Goal: Task Accomplishment & Management: Use online tool/utility

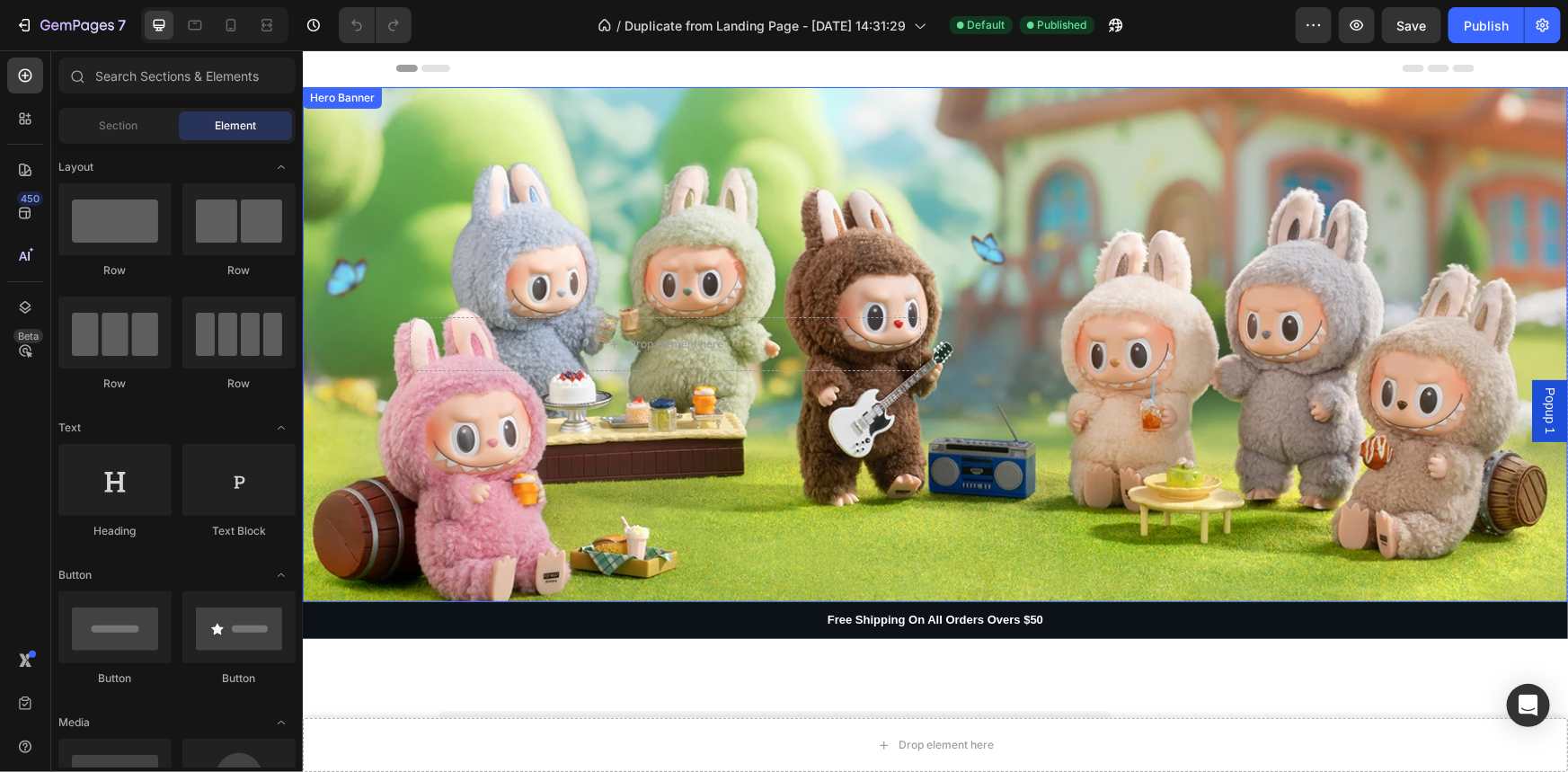
scroll to position [435, 0]
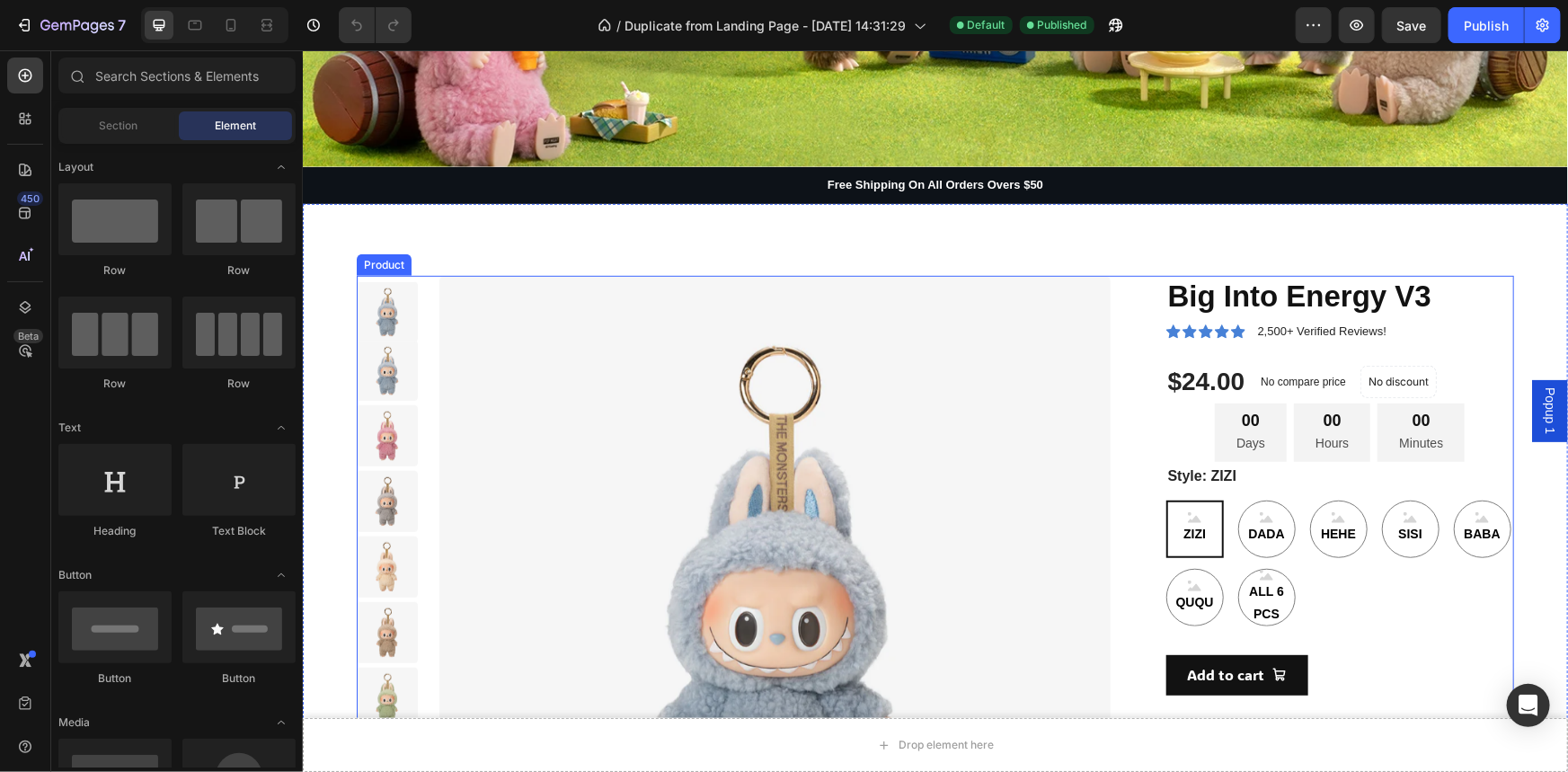
click at [1121, 285] on div "Product Images Big Into Energy V3 Product Title Icon Icon Icon Icon Icon Icon L…" at bounding box center [935, 642] width 1157 height 736
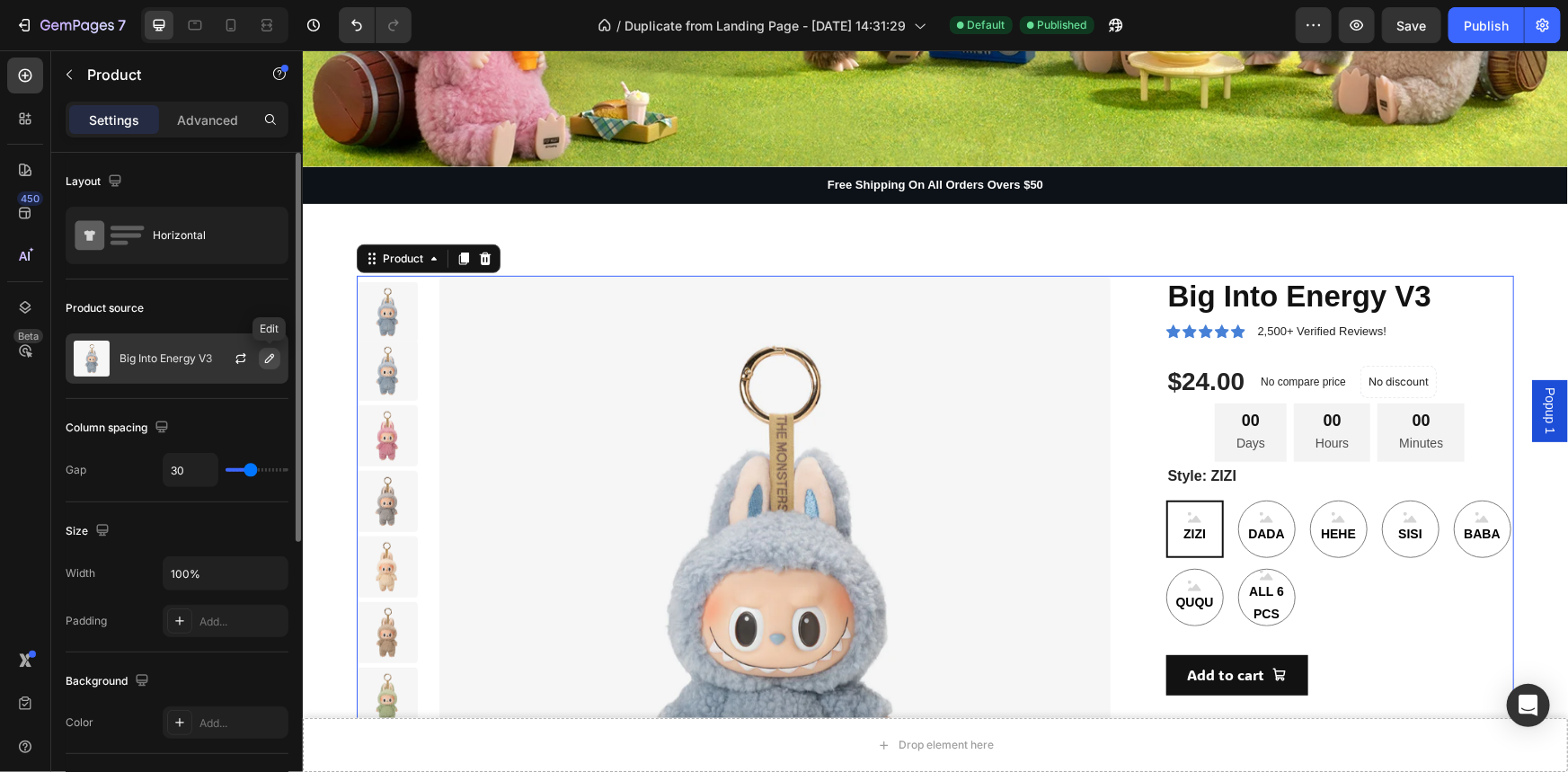
click at [270, 355] on icon "button" at bounding box center [269, 358] width 9 height 9
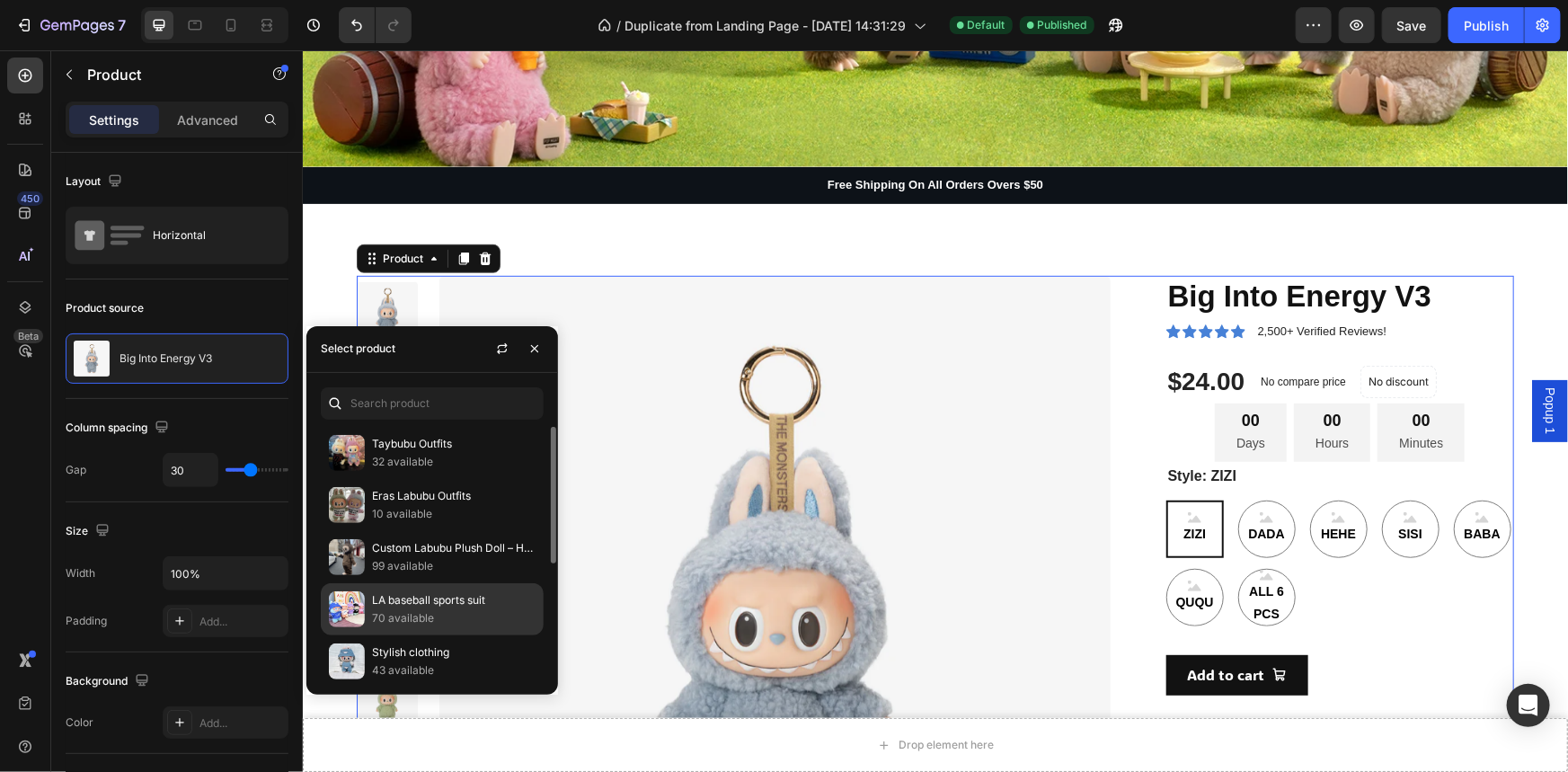
scroll to position [214, 0]
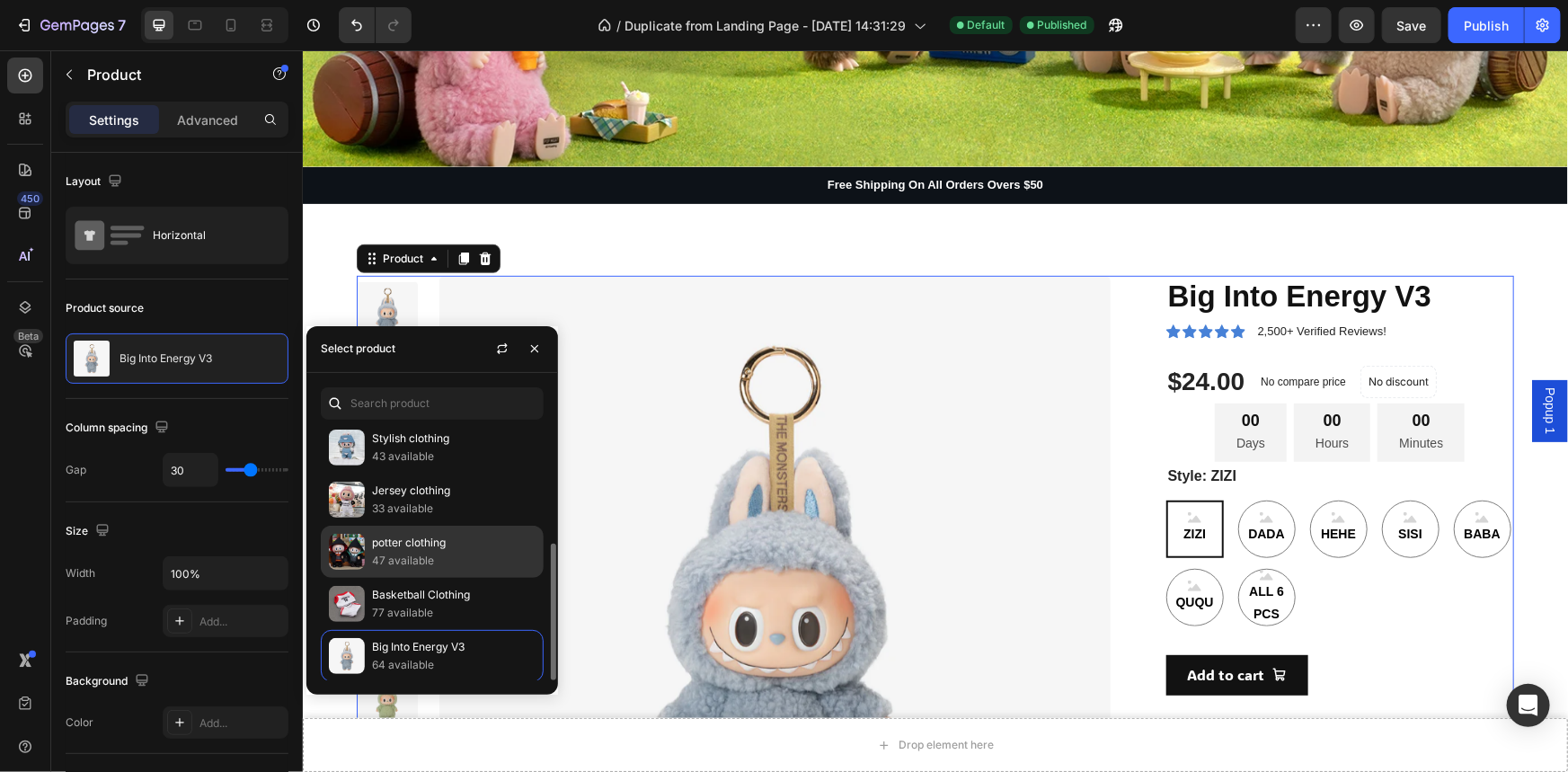
click at [473, 539] on p "potter clothing" at bounding box center [454, 542] width 163 height 18
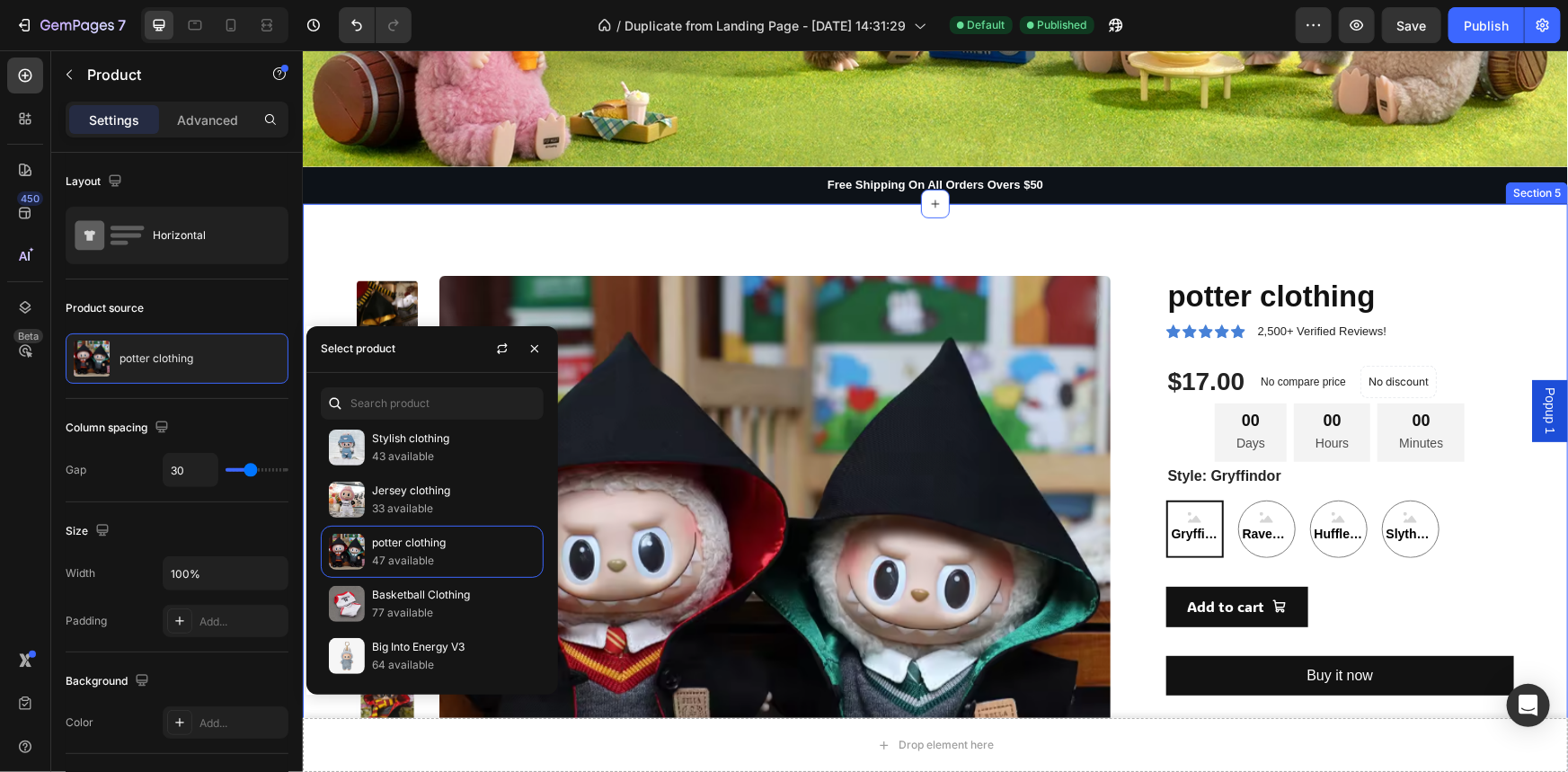
click at [1299, 225] on div "Product Images potter clothing Product Title Icon Icon Icon Icon Icon Icon List…" at bounding box center [935, 598] width 1265 height 791
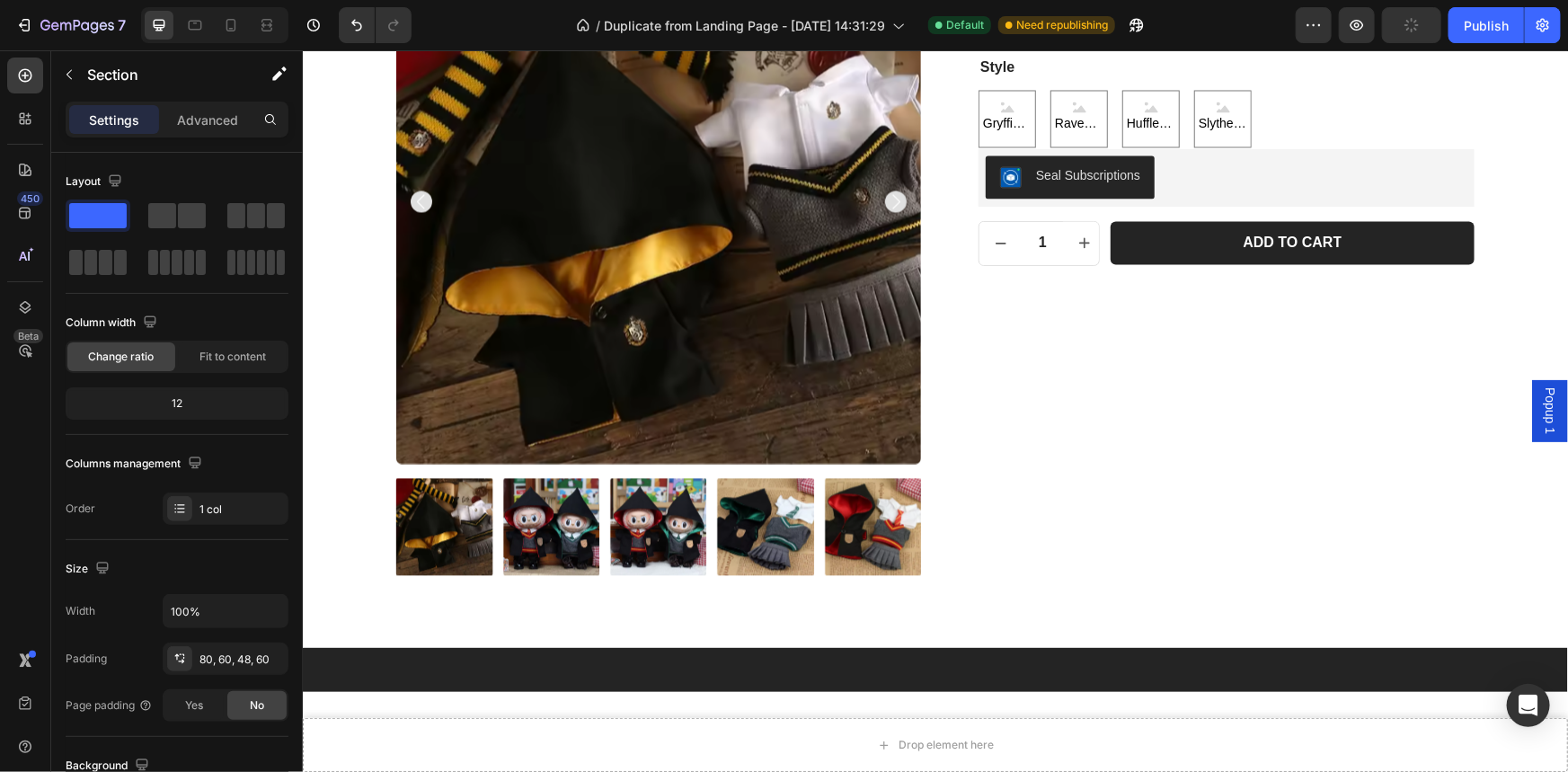
scroll to position [1306, 0]
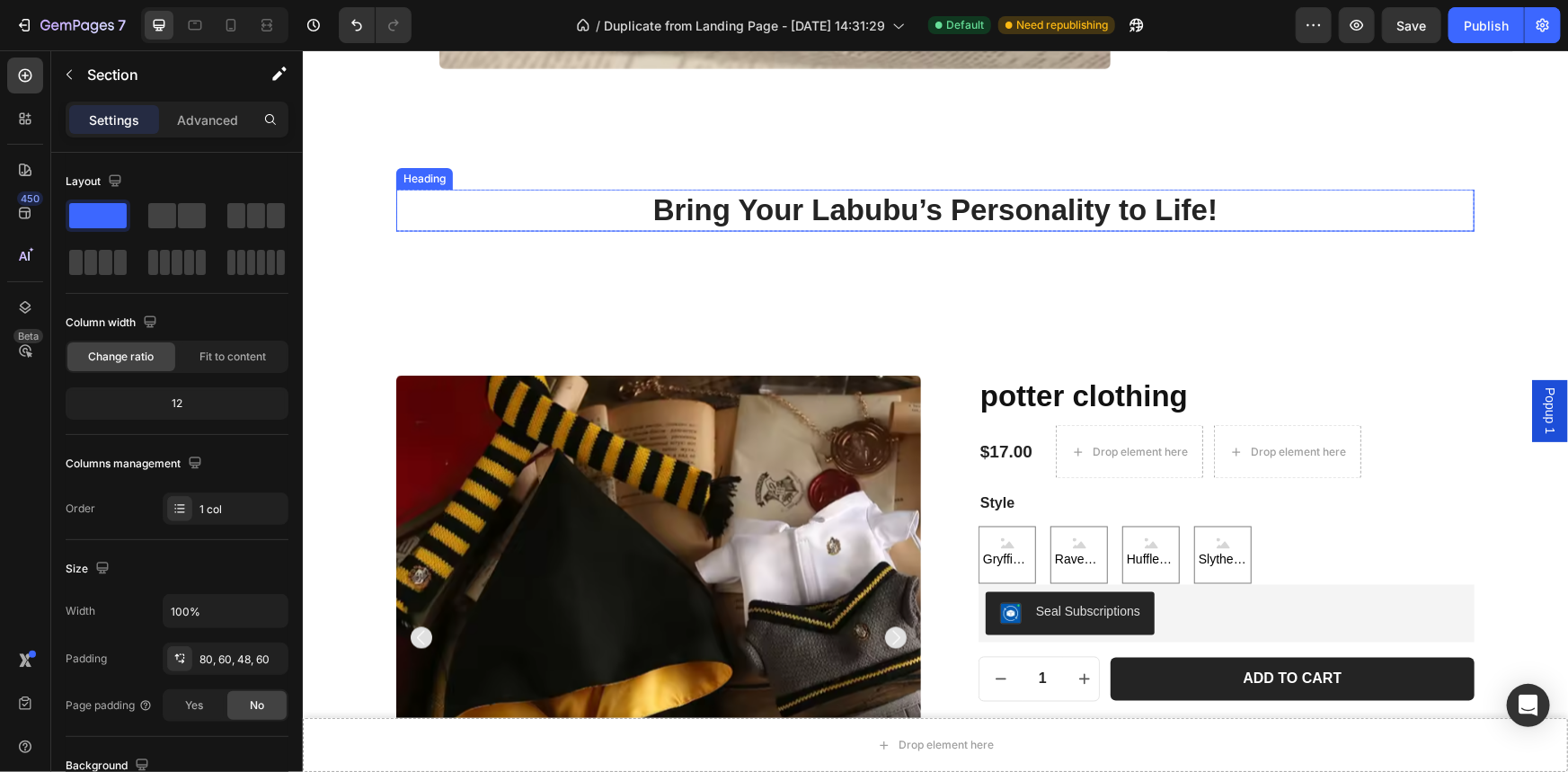
click at [733, 215] on h2 "Bring Your Labubu’s Personality to Life!" at bounding box center [934, 210] width 1078 height 42
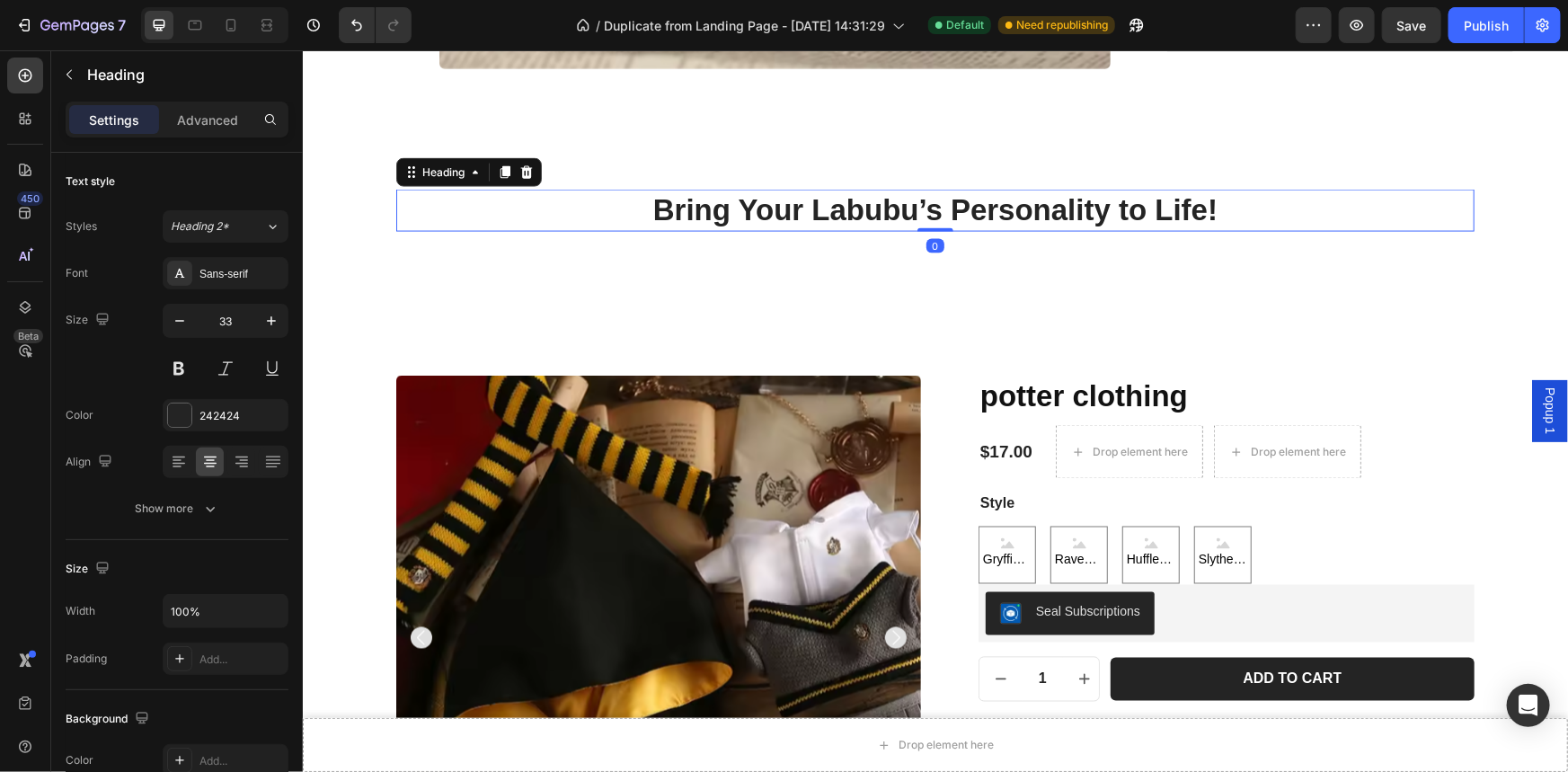
click at [727, 215] on h2 "Bring Your Labubu’s Personality to Life!" at bounding box center [934, 210] width 1078 height 42
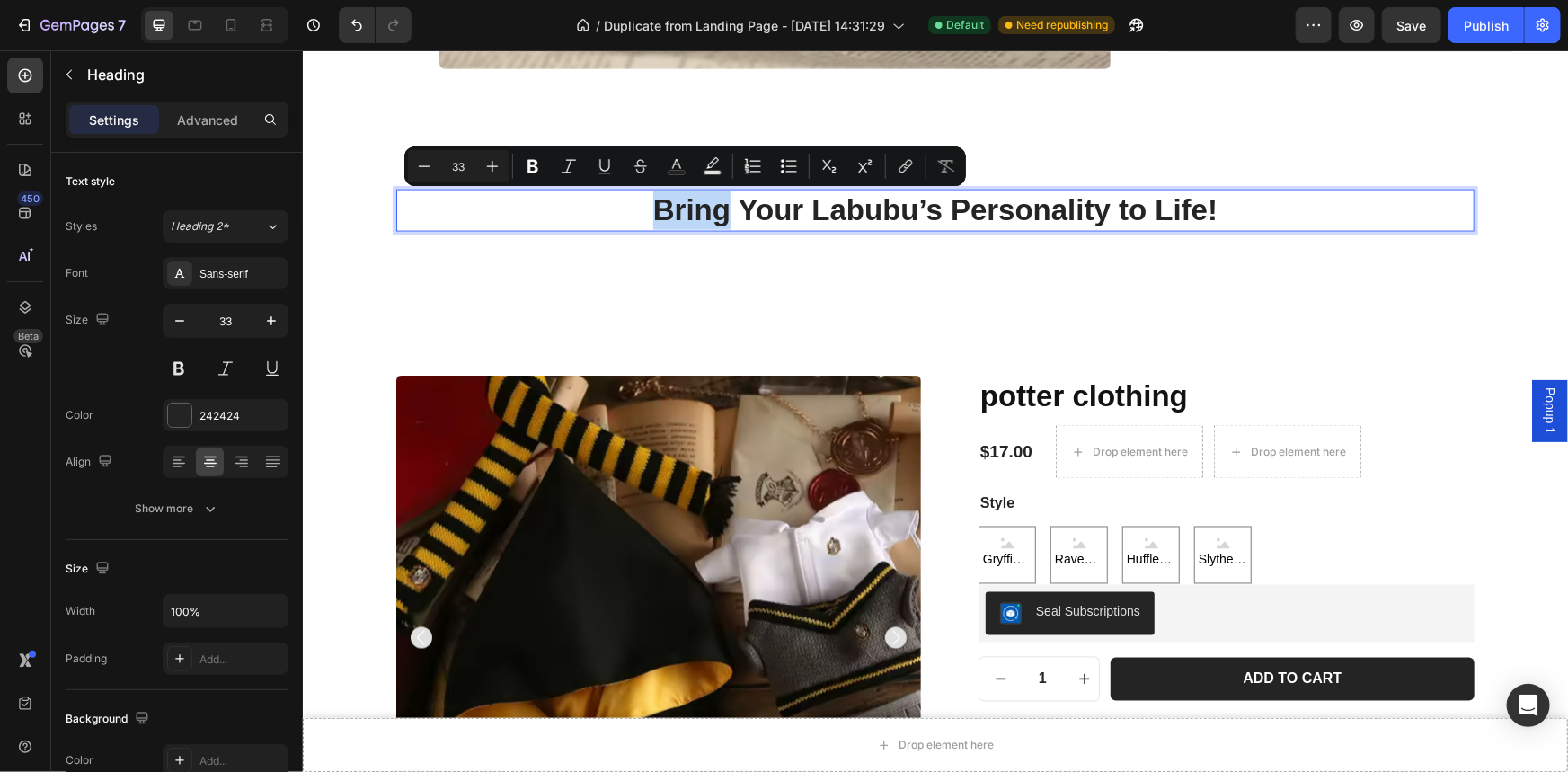
drag, startPoint x: 724, startPoint y: 214, endPoint x: 556, endPoint y: 202, distance: 168.4
click at [556, 202] on p "Bring Your Labubu’s Personality to Life!" at bounding box center [934, 210] width 1074 height 39
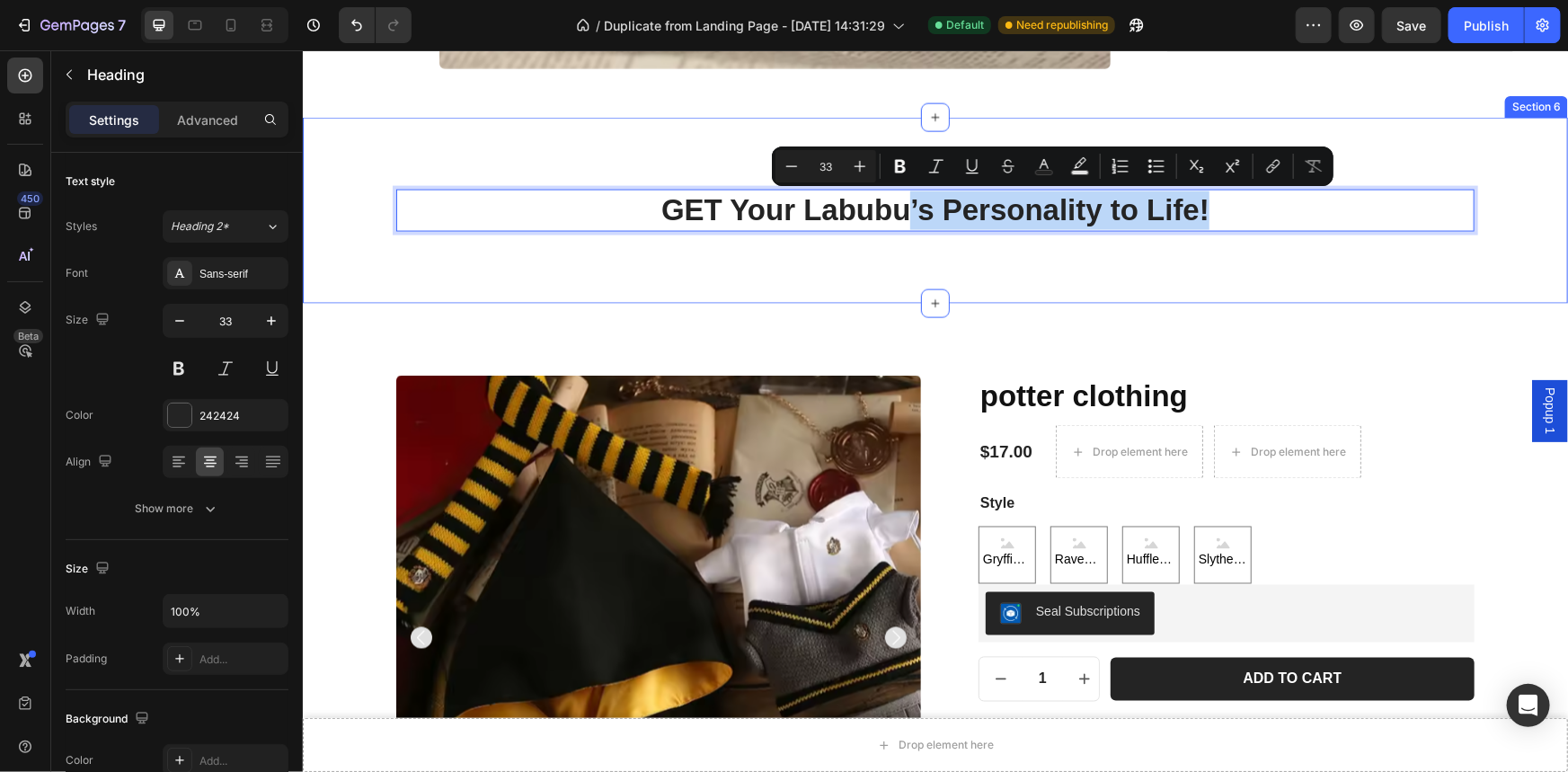
drag, startPoint x: 904, startPoint y: 209, endPoint x: 1205, endPoint y: 243, distance: 302.9
click at [1205, 243] on div "GET Your Labubu’s Personality to Life! Heading 0 Row Section 6" at bounding box center [935, 210] width 1265 height 186
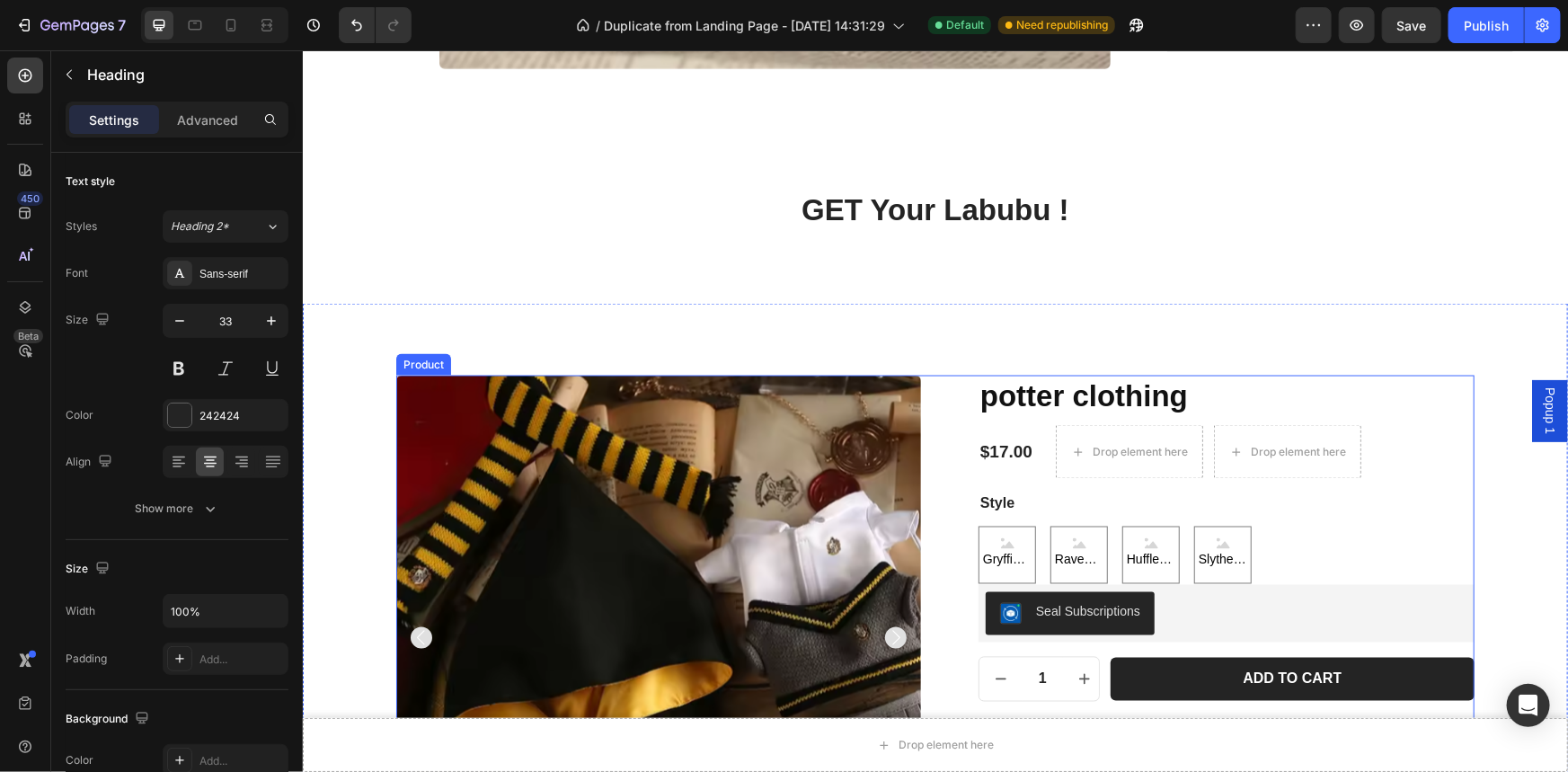
click at [932, 386] on div "Product Images potter clothing Product Title $17.00 Product Price Product Price…" at bounding box center [934, 699] width 1078 height 650
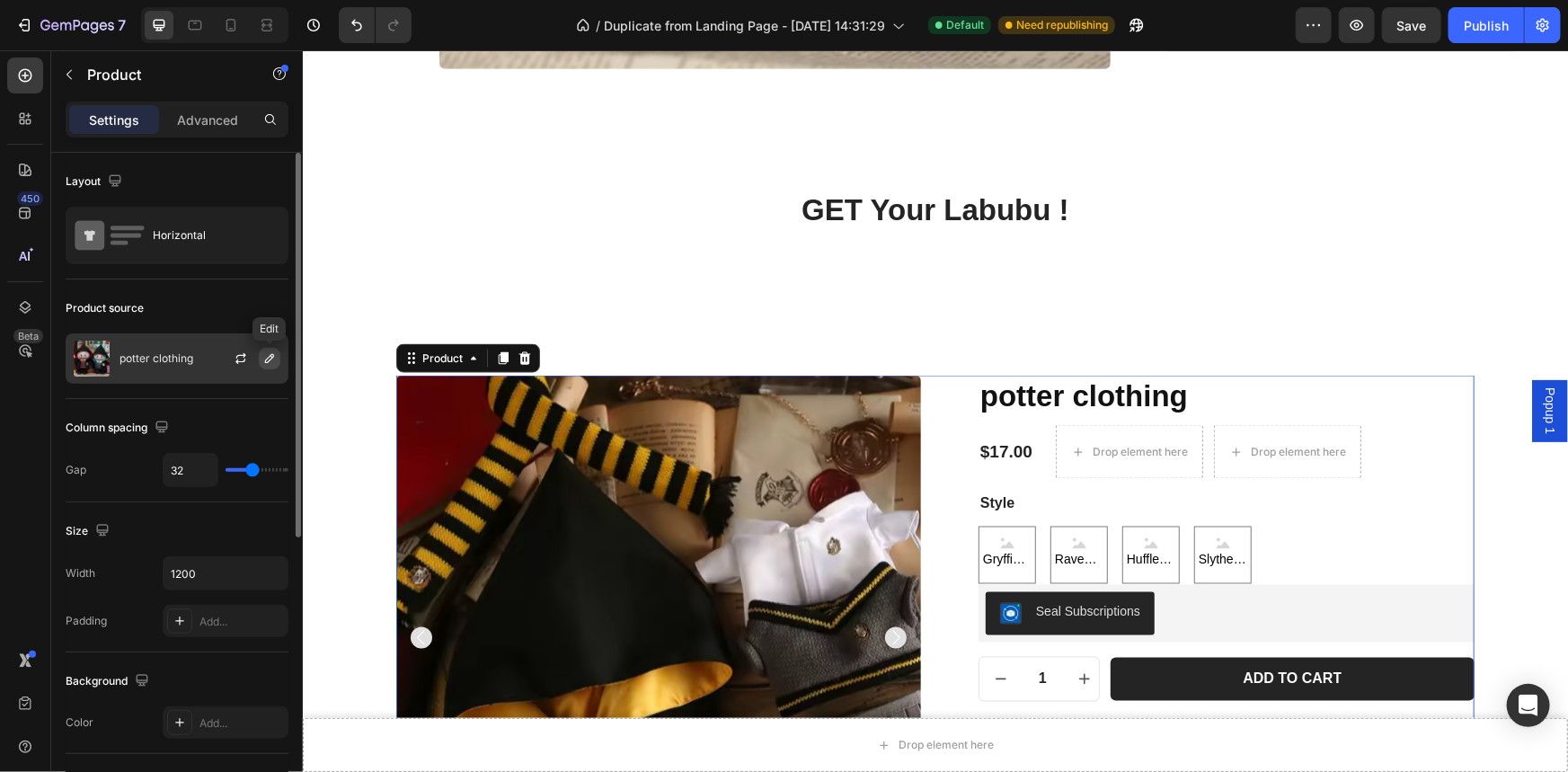
click at [265, 358] on icon "button" at bounding box center [269, 358] width 14 height 14
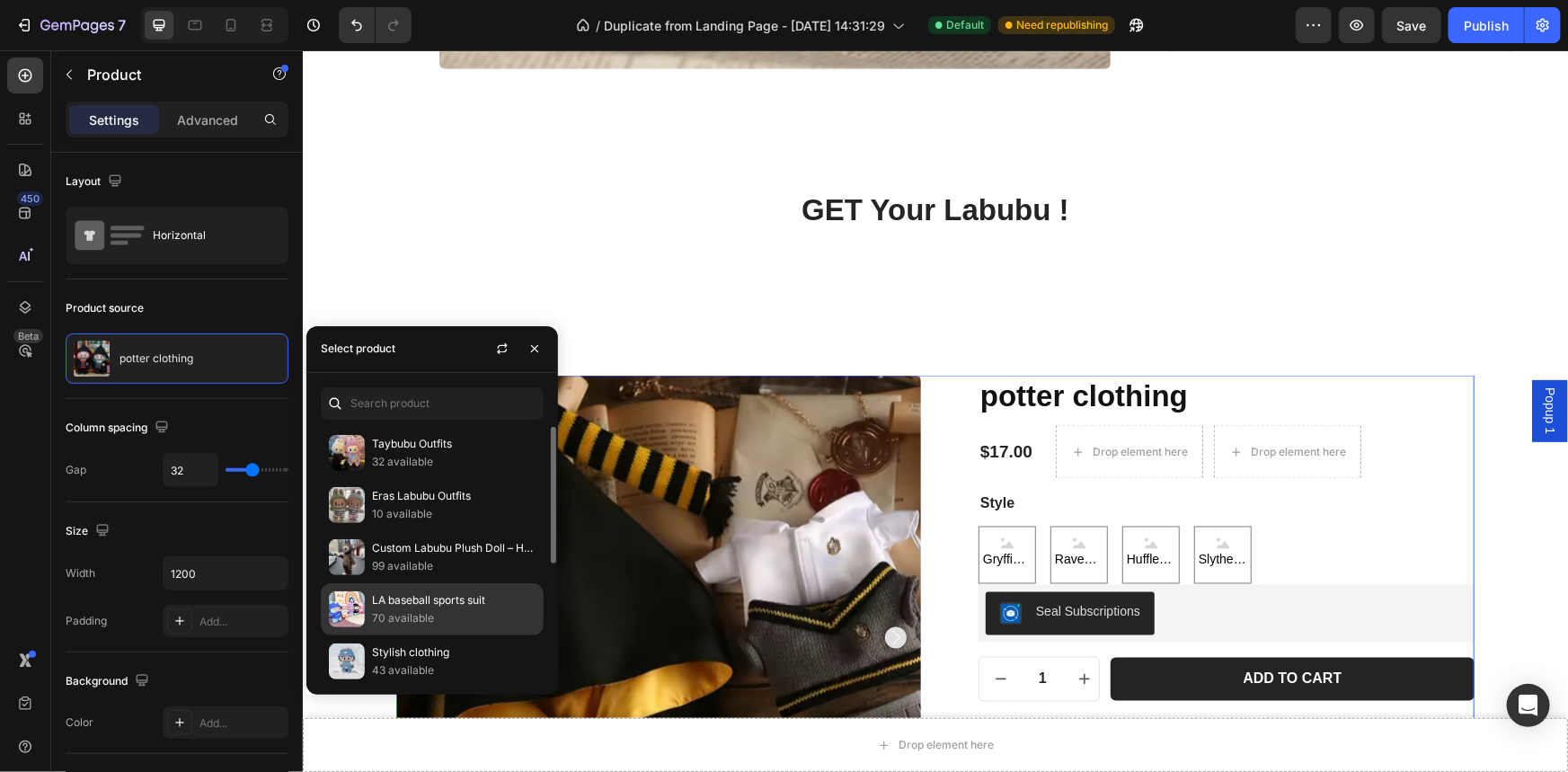
scroll to position [214, 0]
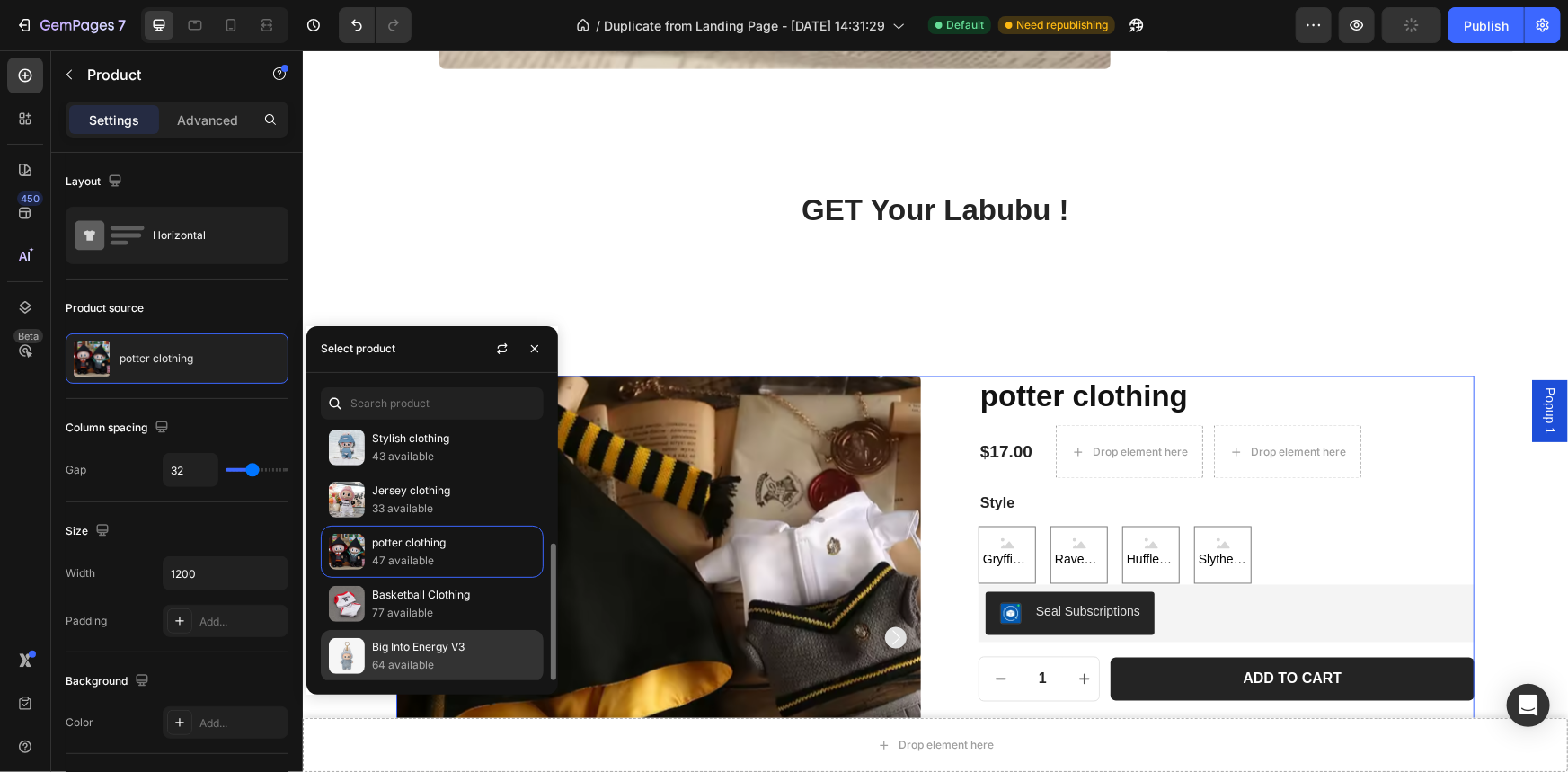
click at [459, 653] on p "Big Into Energy V3" at bounding box center [454, 647] width 163 height 18
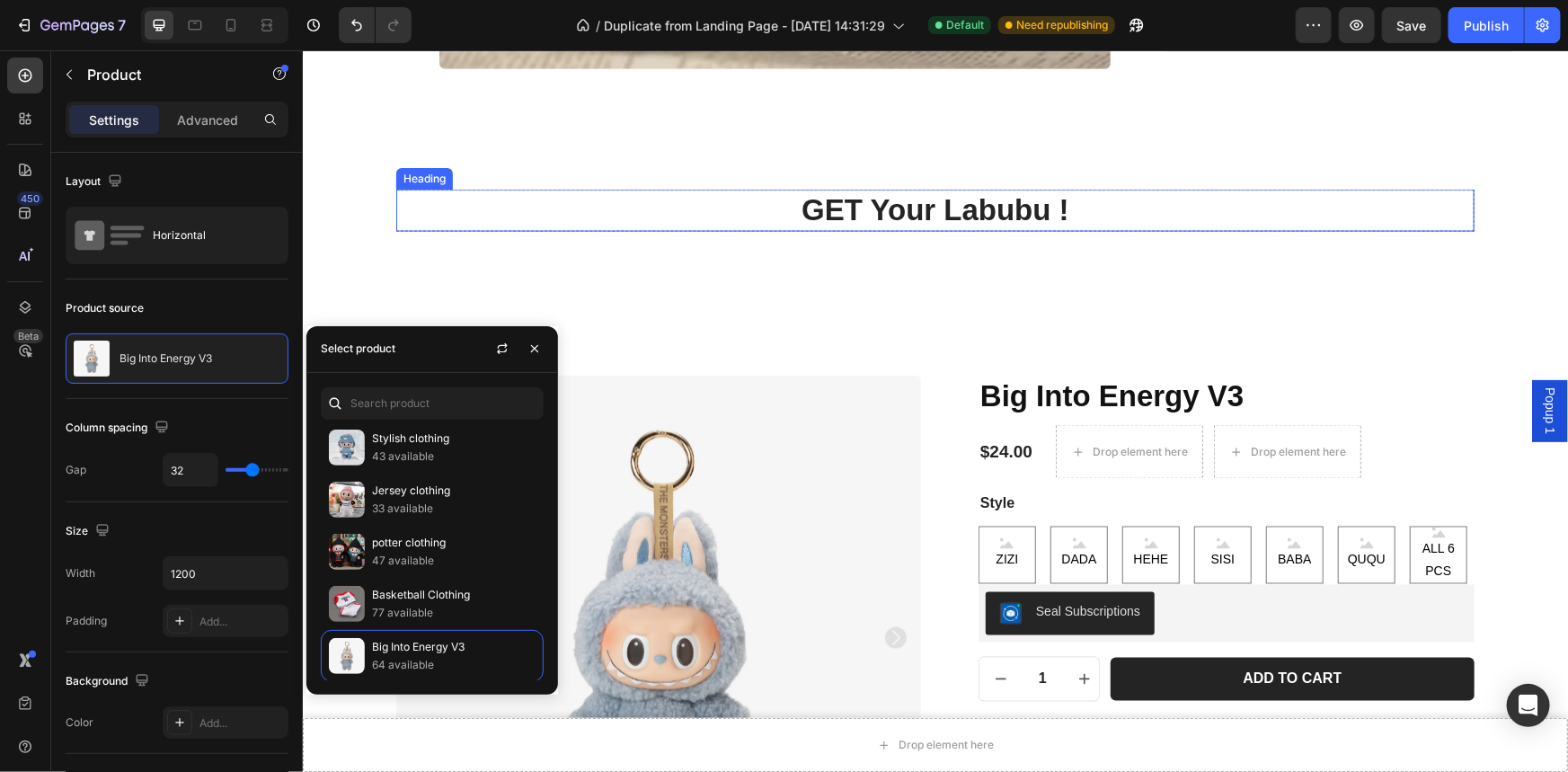
click at [1039, 212] on h2 "GET Your Labubu !" at bounding box center [934, 210] width 1078 height 42
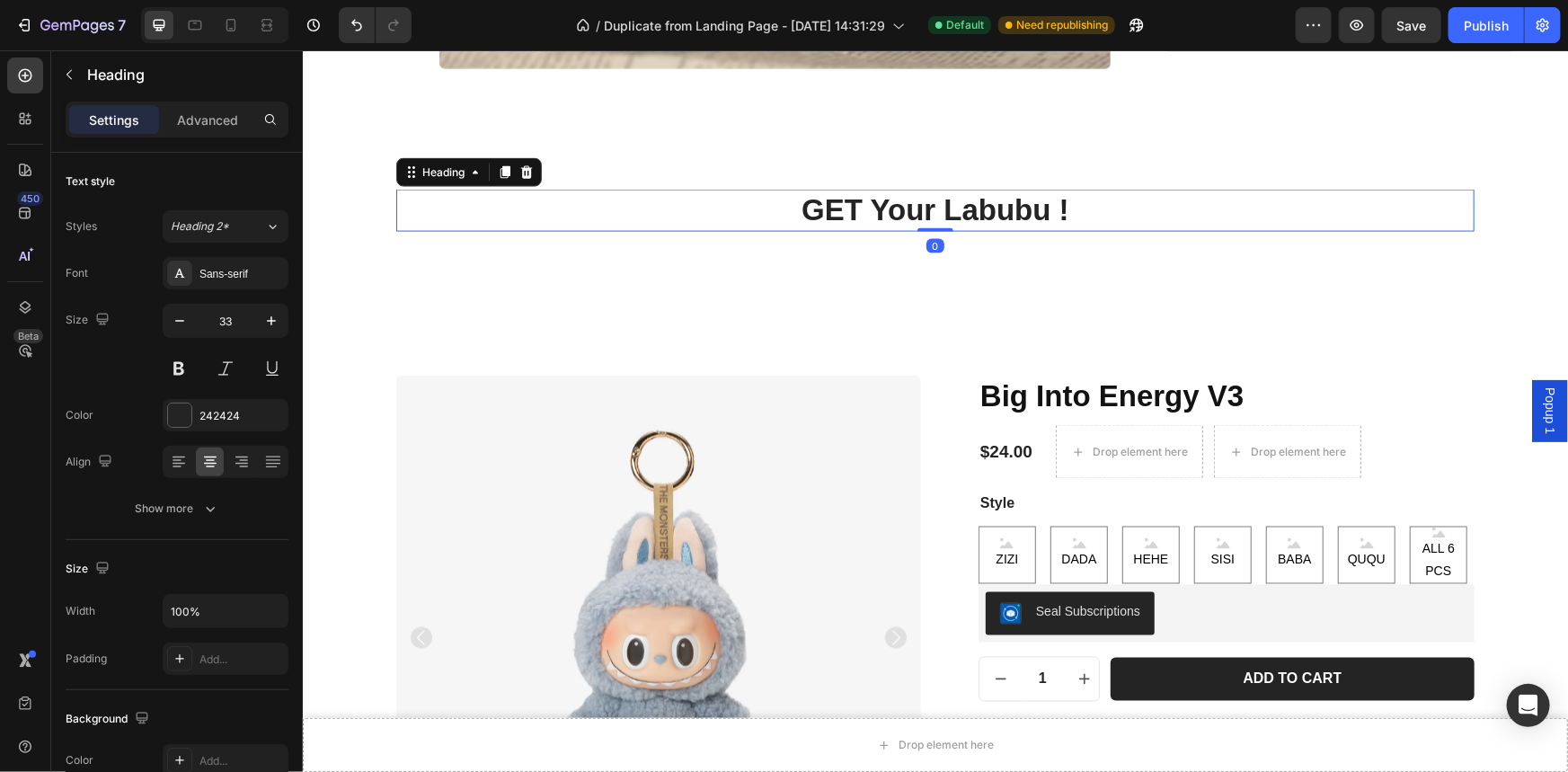
click at [1048, 215] on h2 "GET Your Labubu !" at bounding box center [934, 210] width 1078 height 42
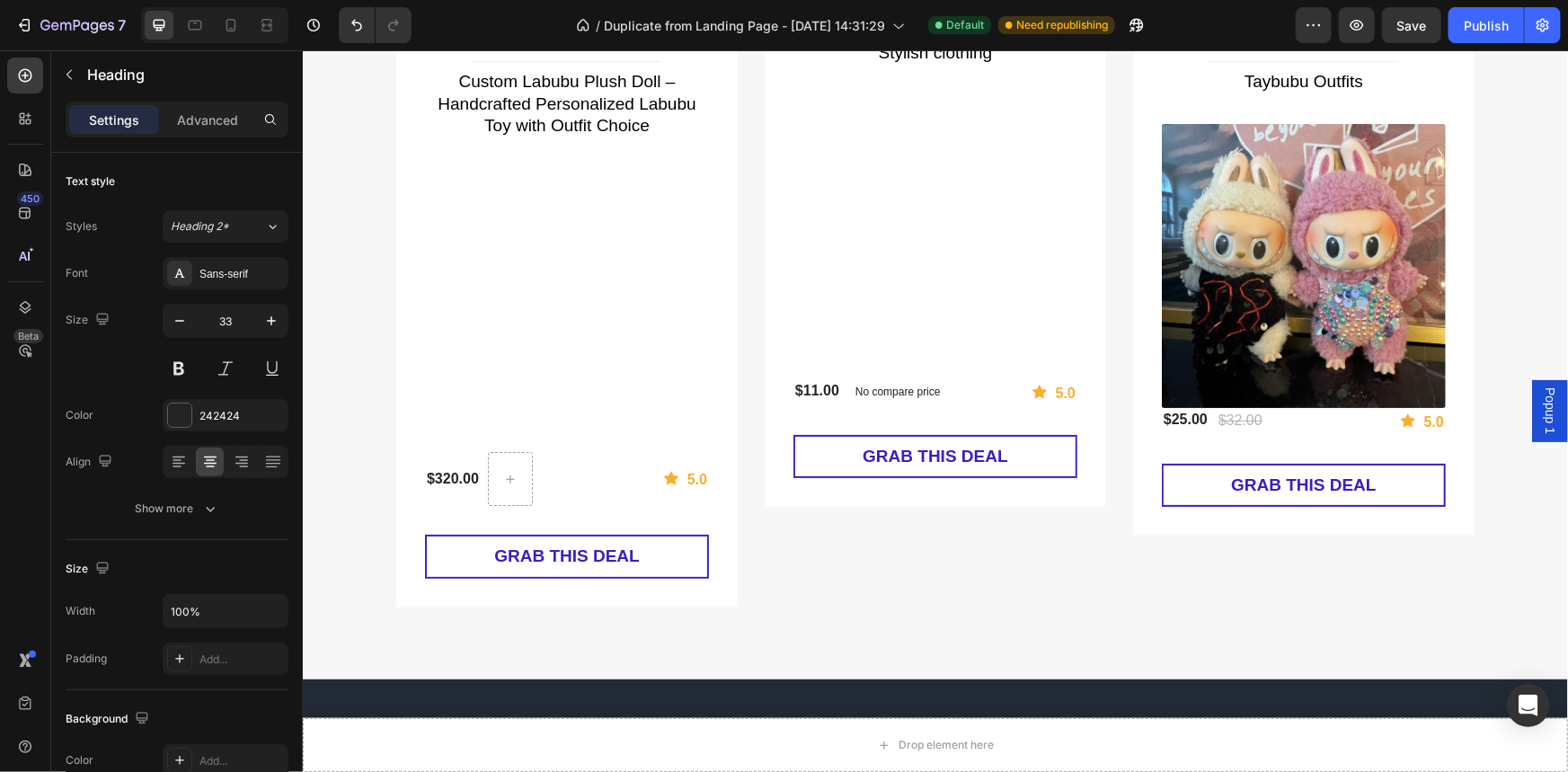
scroll to position [3484, 0]
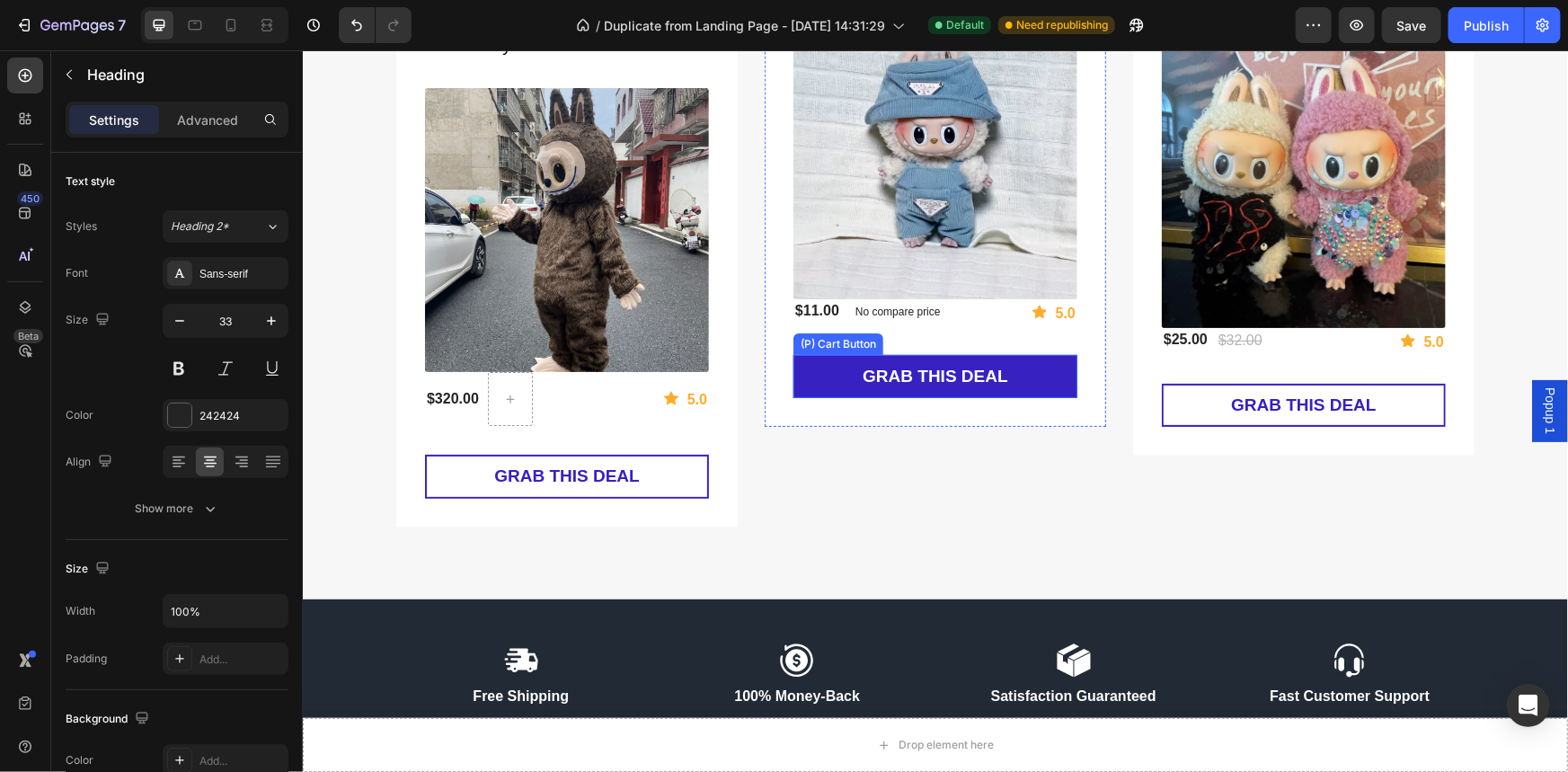
click at [1037, 377] on button "GRAB THIS DEAL" at bounding box center [934, 376] width 284 height 44
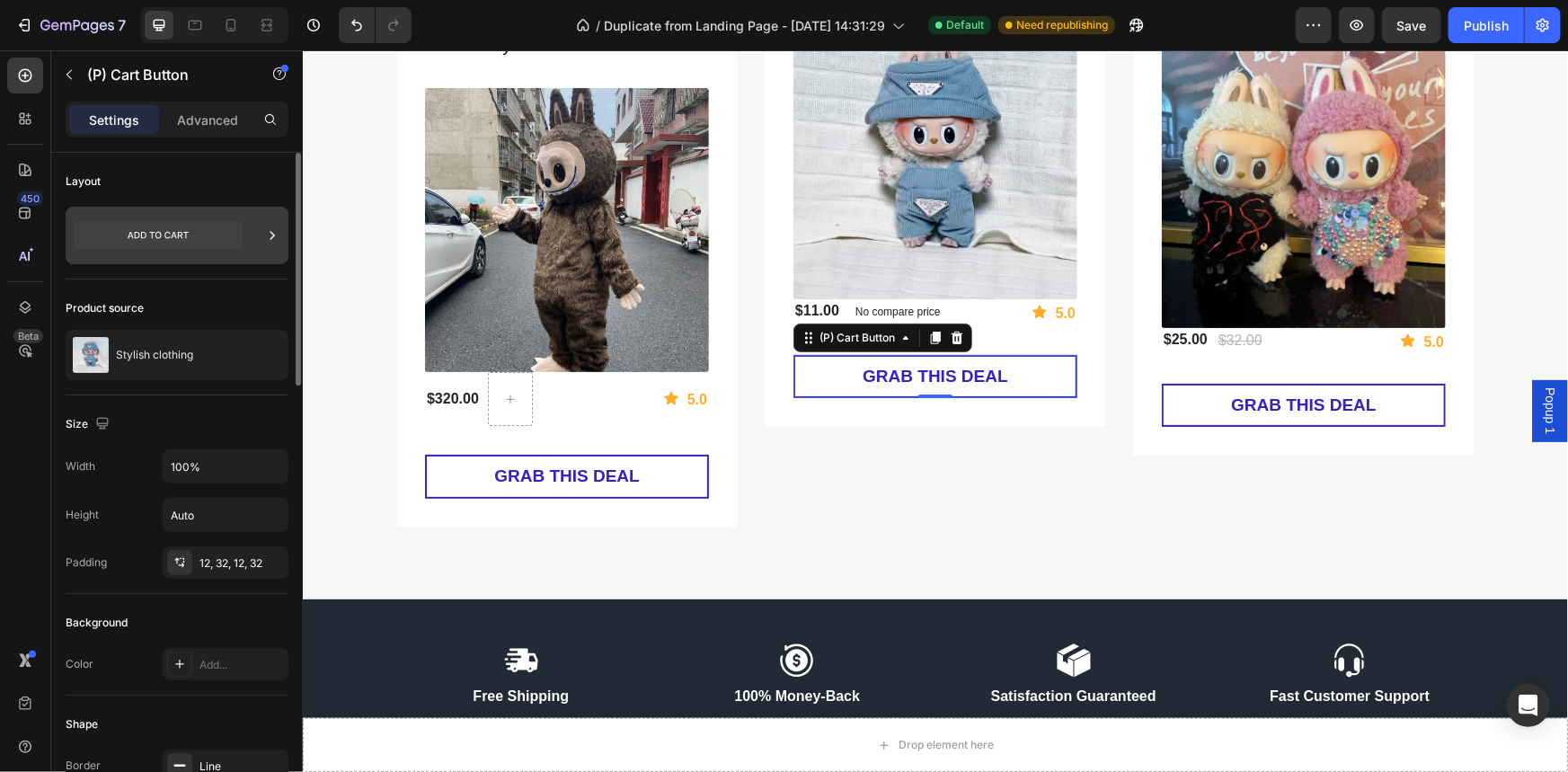
click at [241, 240] on icon at bounding box center [159, 235] width 169 height 27
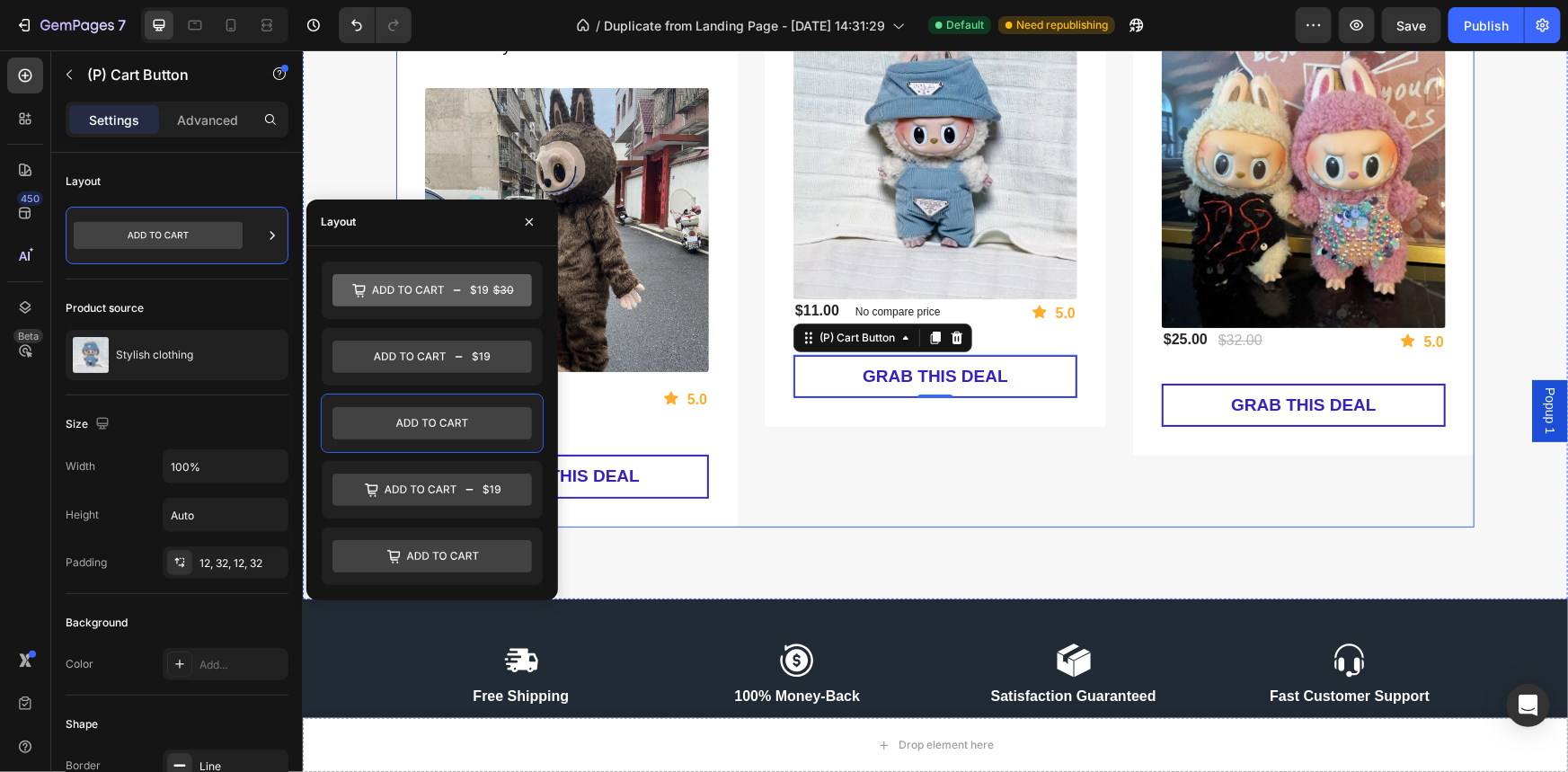
click at [972, 498] on div "Most Popular - 20% OFF Heading Title Line Stylish clothing (P) Title (P) Images…" at bounding box center [934, 205] width 341 height 641
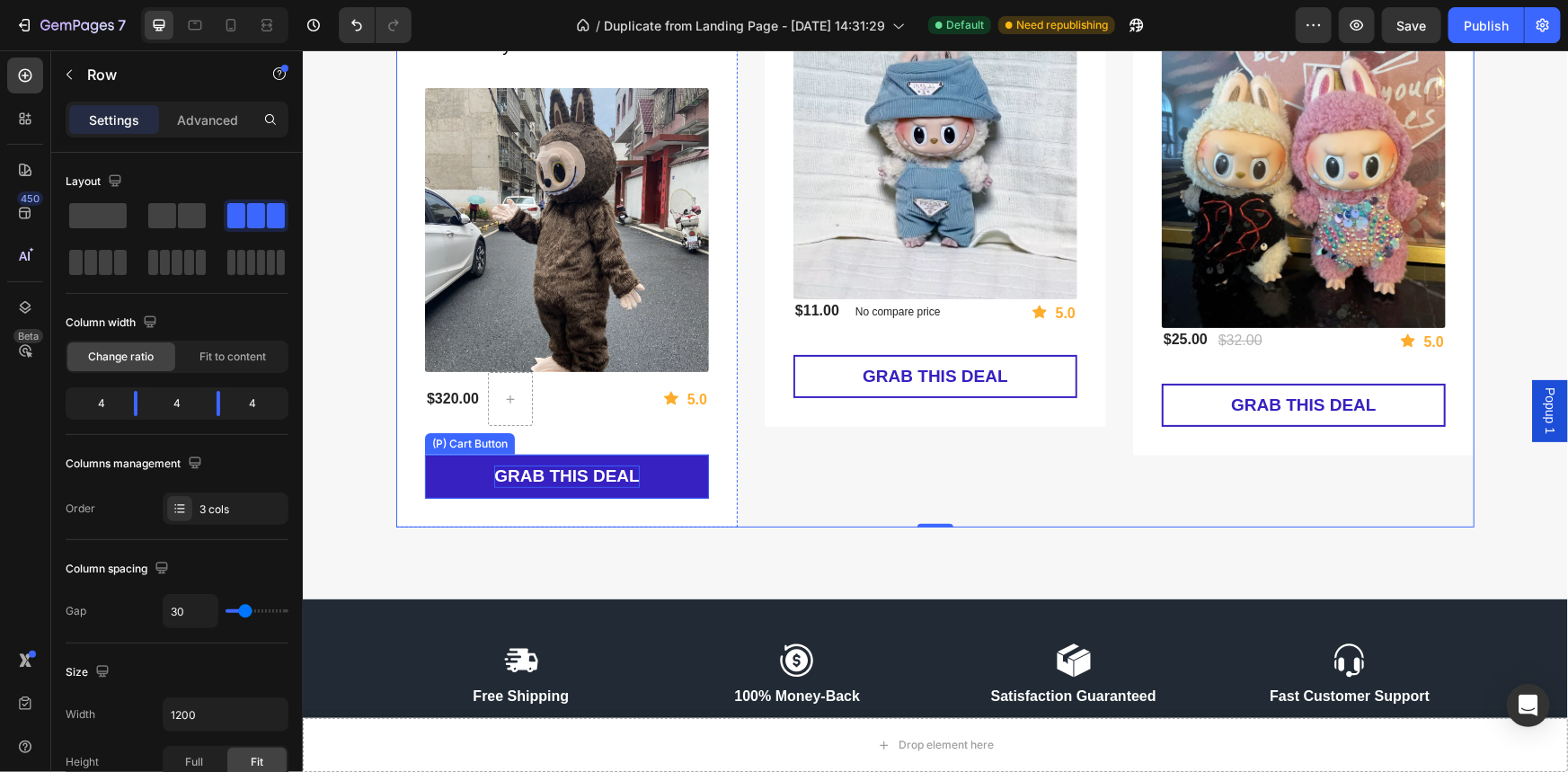
click at [525, 468] on div "GRAB THIS DEAL" at bounding box center [565, 476] width 145 height 23
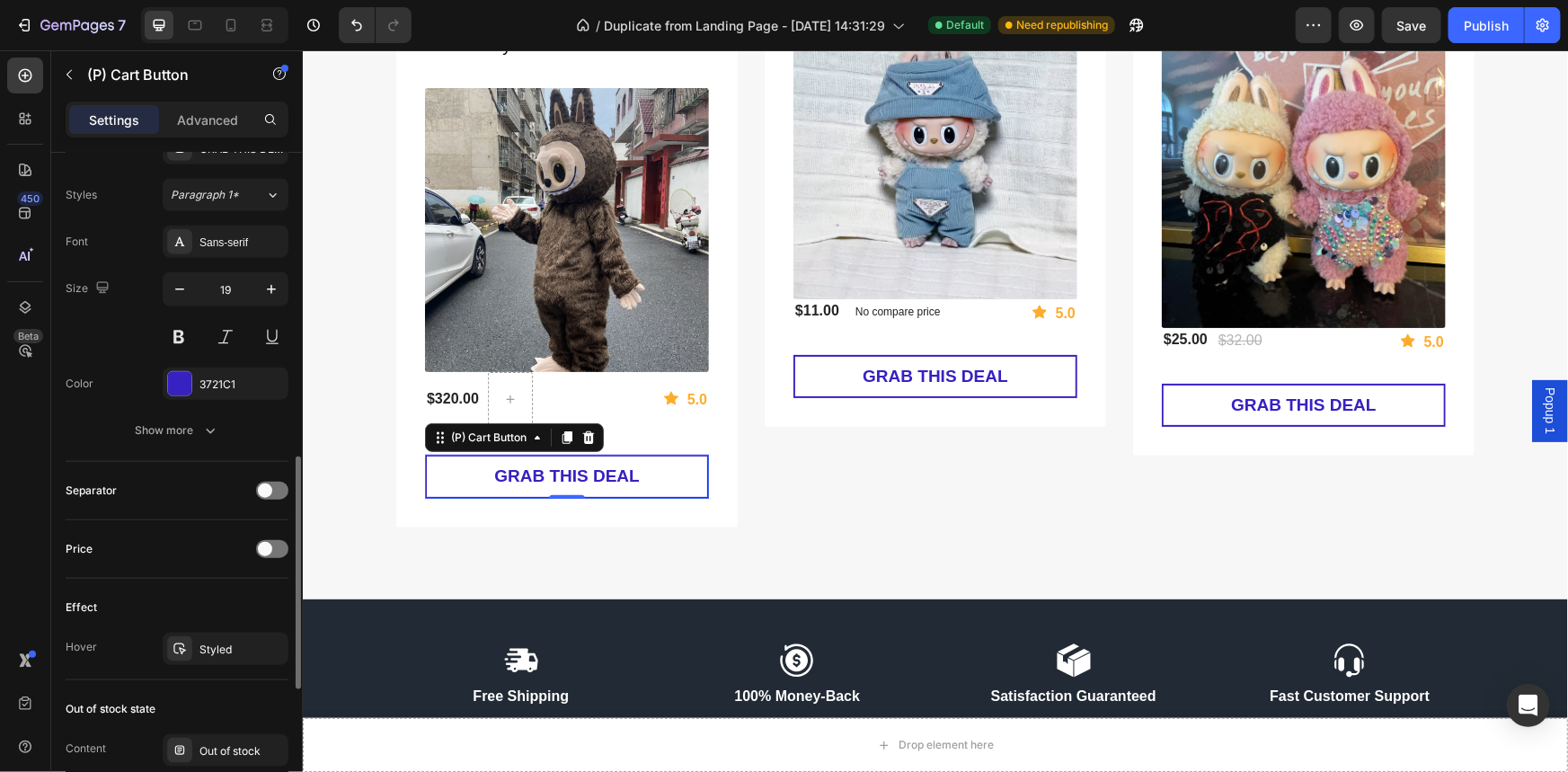
scroll to position [1252, 0]
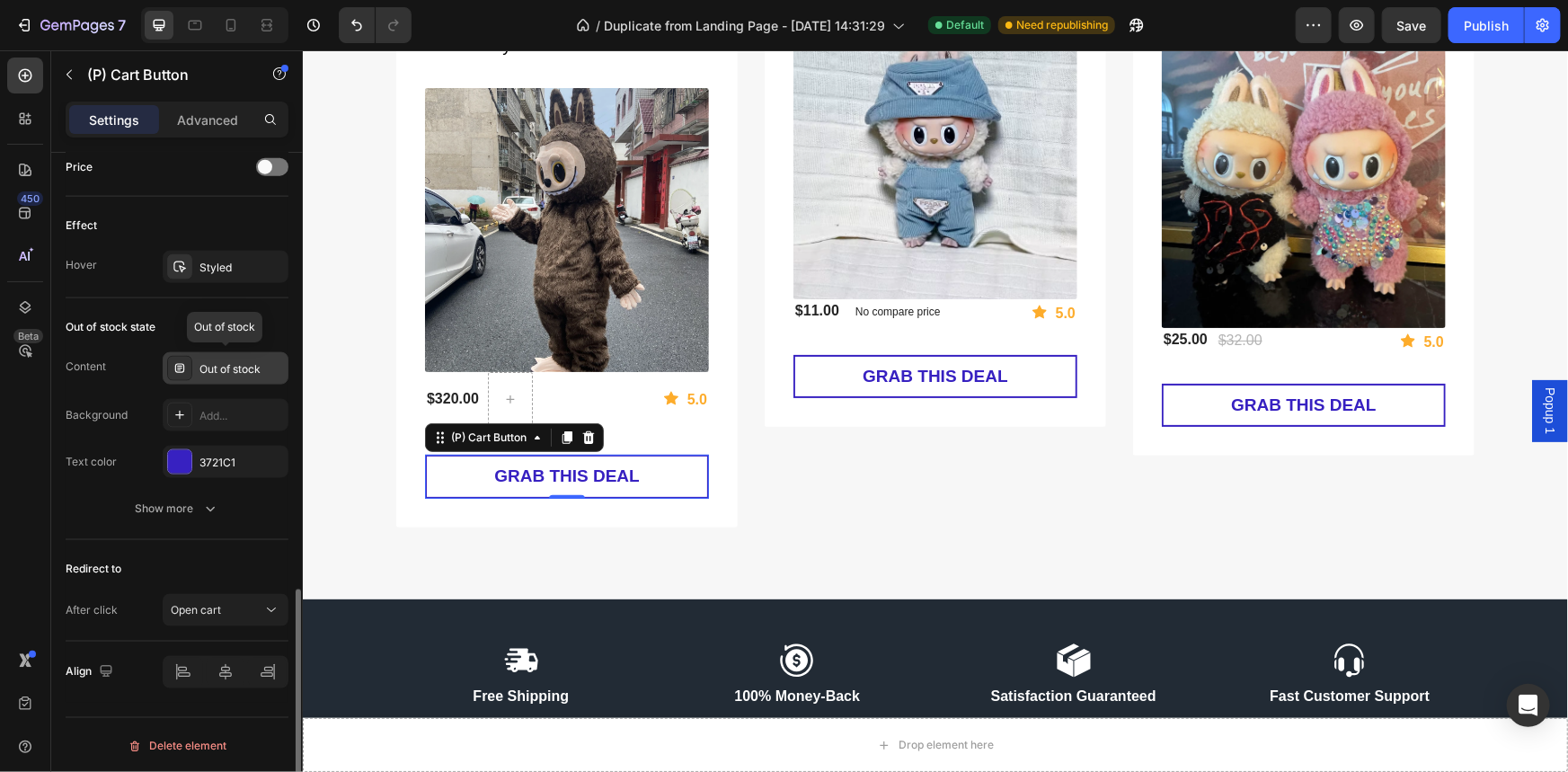
click at [225, 361] on div "Out of stock" at bounding box center [241, 368] width 85 height 16
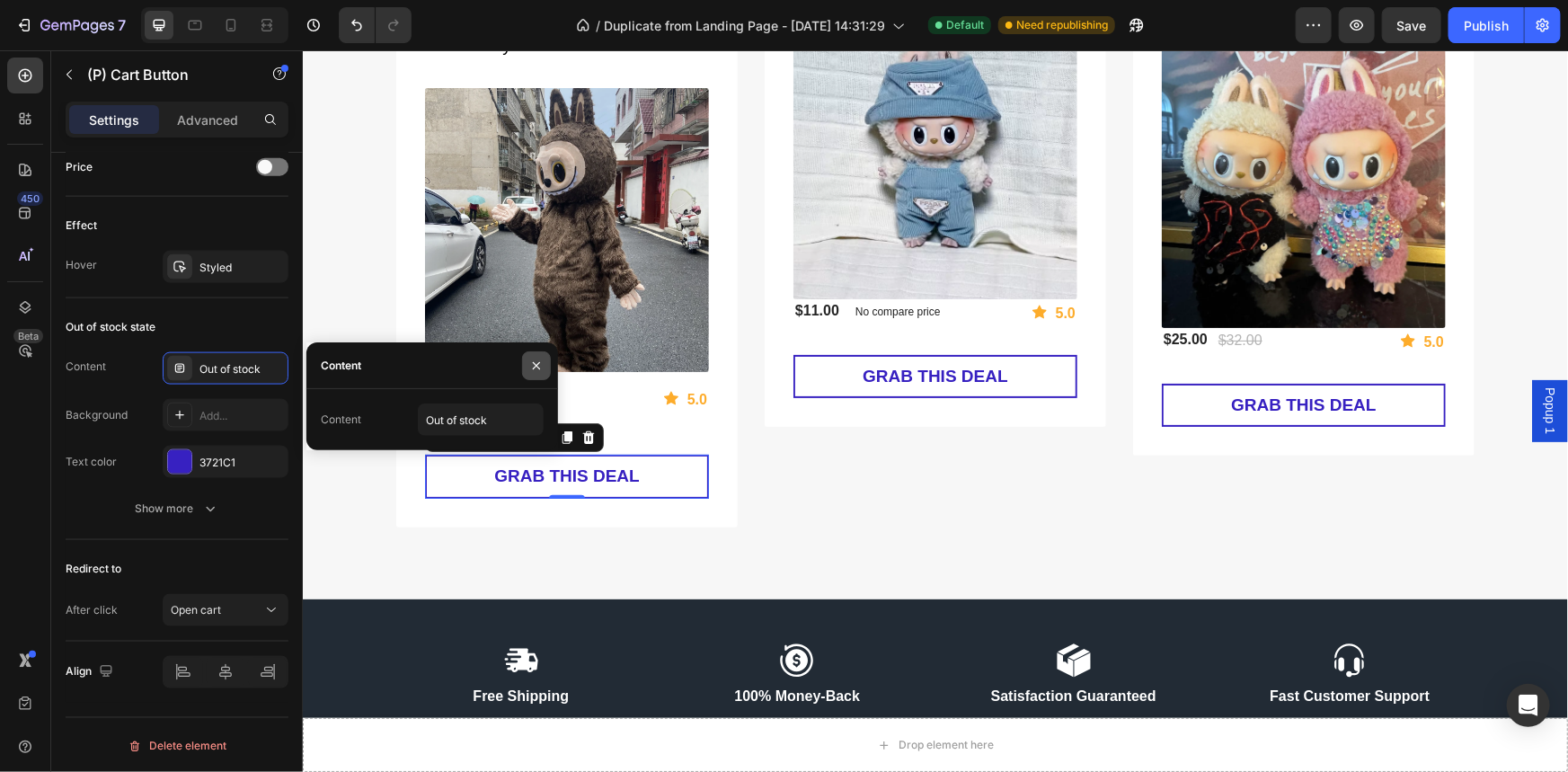
drag, startPoint x: 533, startPoint y: 366, endPoint x: 259, endPoint y: 338, distance: 275.4
click at [533, 366] on icon "button" at bounding box center [536, 365] width 14 height 14
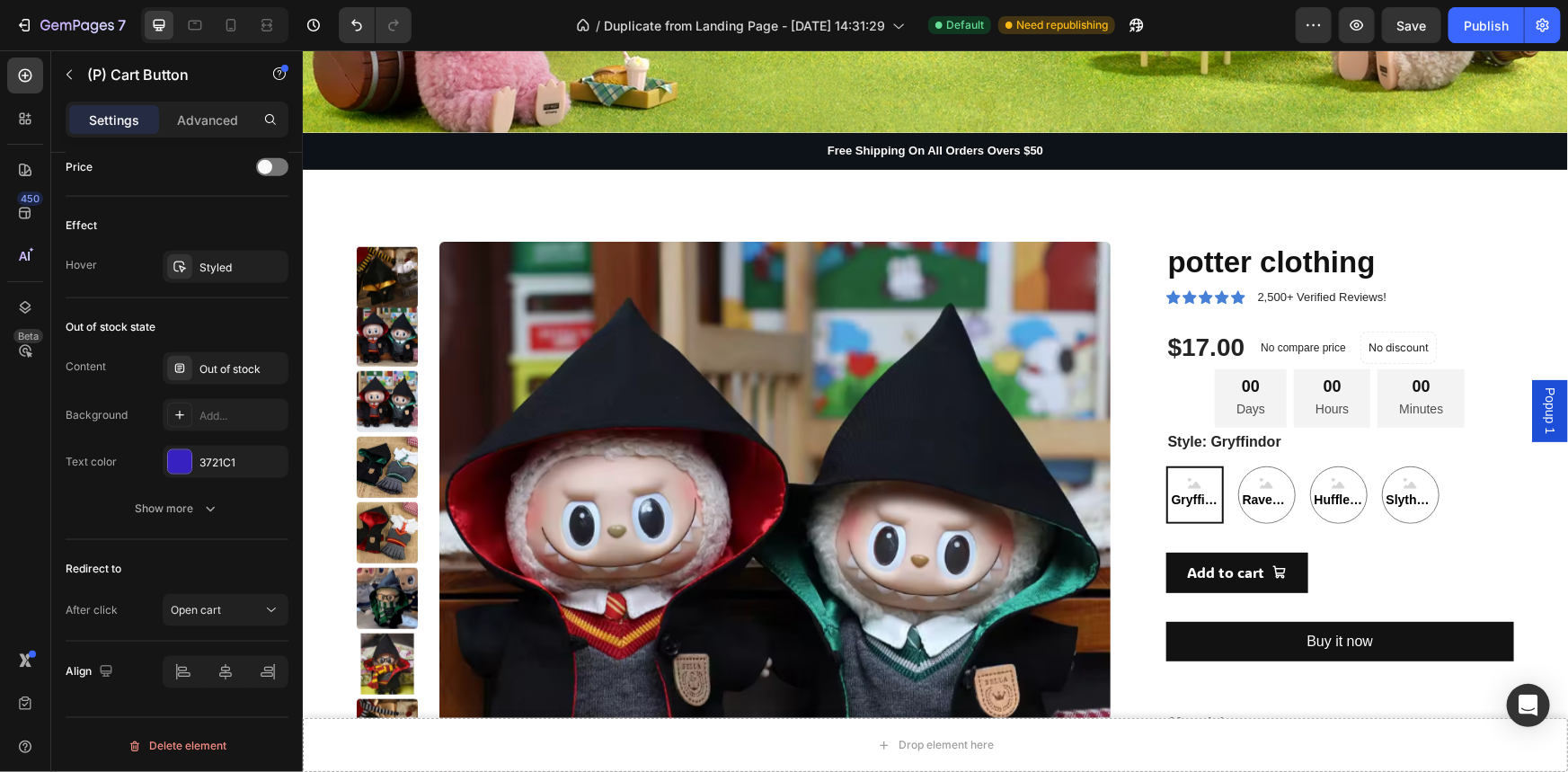
scroll to position [0, 0]
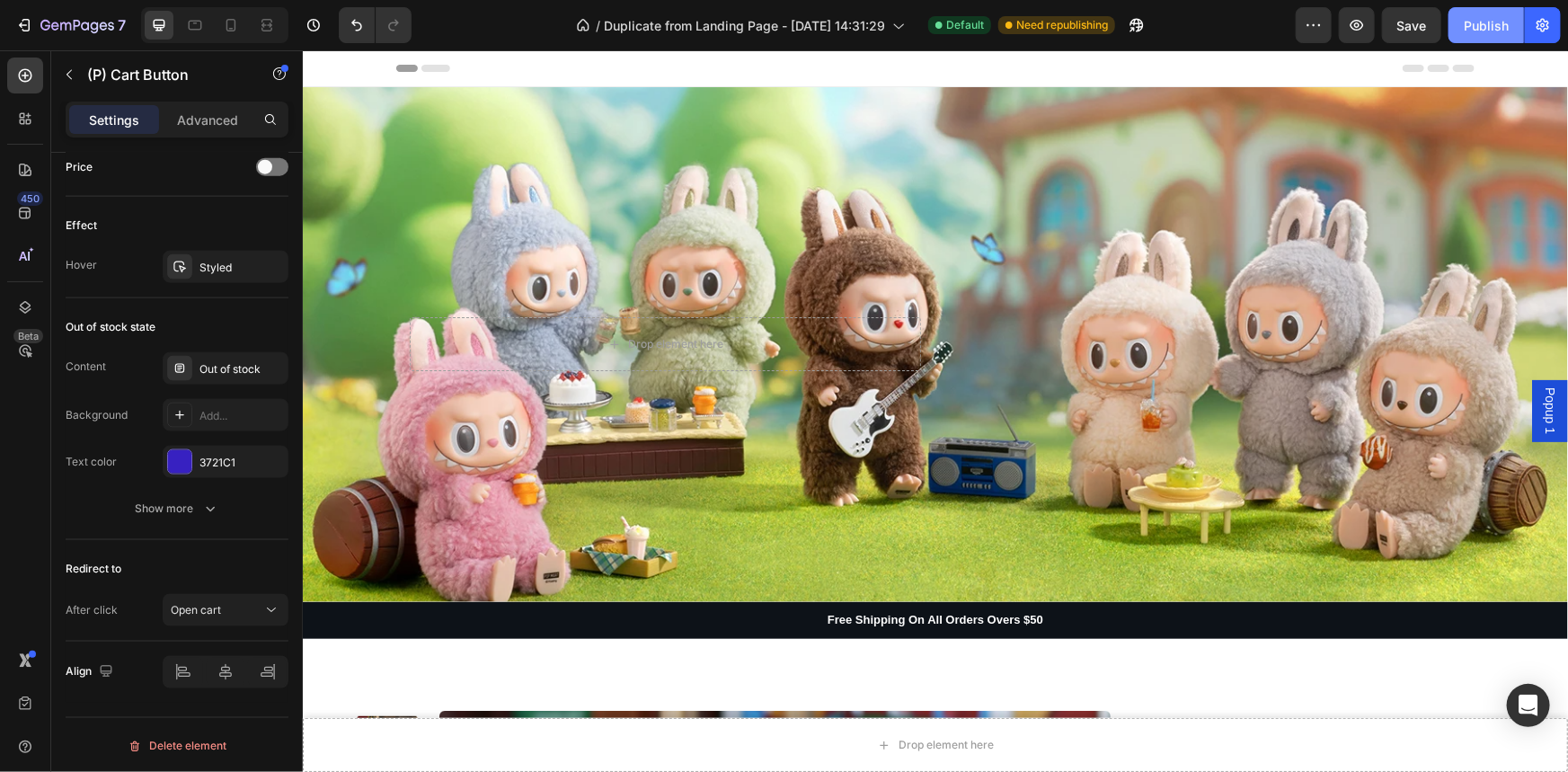
drag, startPoint x: 1479, startPoint y: 25, endPoint x: 1168, endPoint y: 8, distance: 311.5
click at [1479, 25] on div "Publish" at bounding box center [1485, 26] width 45 height 19
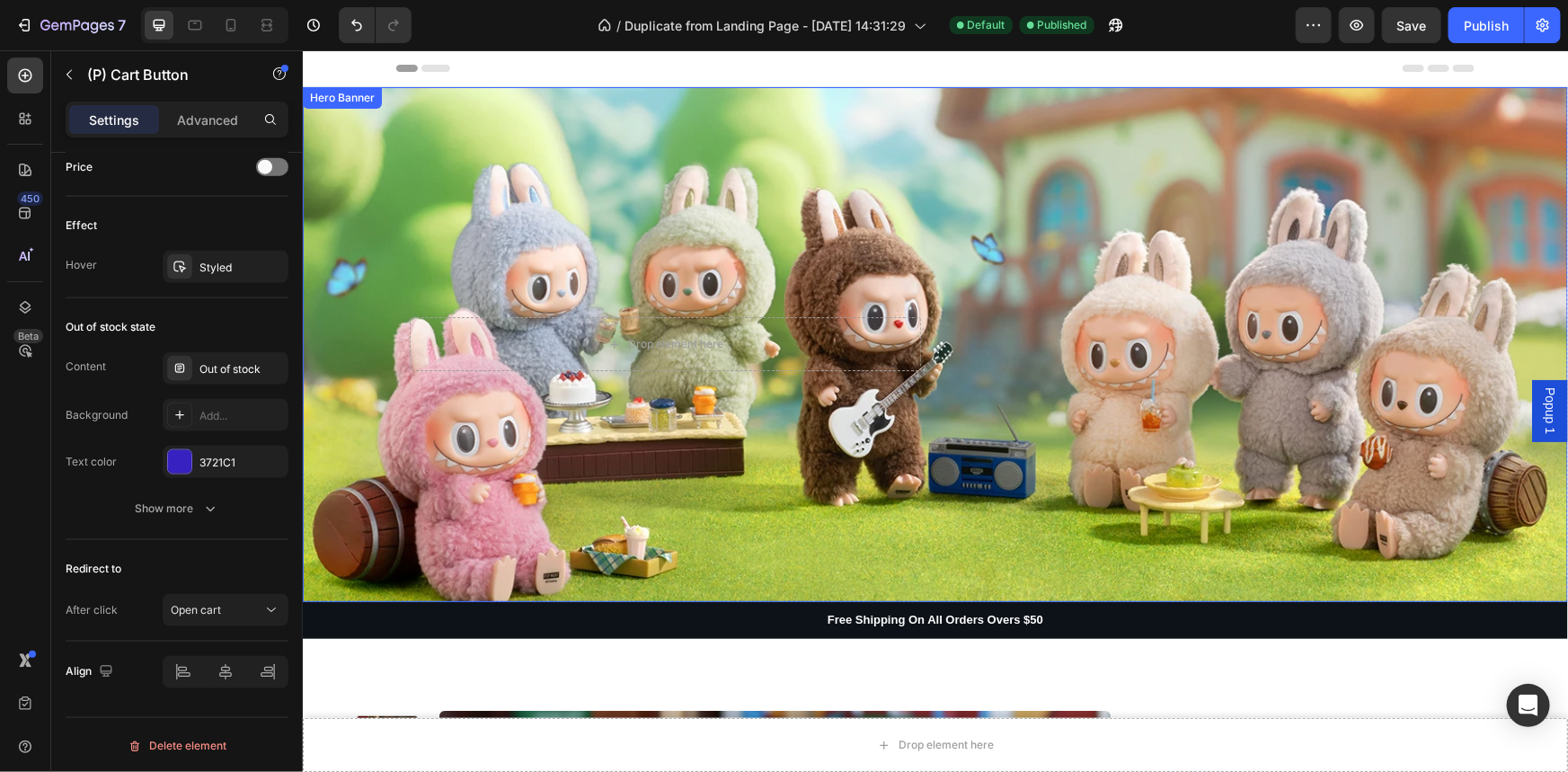
scroll to position [435, 0]
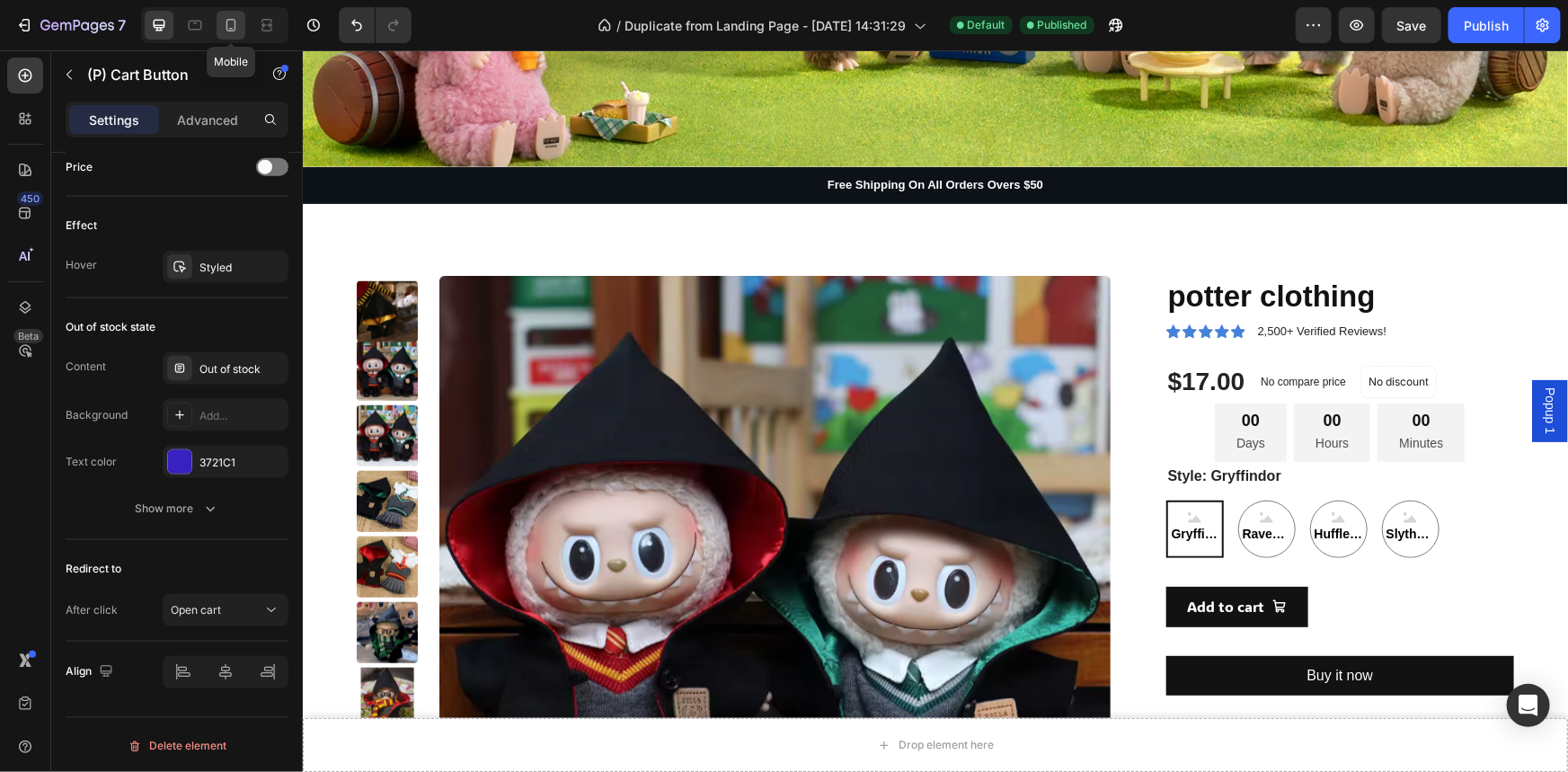
click at [224, 26] on icon at bounding box center [231, 25] width 18 height 18
type input "17"
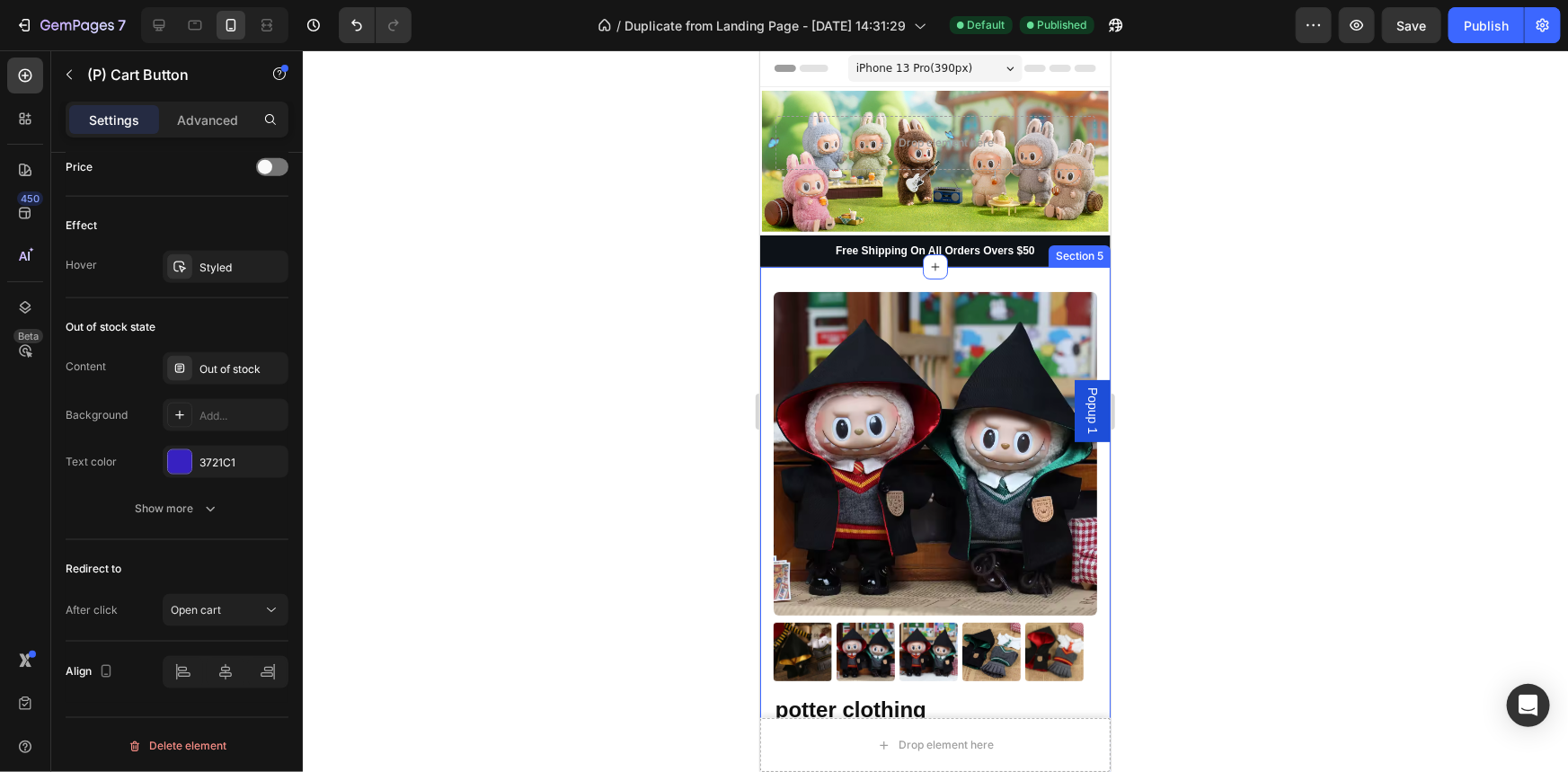
click at [1080, 278] on div "Product Images potter clothing Product Title Icon Icon Icon Icon Icon Icon List…" at bounding box center [934, 765] width 350 height 999
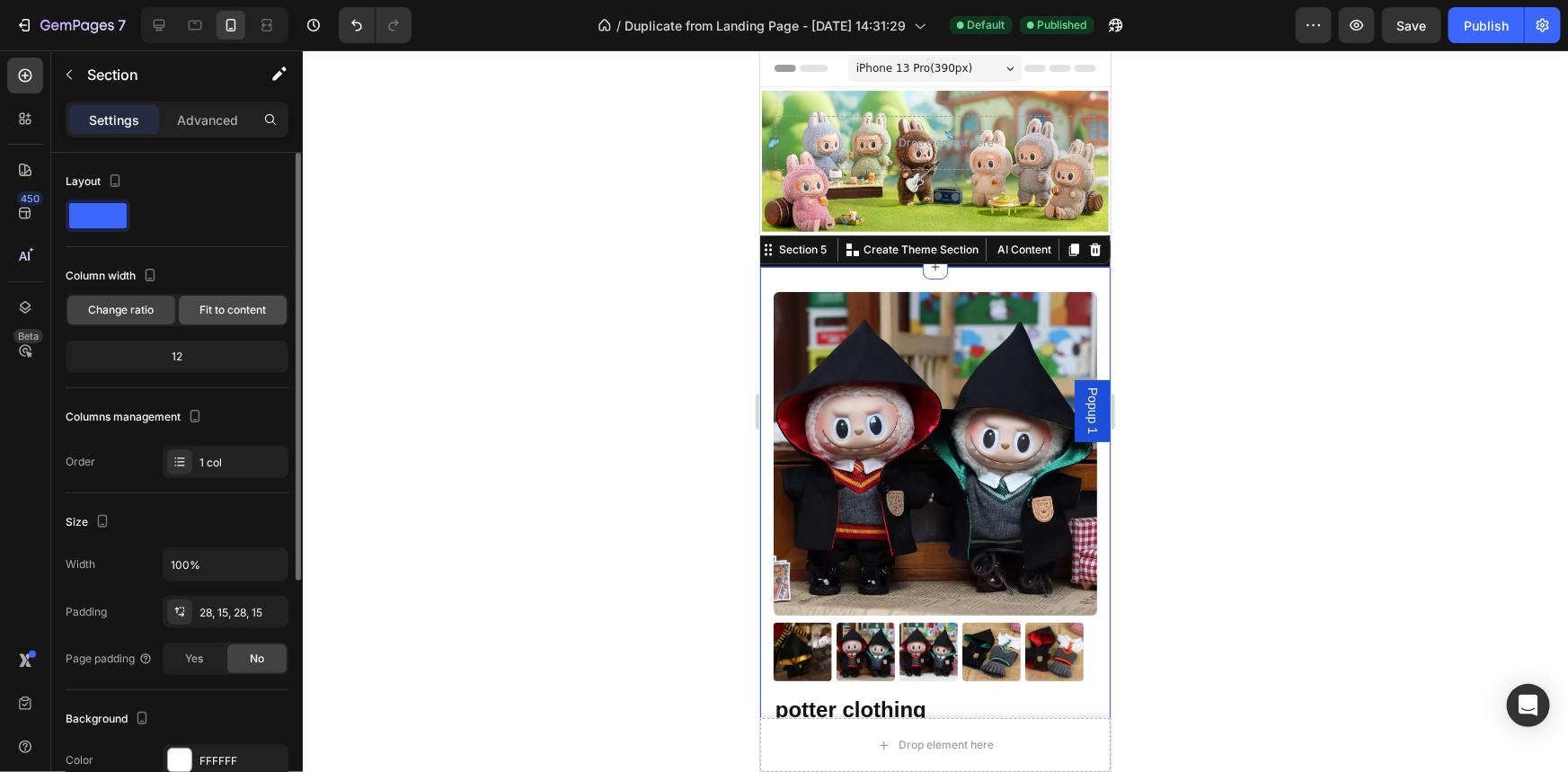
click at [252, 307] on span "Fit to content" at bounding box center [233, 310] width 66 height 16
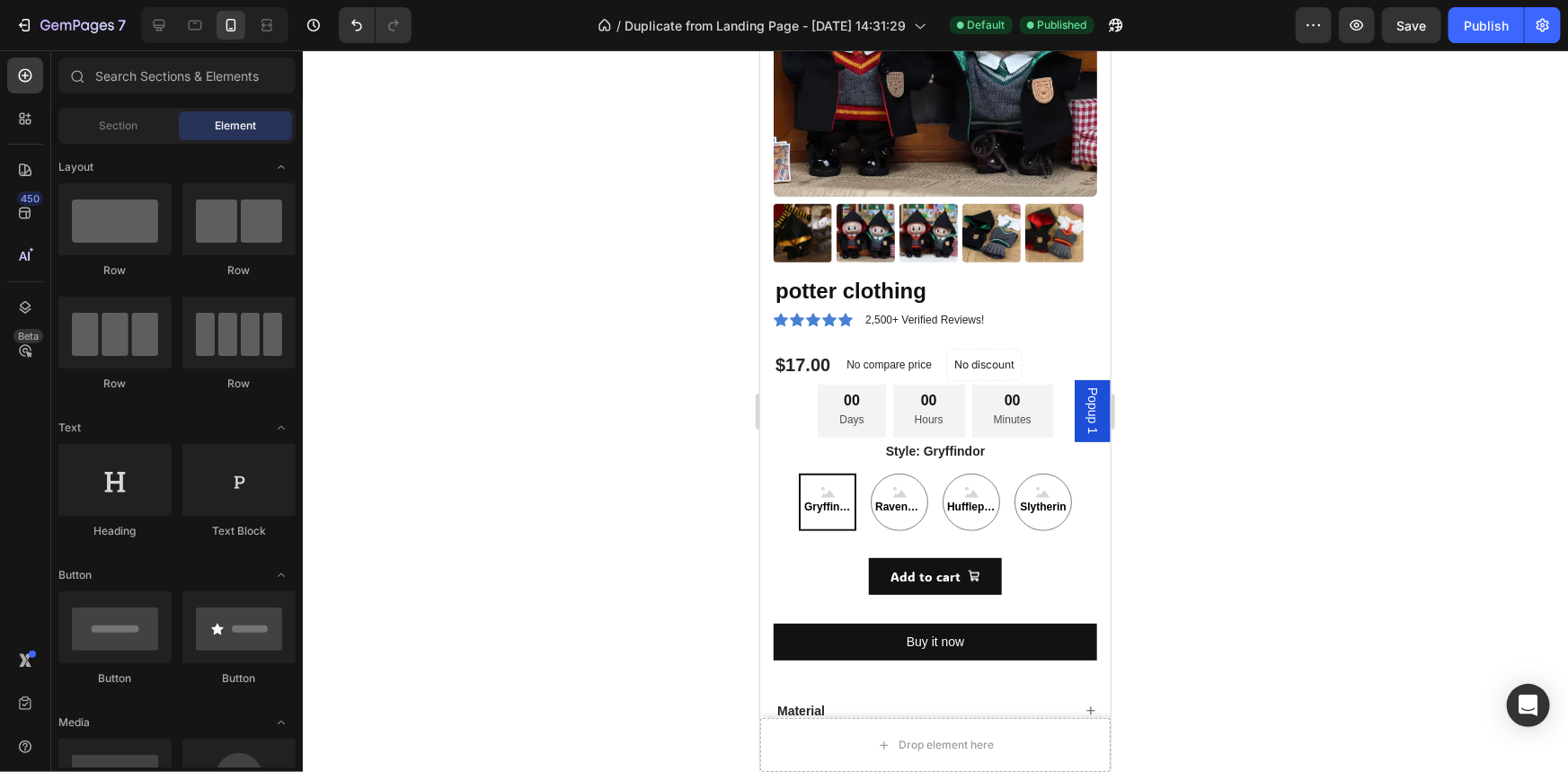
scroll to position [440, 0]
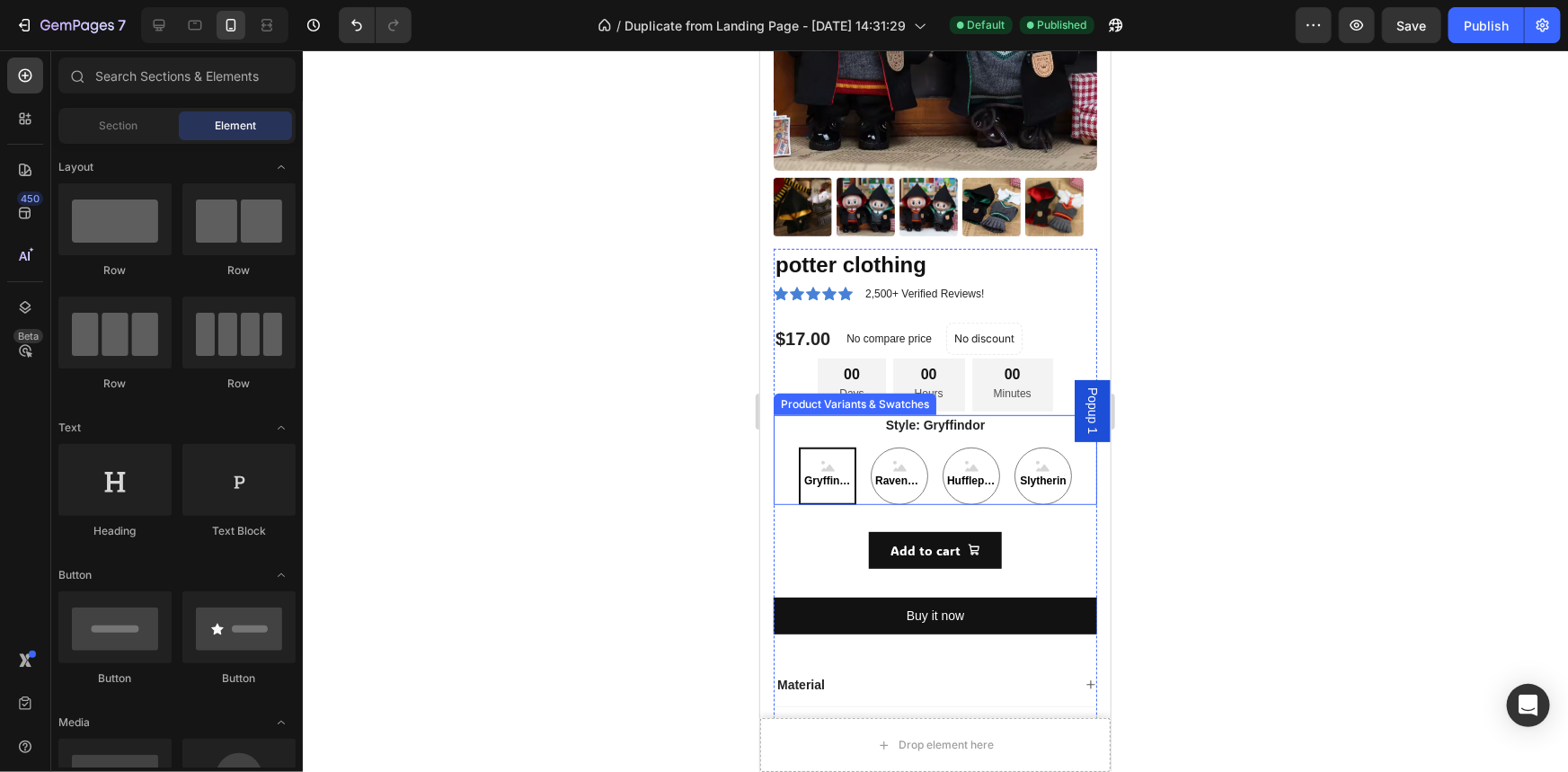
click at [858, 430] on div "Style: Gryffindor Gryffindor Gryffindor Gryffindor Ravenclaw Ravenclaw Ravencla…" at bounding box center [934, 459] width 324 height 90
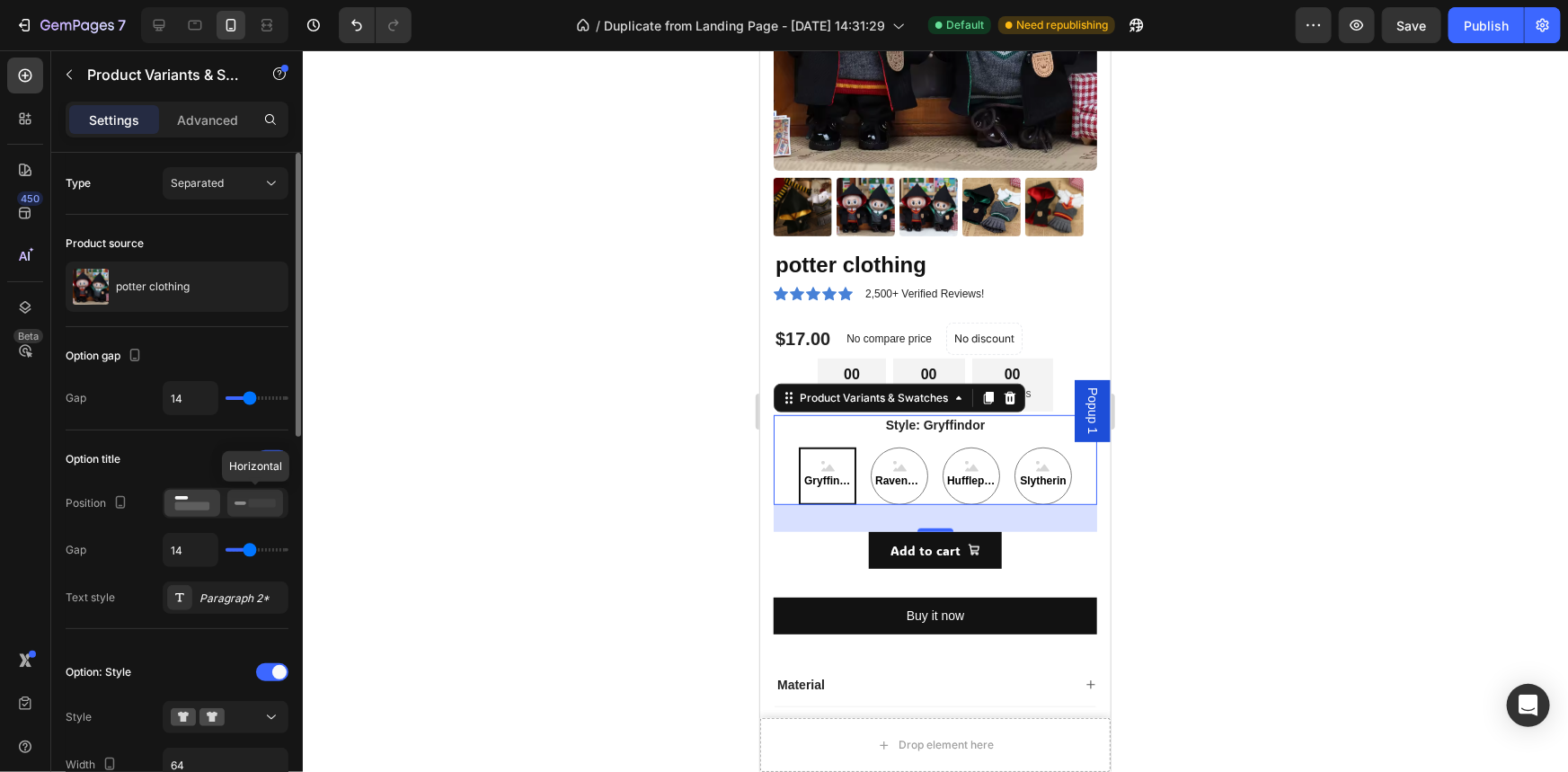
click at [256, 506] on rect at bounding box center [262, 502] width 27 height 9
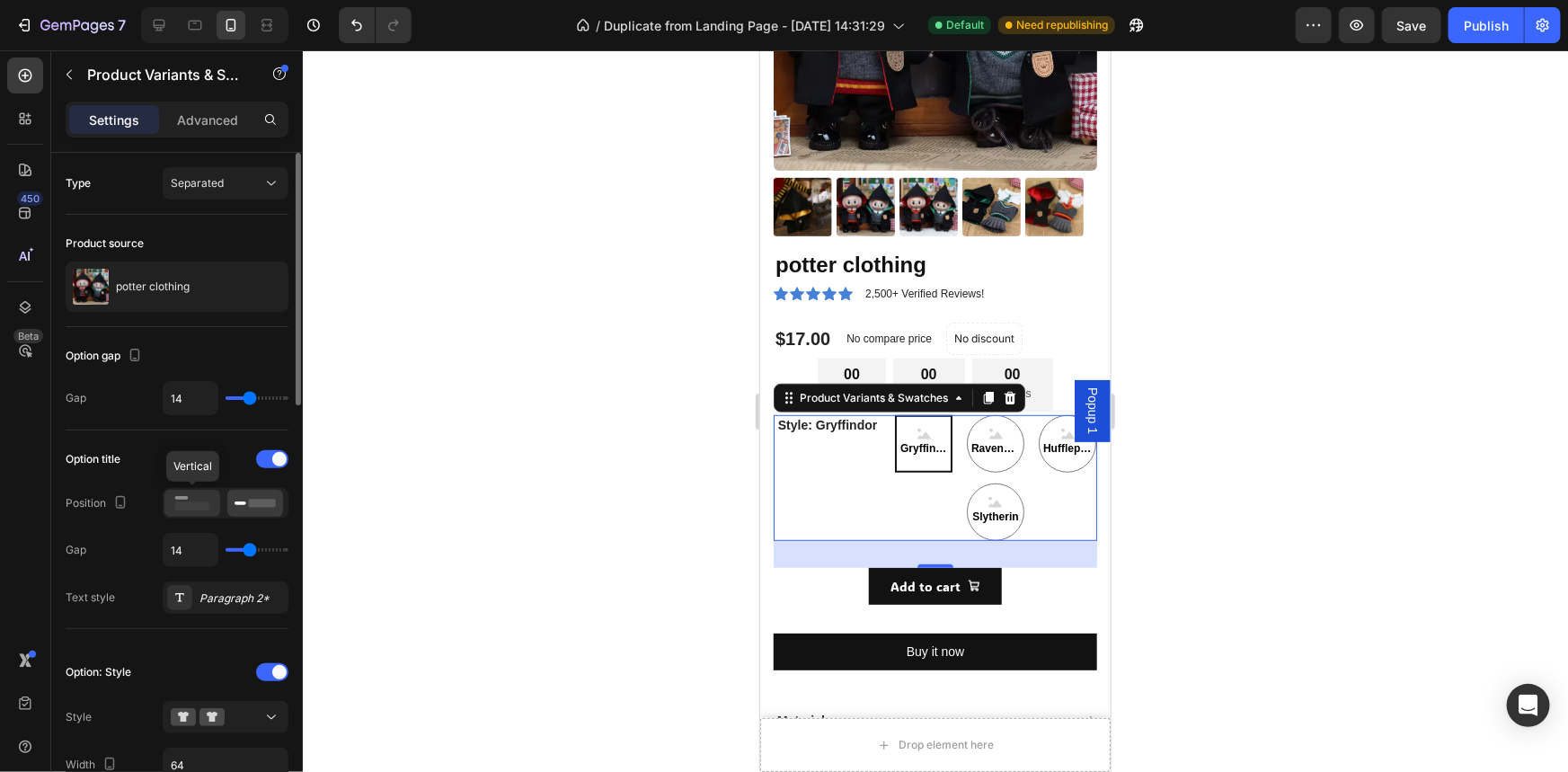
click at [199, 499] on icon at bounding box center [193, 502] width 42 height 20
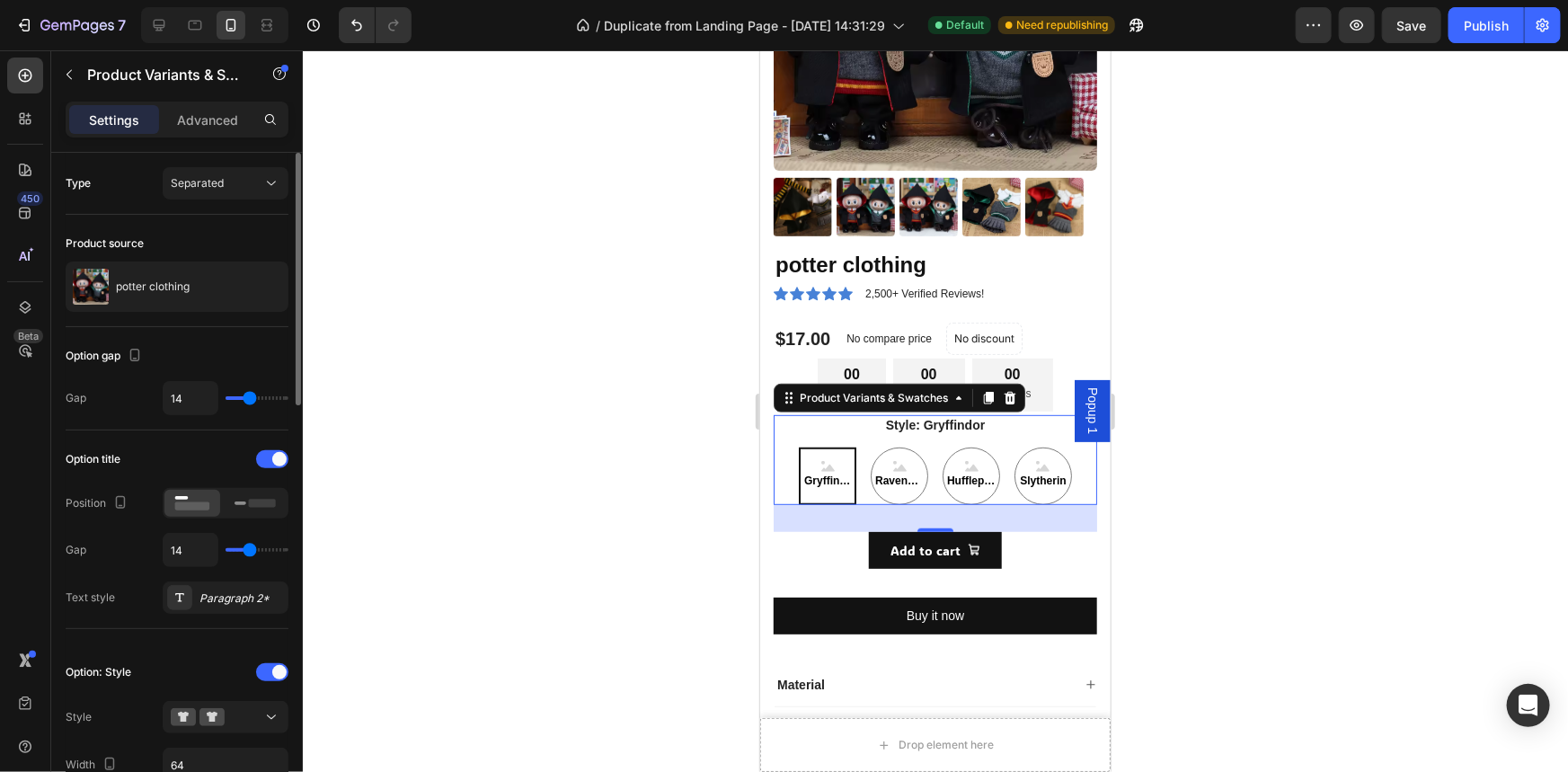
scroll to position [435, 0]
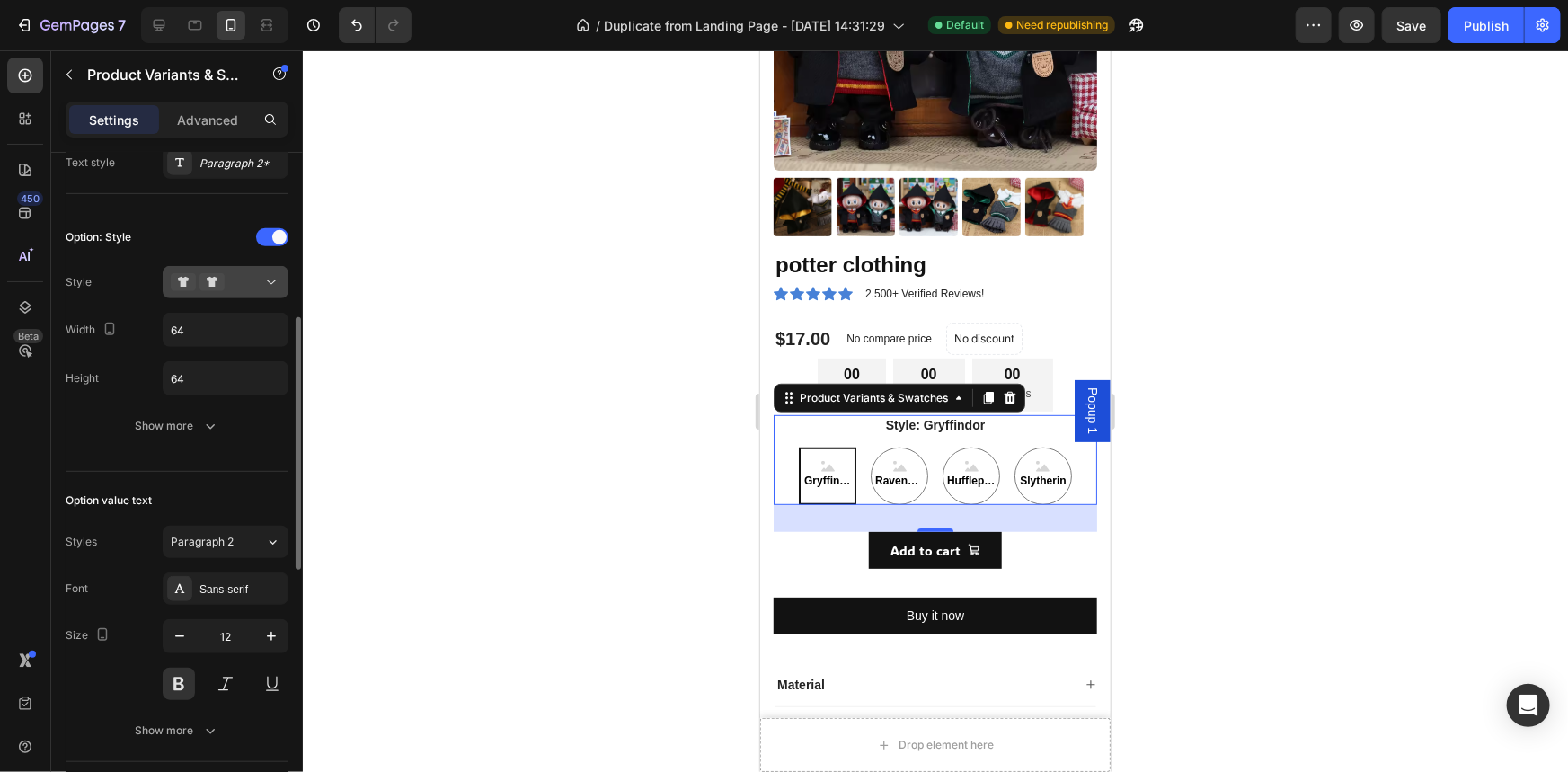
click at [255, 276] on div at bounding box center [225, 282] width 109 height 18
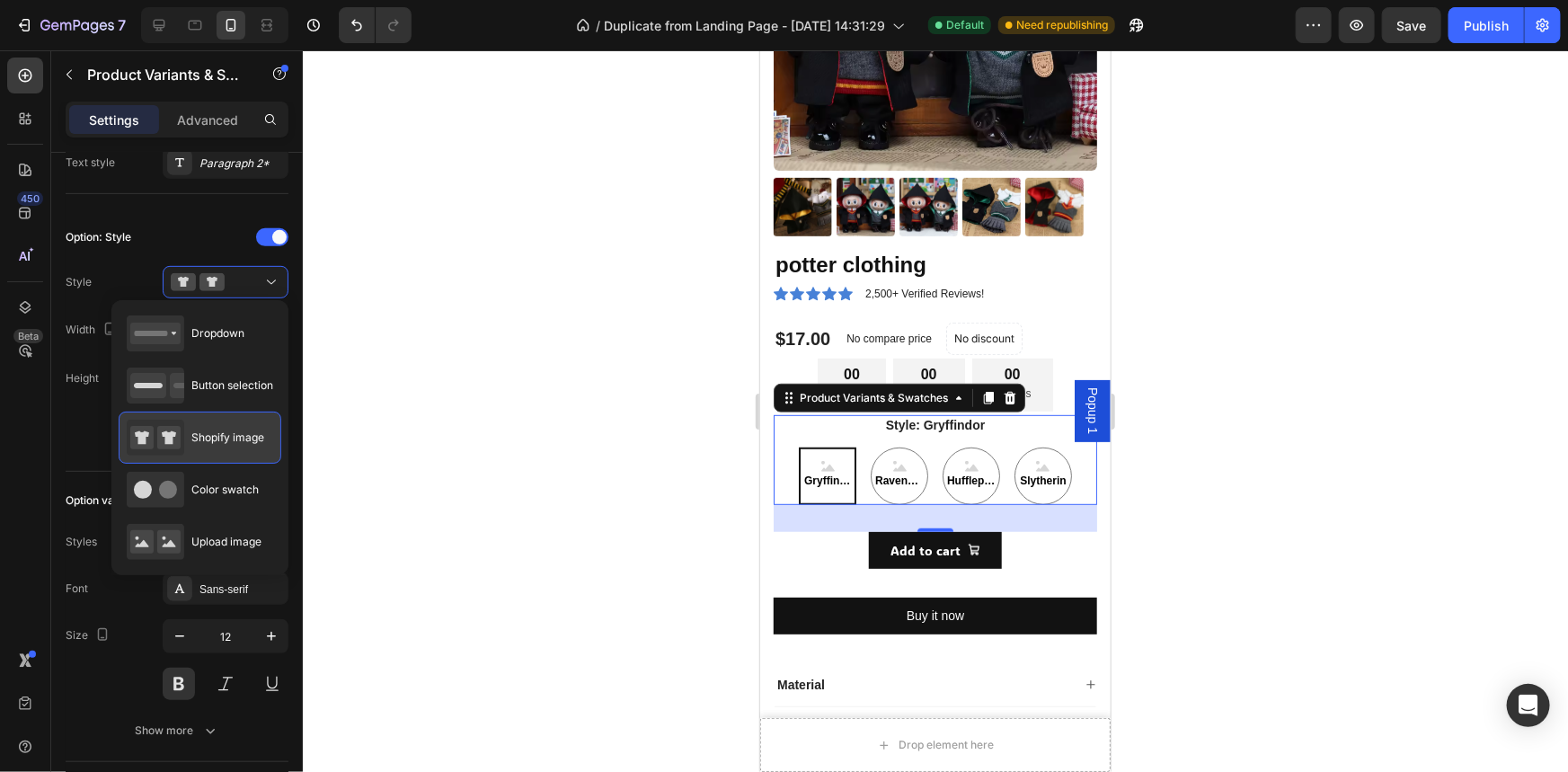
click at [232, 441] on span "Shopify image" at bounding box center [227, 437] width 73 height 16
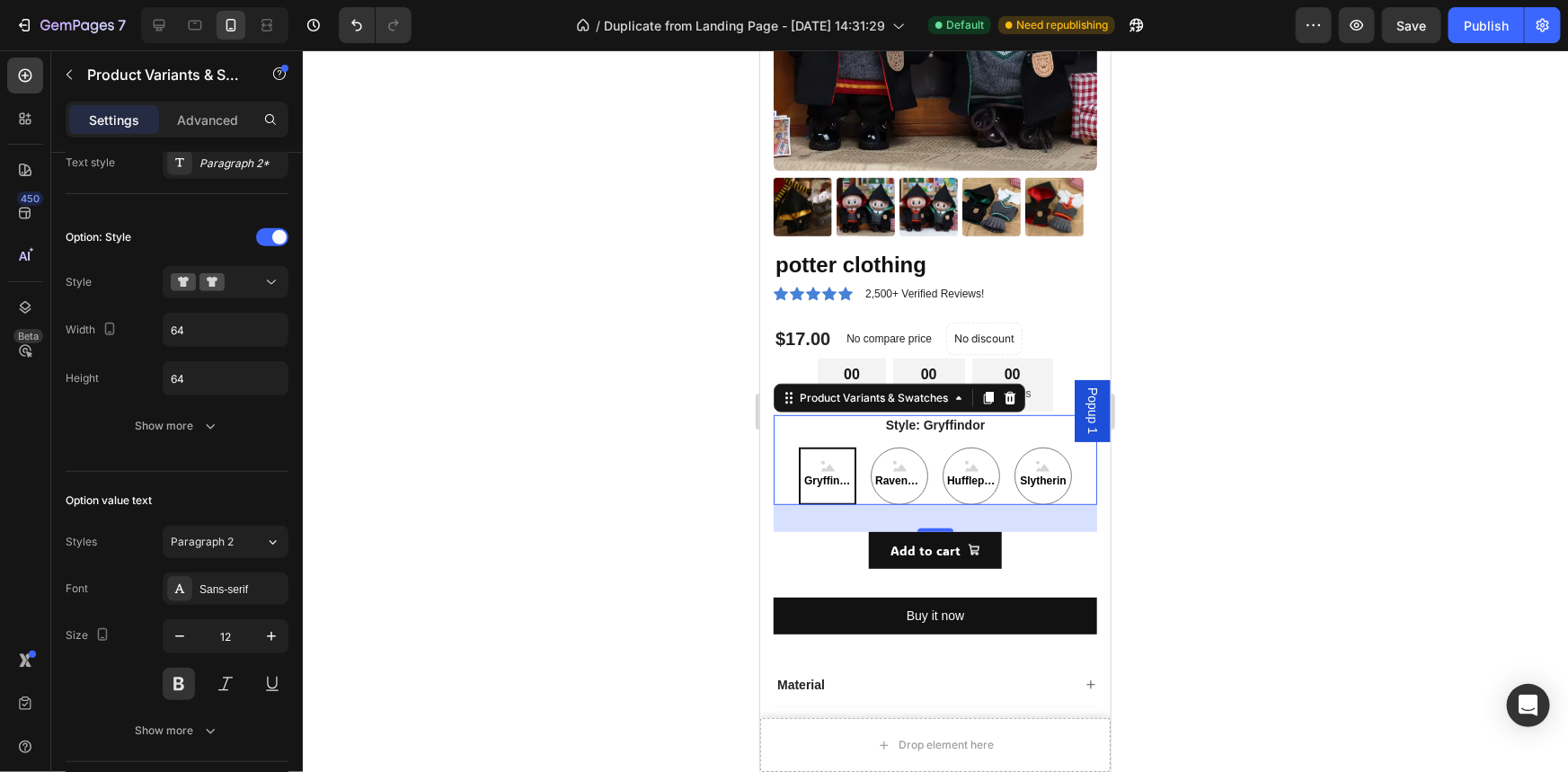
click at [521, 516] on div at bounding box center [935, 411] width 1265 height 722
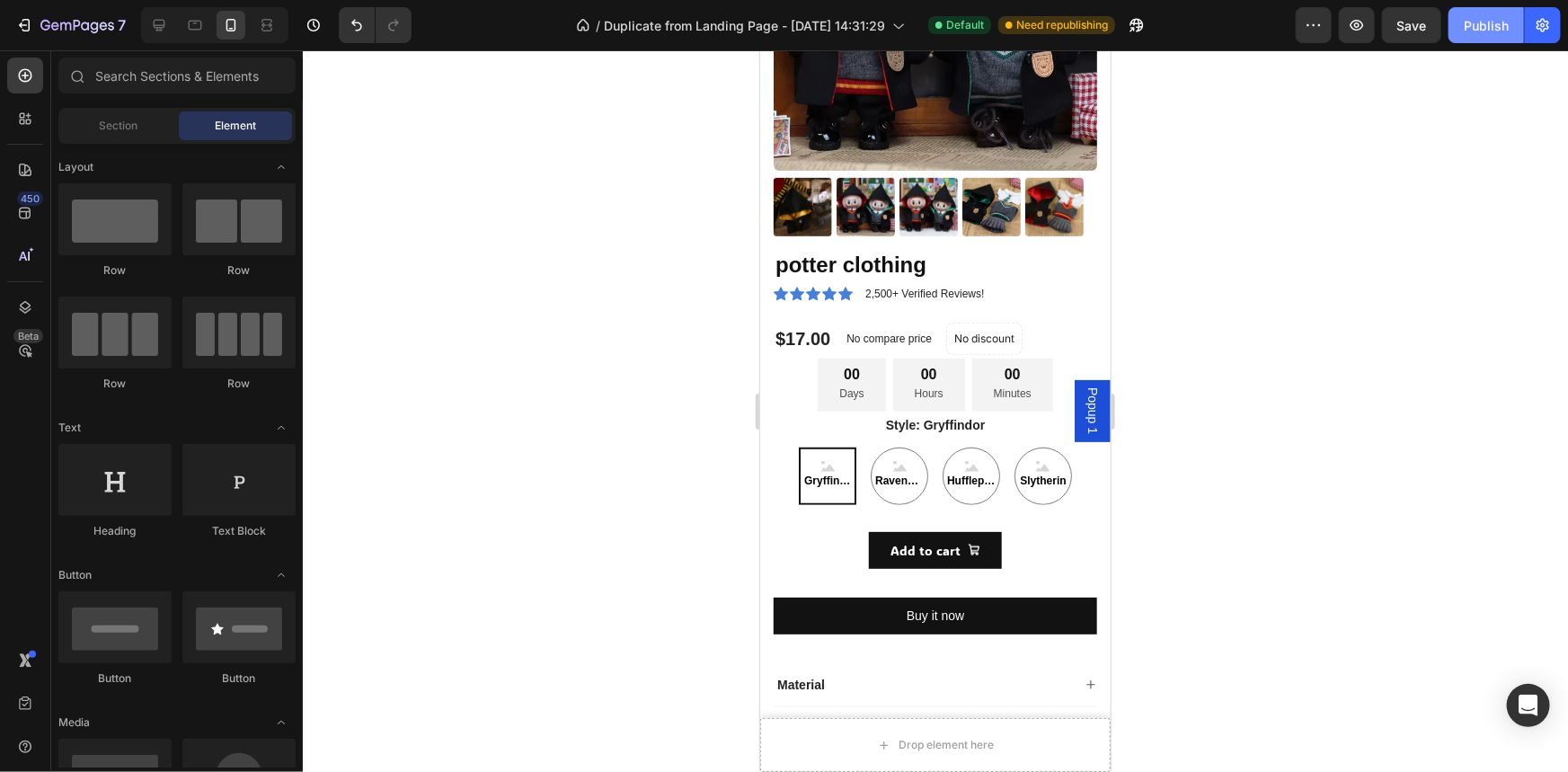
click at [1492, 29] on div "Publish" at bounding box center [1485, 26] width 45 height 19
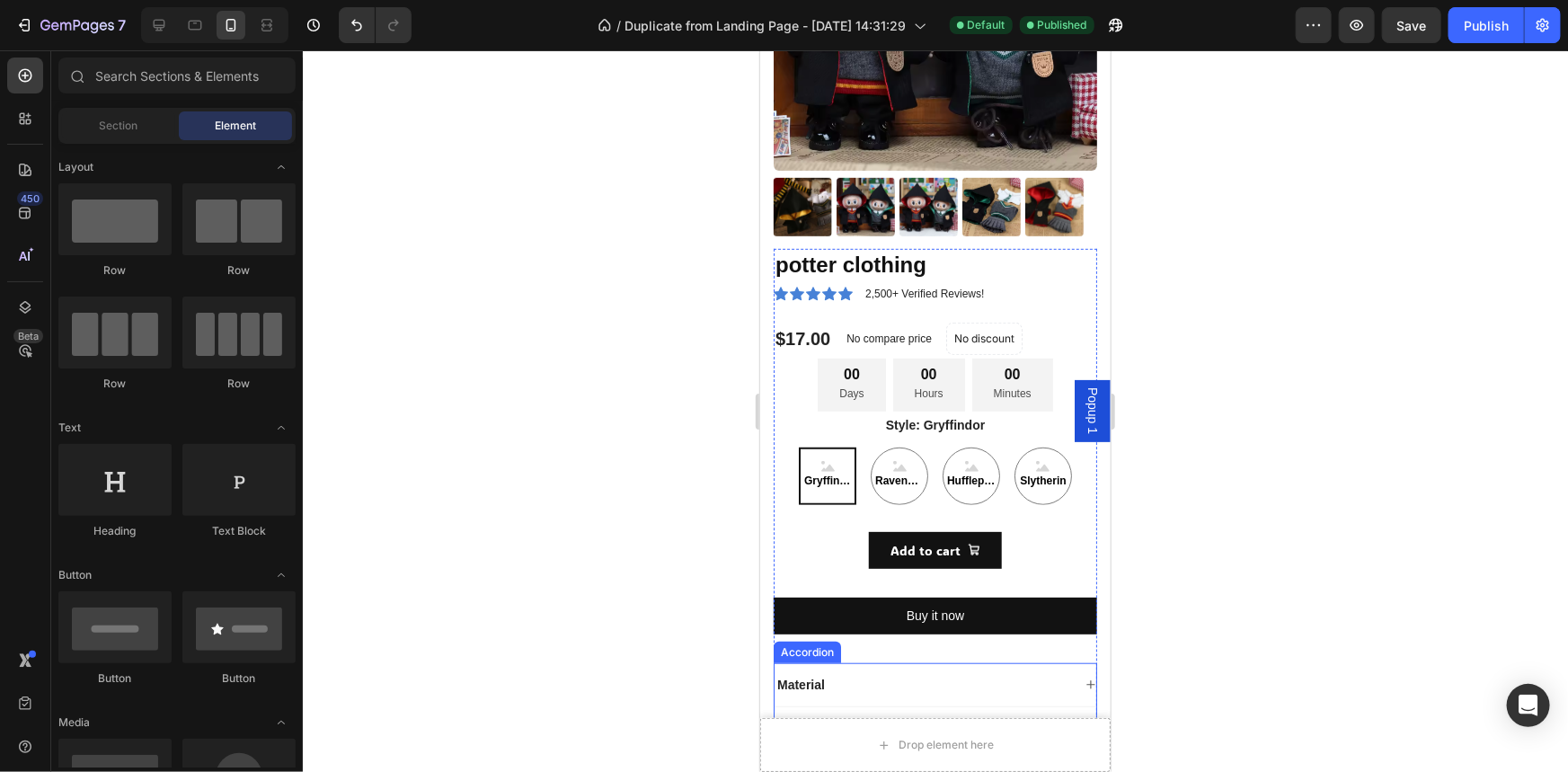
scroll to position [874, 0]
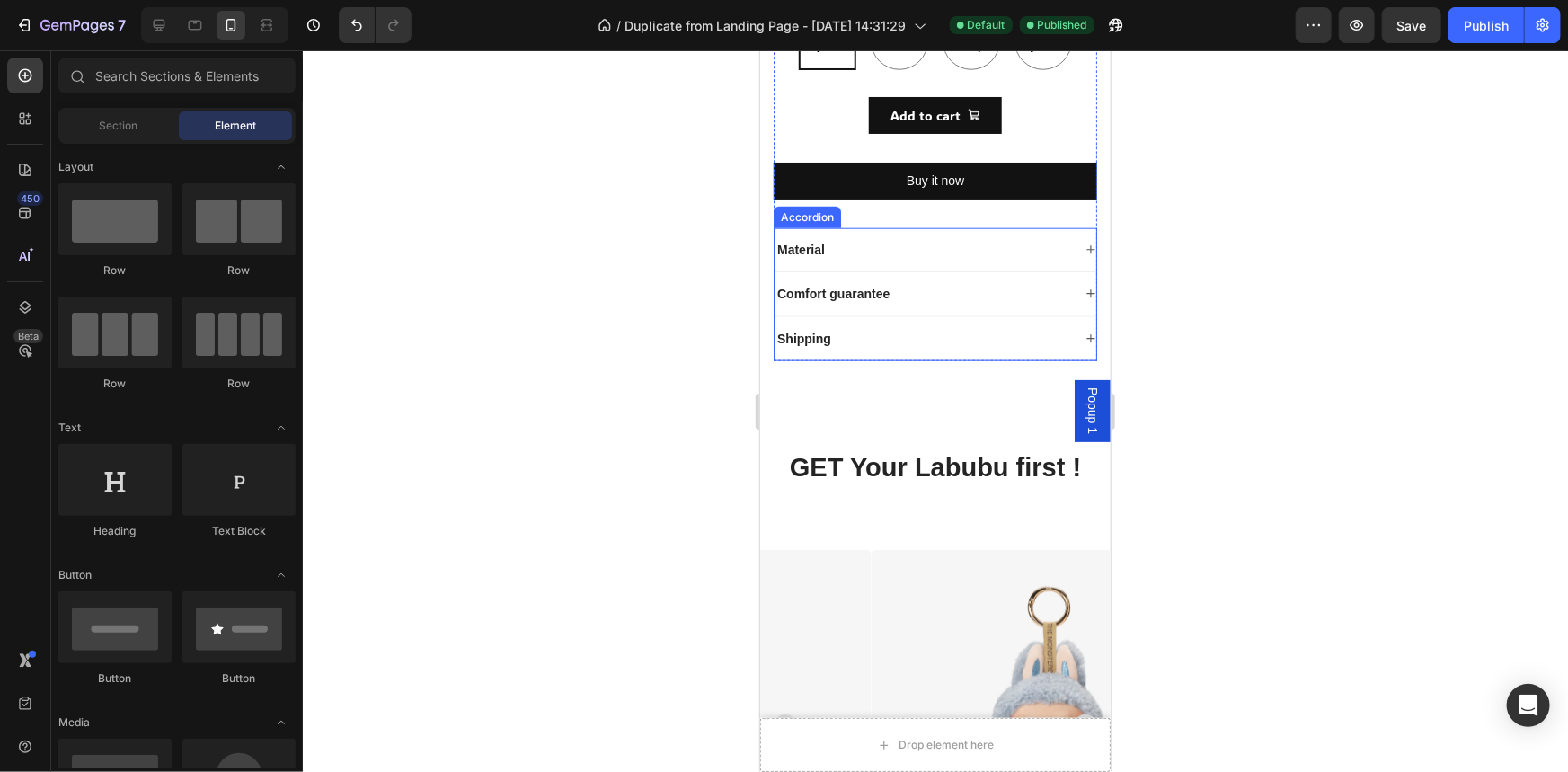
click at [980, 238] on div "Material" at bounding box center [921, 249] width 296 height 22
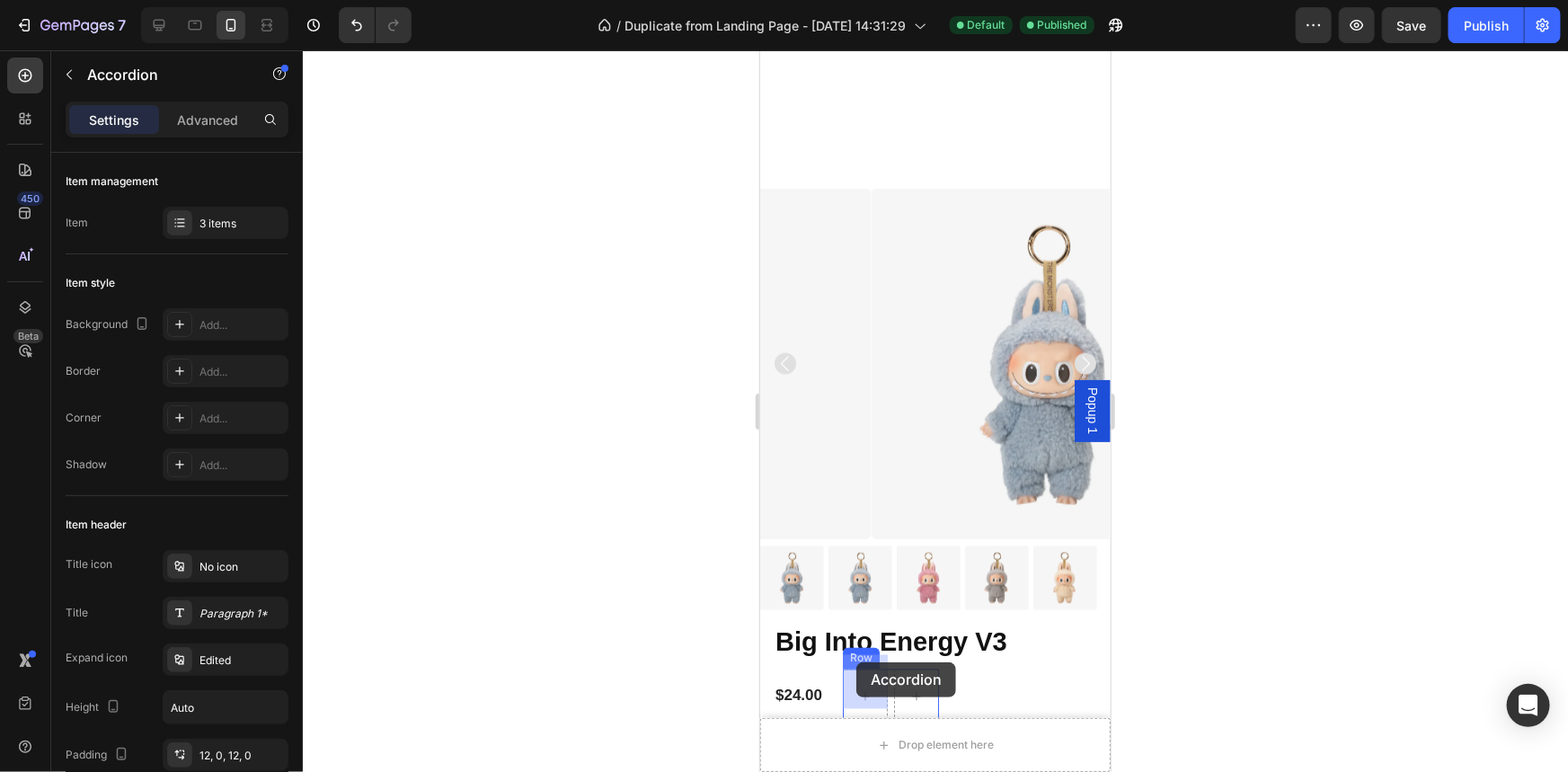
scroll to position [1745, 0]
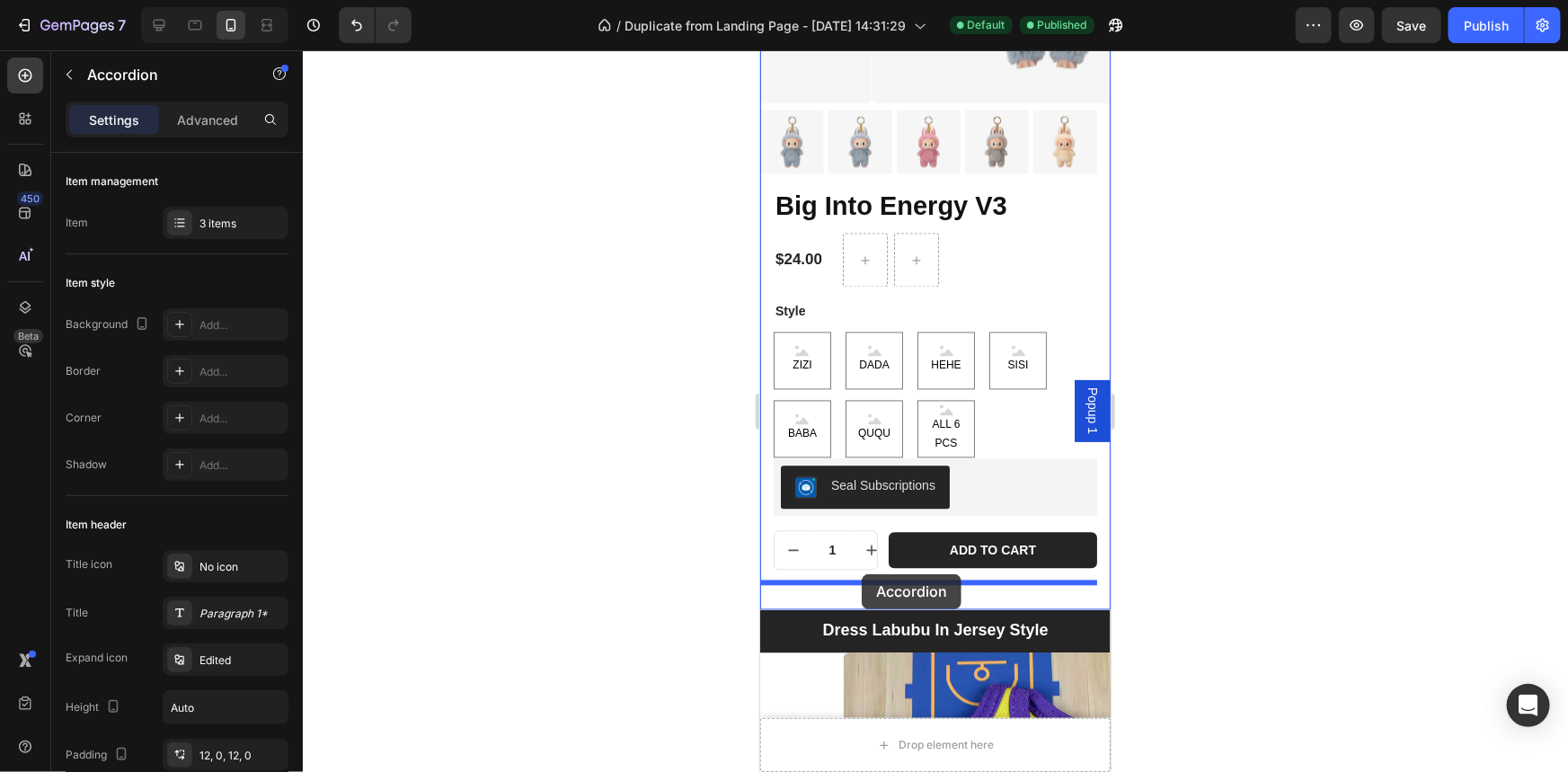
drag, startPoint x: 786, startPoint y: 198, endPoint x: 860, endPoint y: 573, distance: 382.2
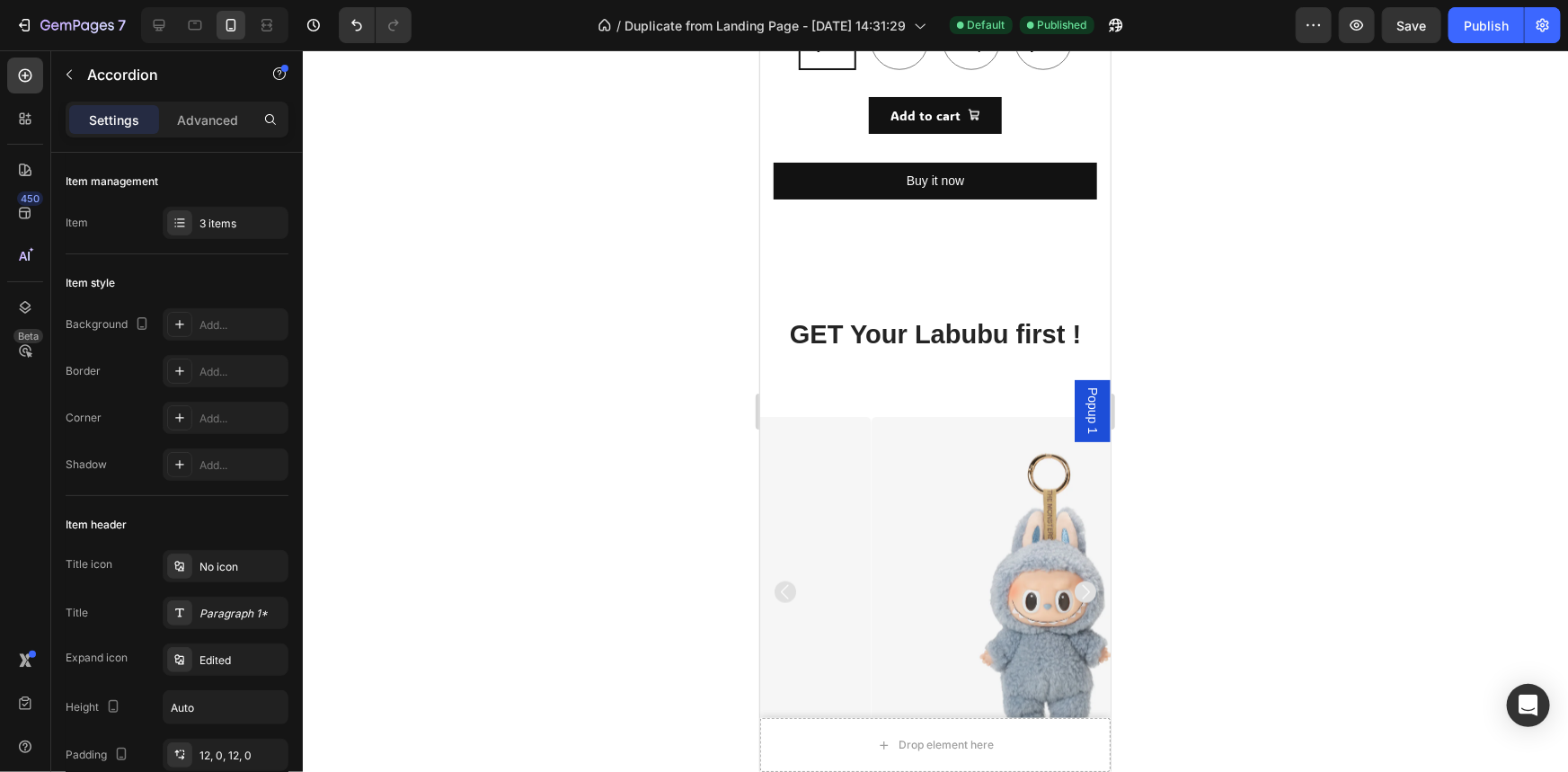
scroll to position [3, 0]
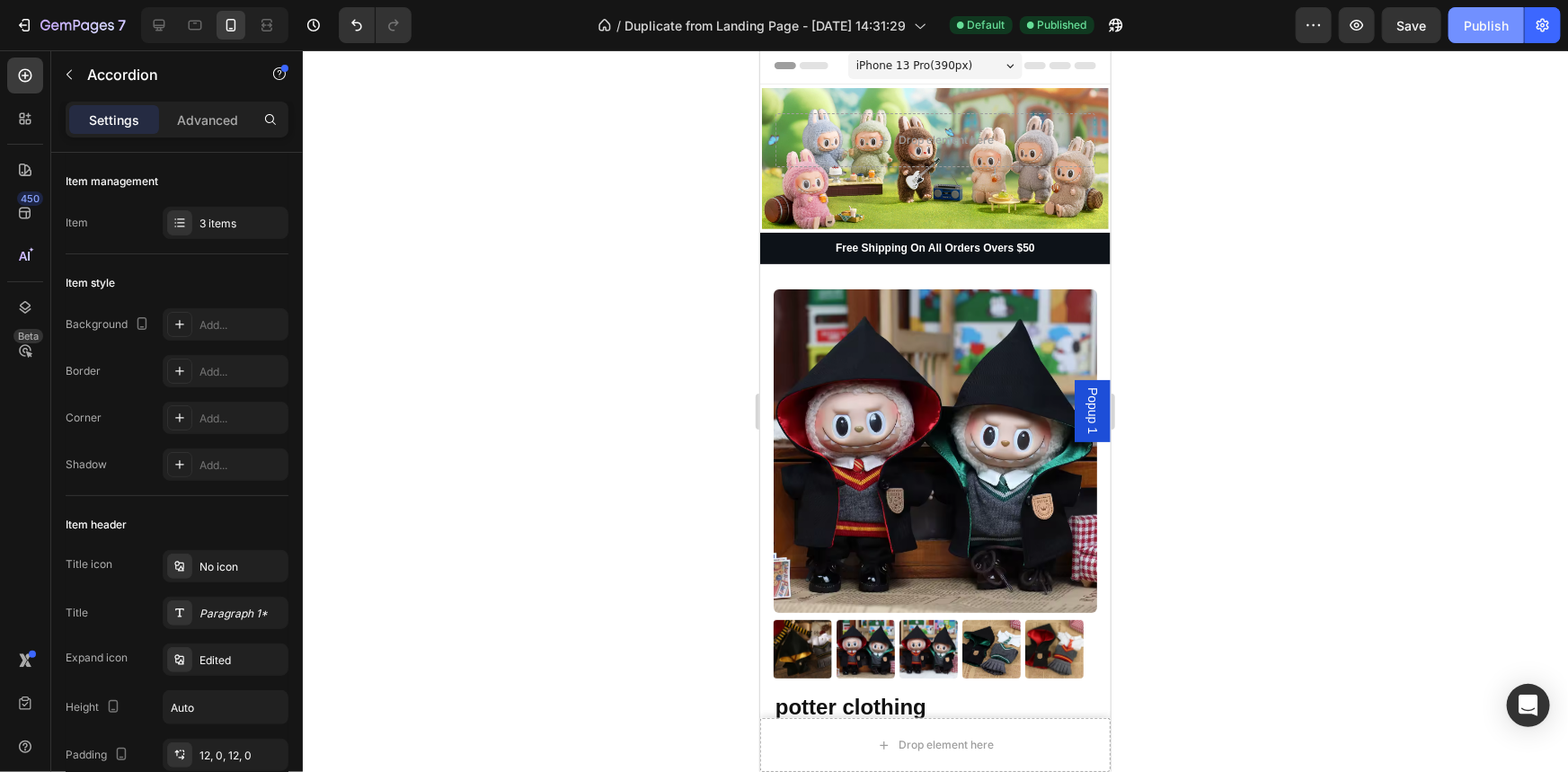
click at [1488, 10] on button "Publish" at bounding box center [1485, 26] width 75 height 36
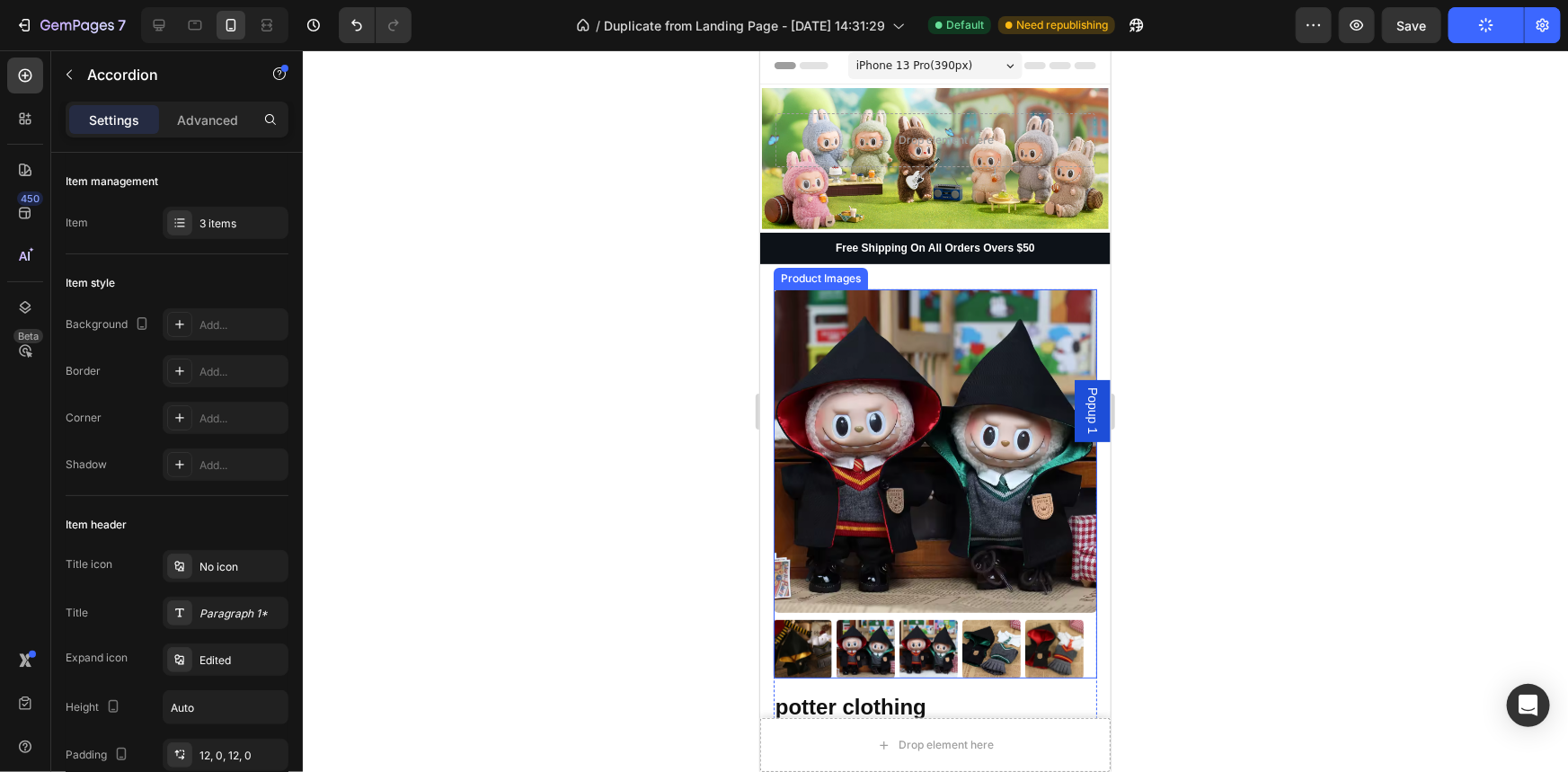
scroll to position [440, 0]
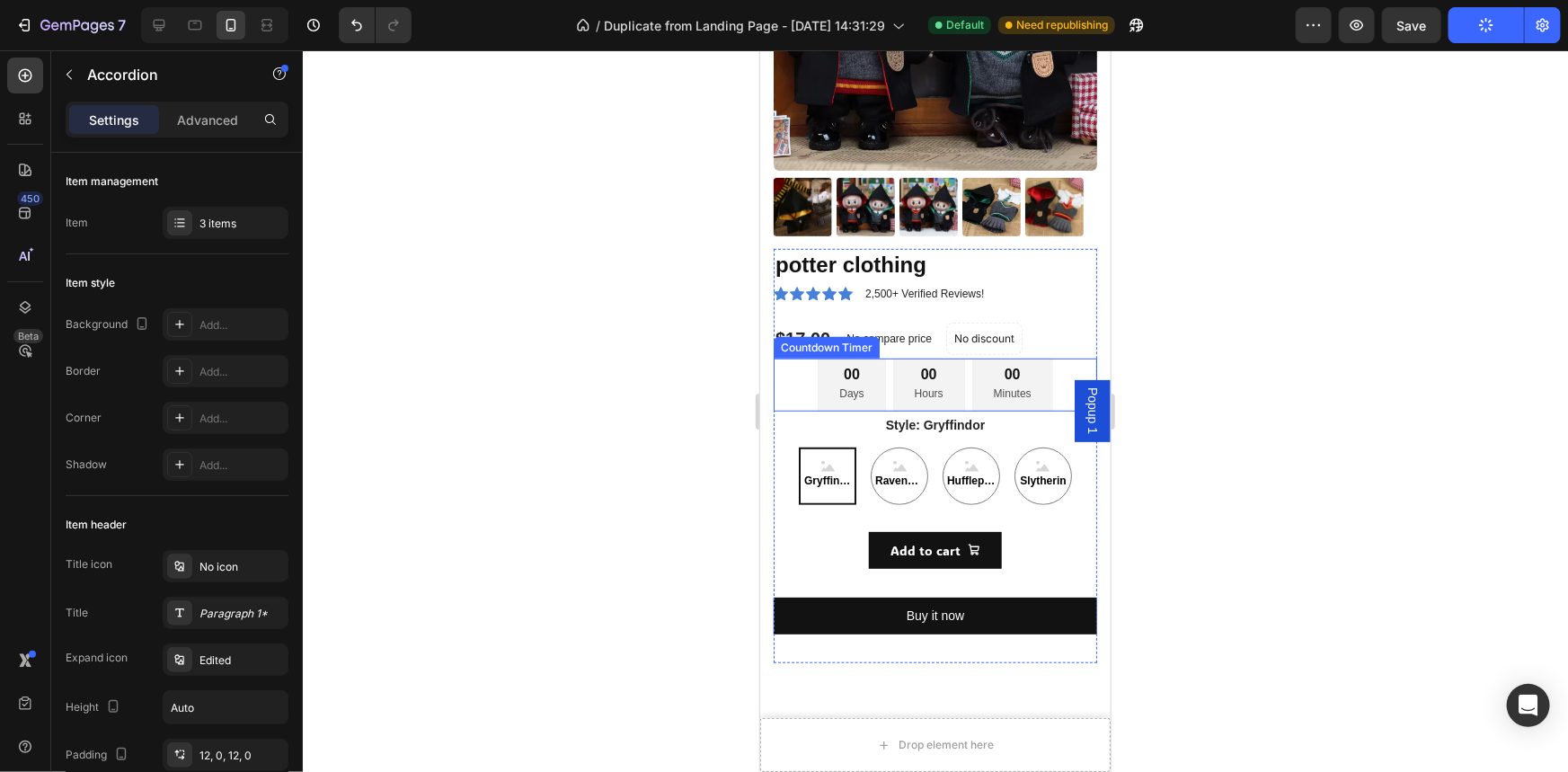
click at [914, 384] on p "Hours" at bounding box center [928, 393] width 28 height 20
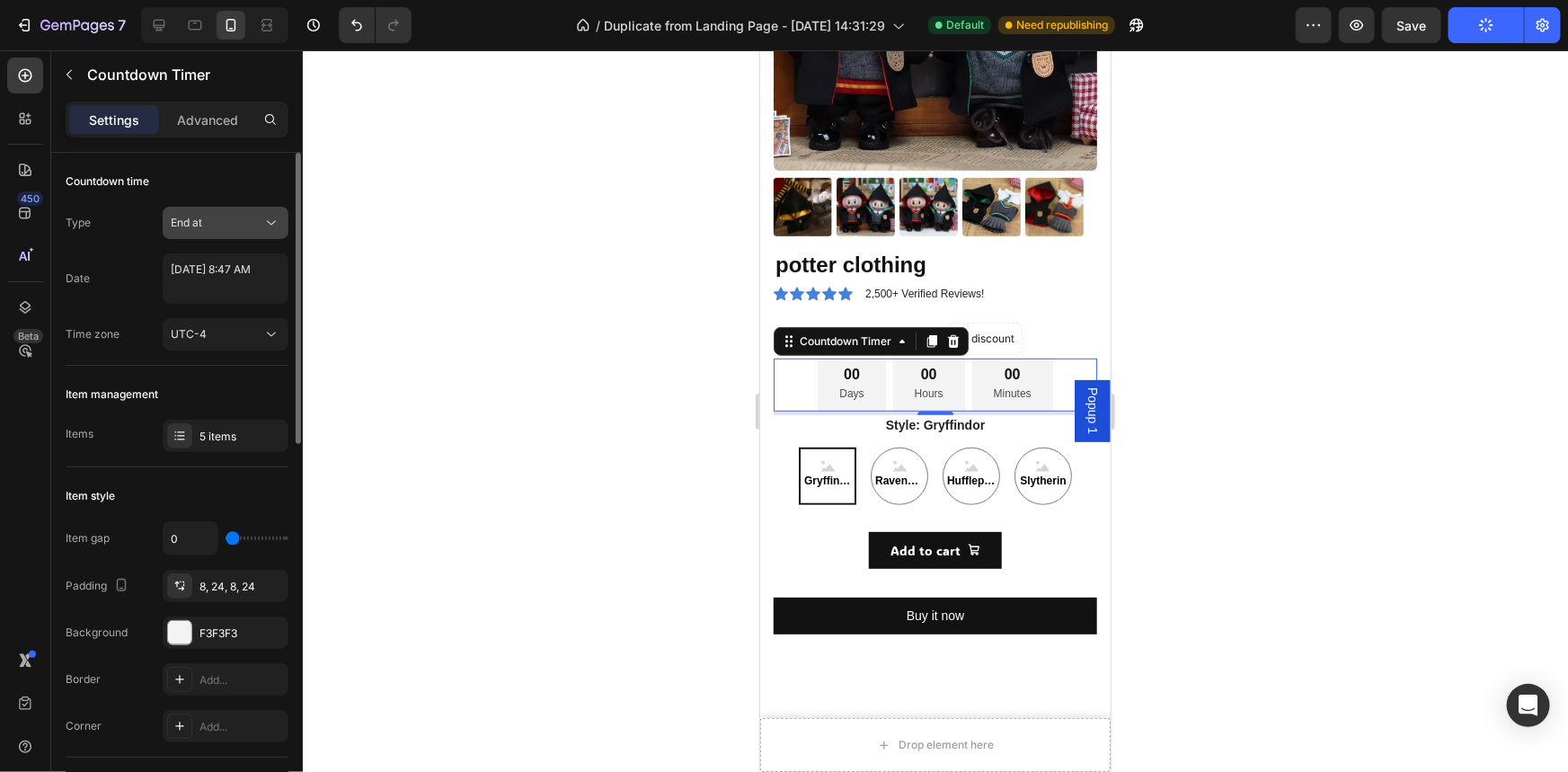
click at [238, 224] on div "End at" at bounding box center [217, 222] width 91 height 16
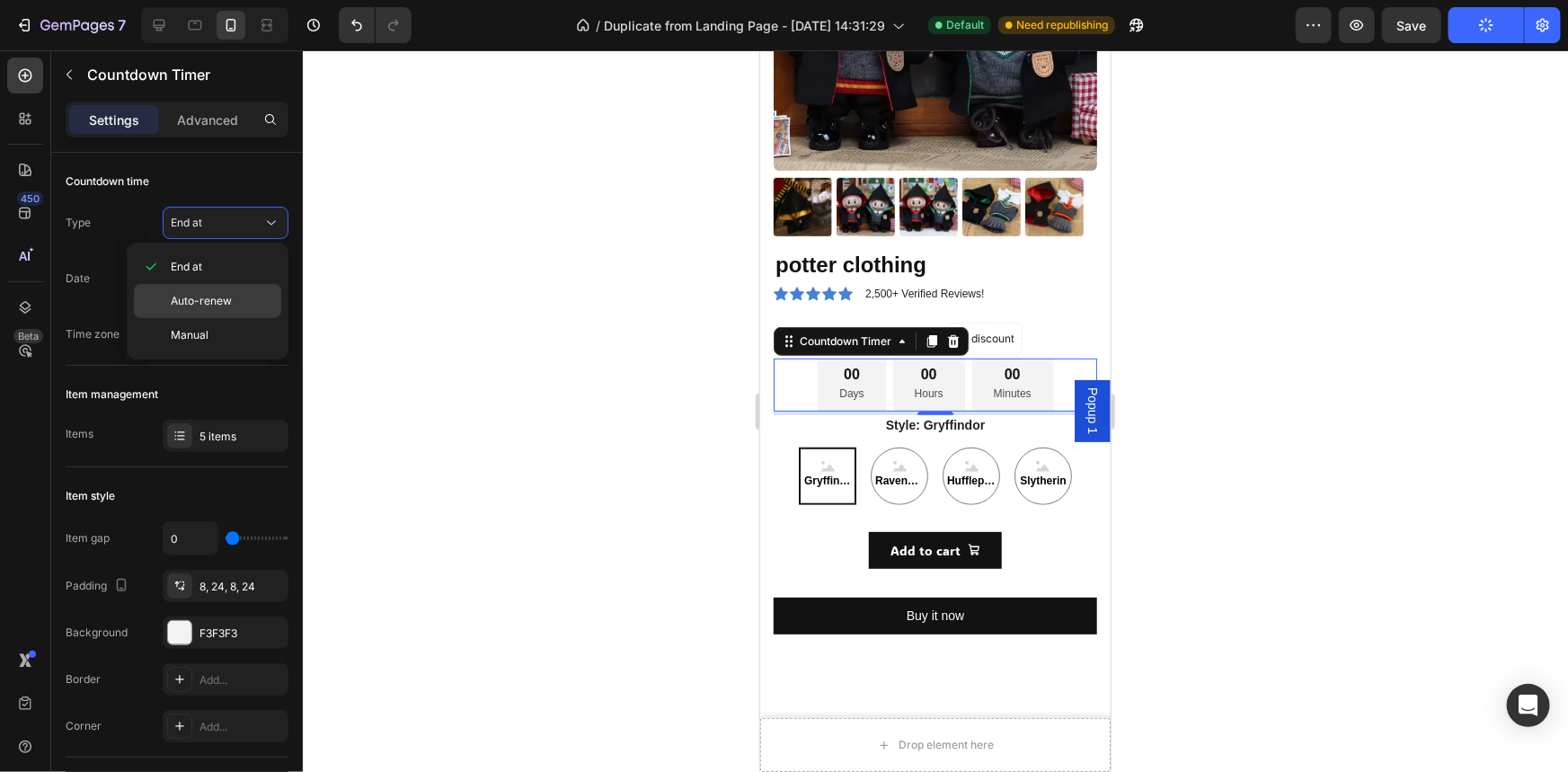
click at [228, 318] on div "Auto-renew" at bounding box center [207, 335] width 147 height 34
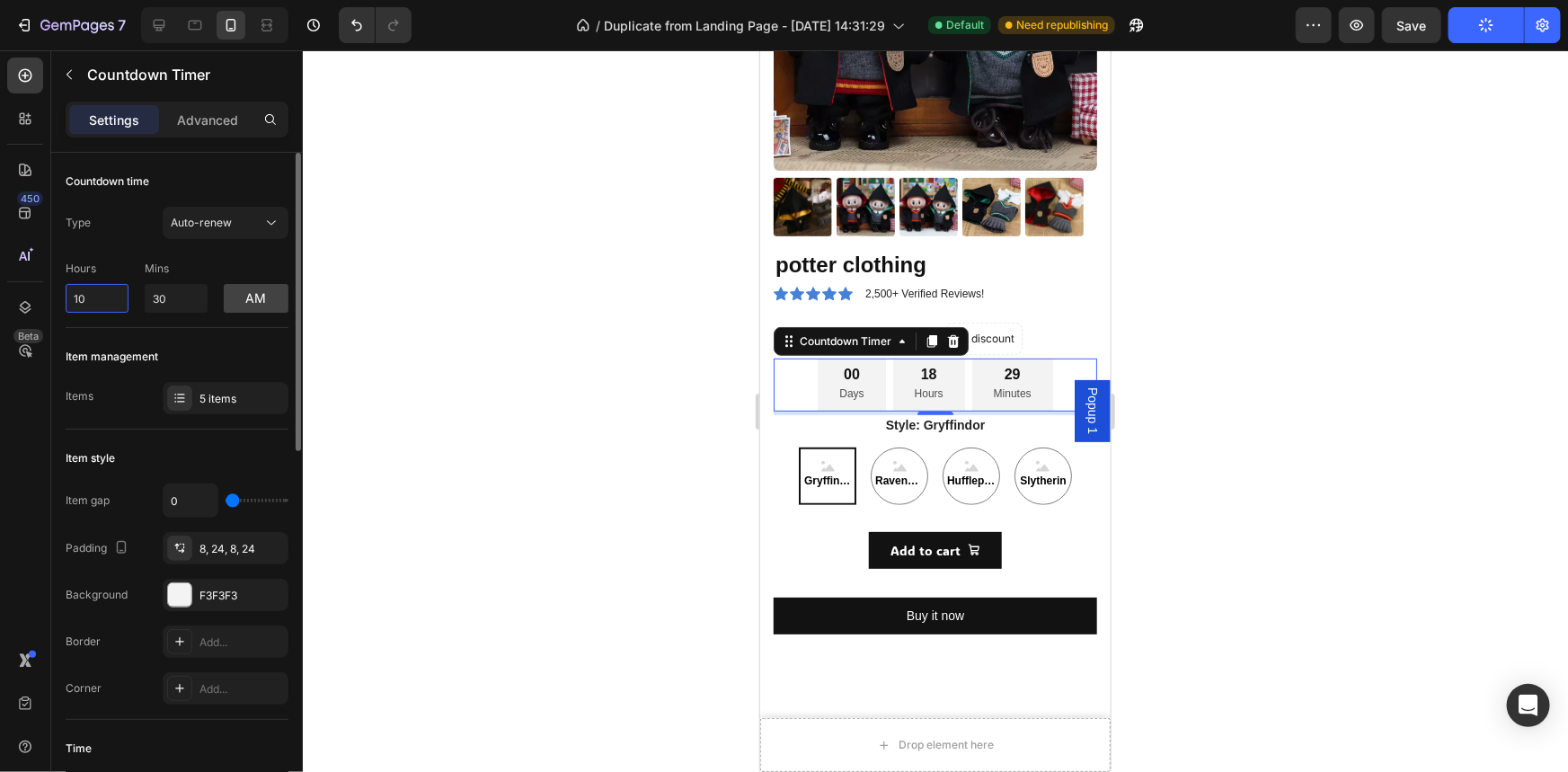
drag, startPoint x: 88, startPoint y: 296, endPoint x: 63, endPoint y: 297, distance: 25.0
type input "21"
click at [442, 458] on div at bounding box center [935, 411] width 1265 height 722
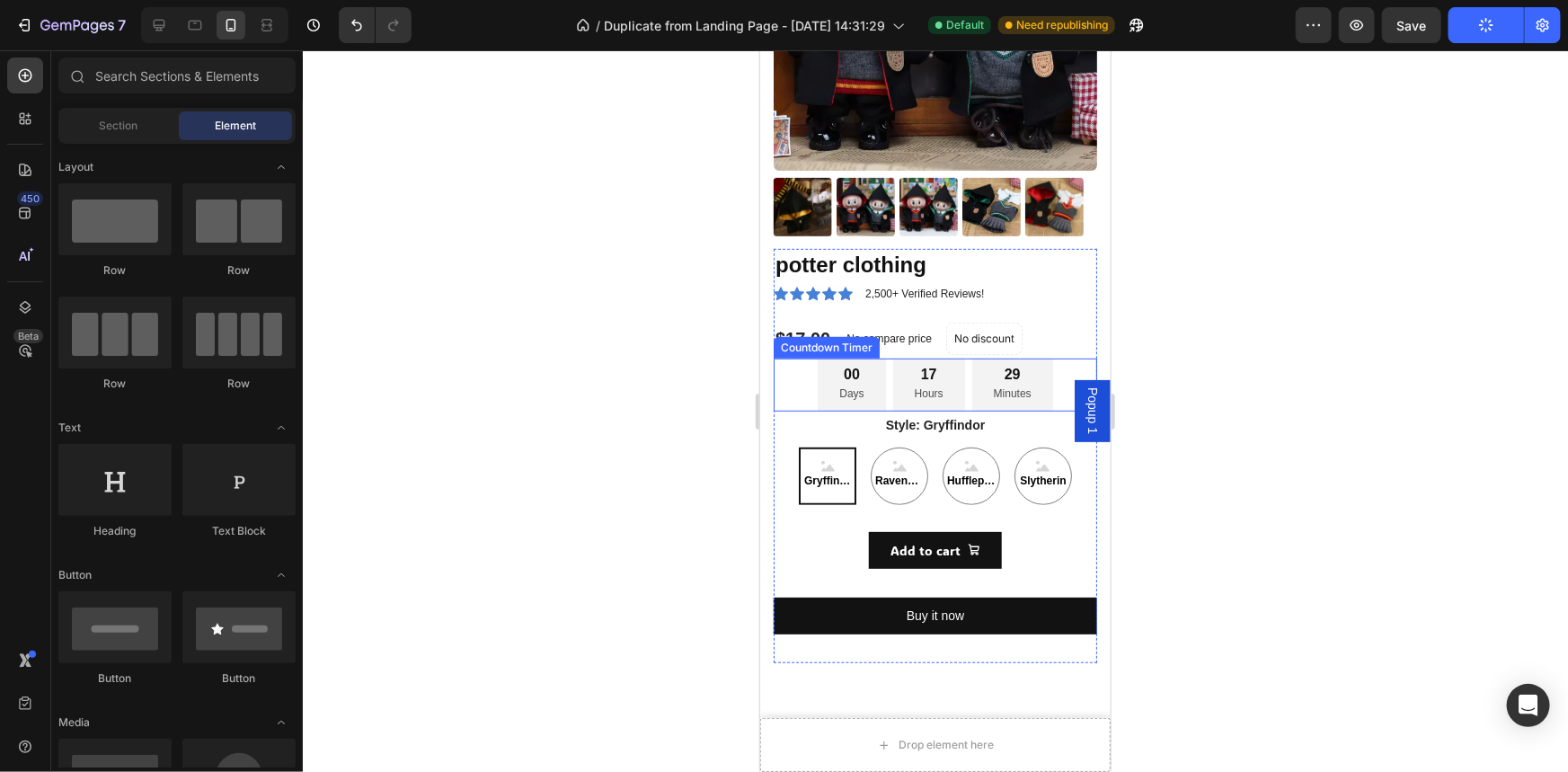
click at [1049, 357] on div "00 Days 17 Hours 29 Minutes" at bounding box center [934, 383] width 324 height 52
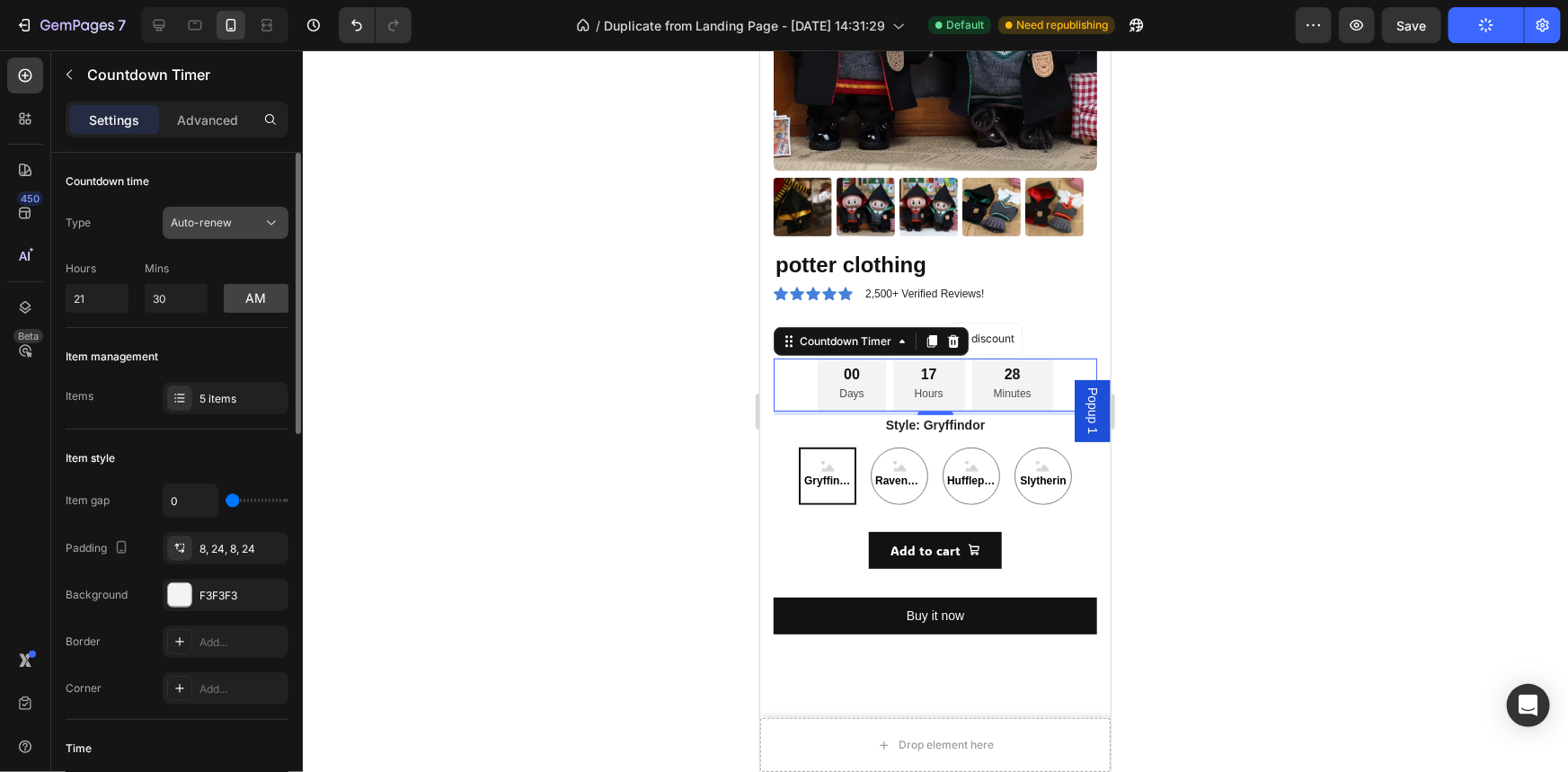
click at [238, 217] on div "Auto-renew" at bounding box center [217, 222] width 91 height 16
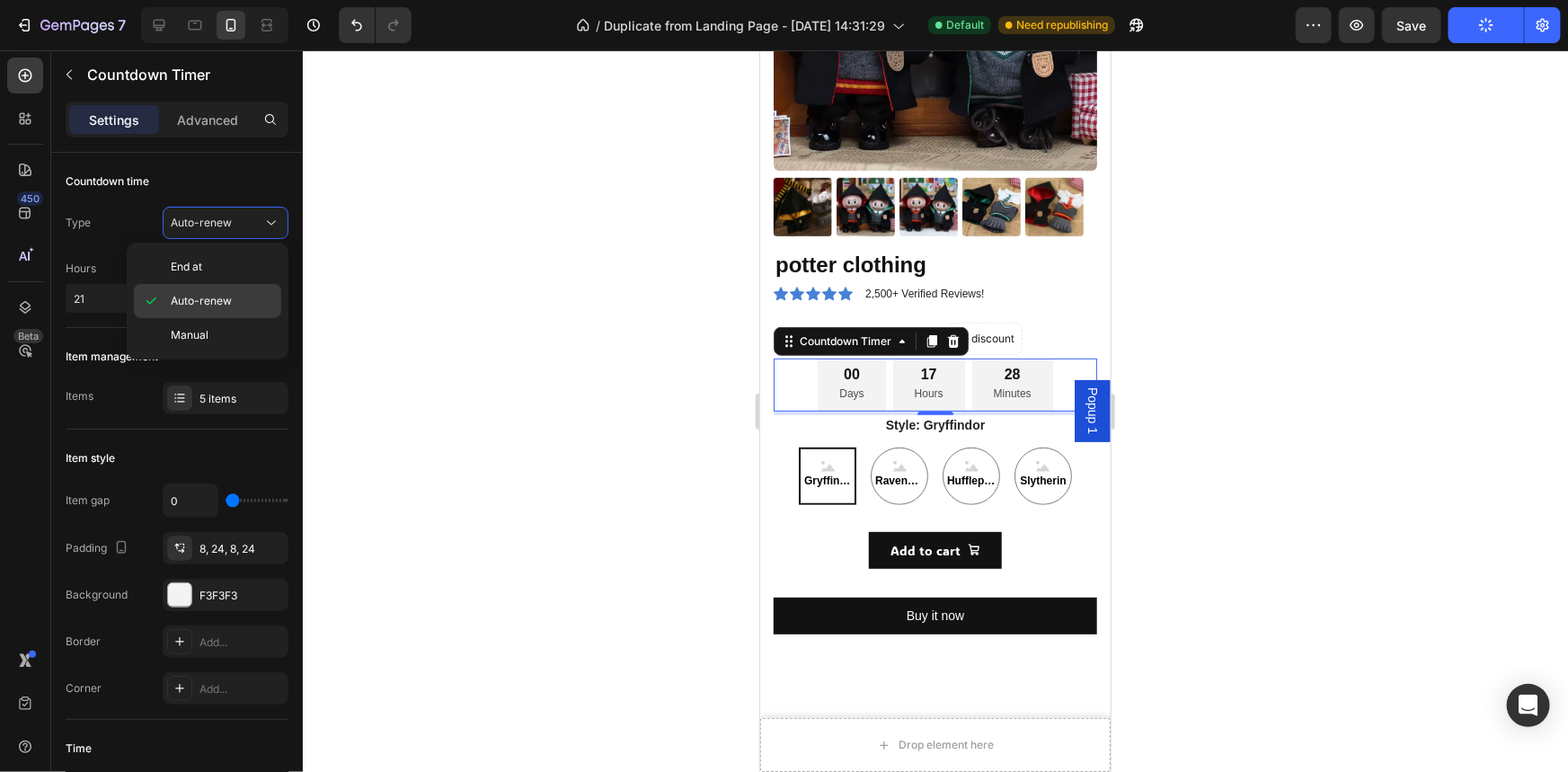
click at [239, 293] on p "Auto-renew" at bounding box center [222, 300] width 103 height 16
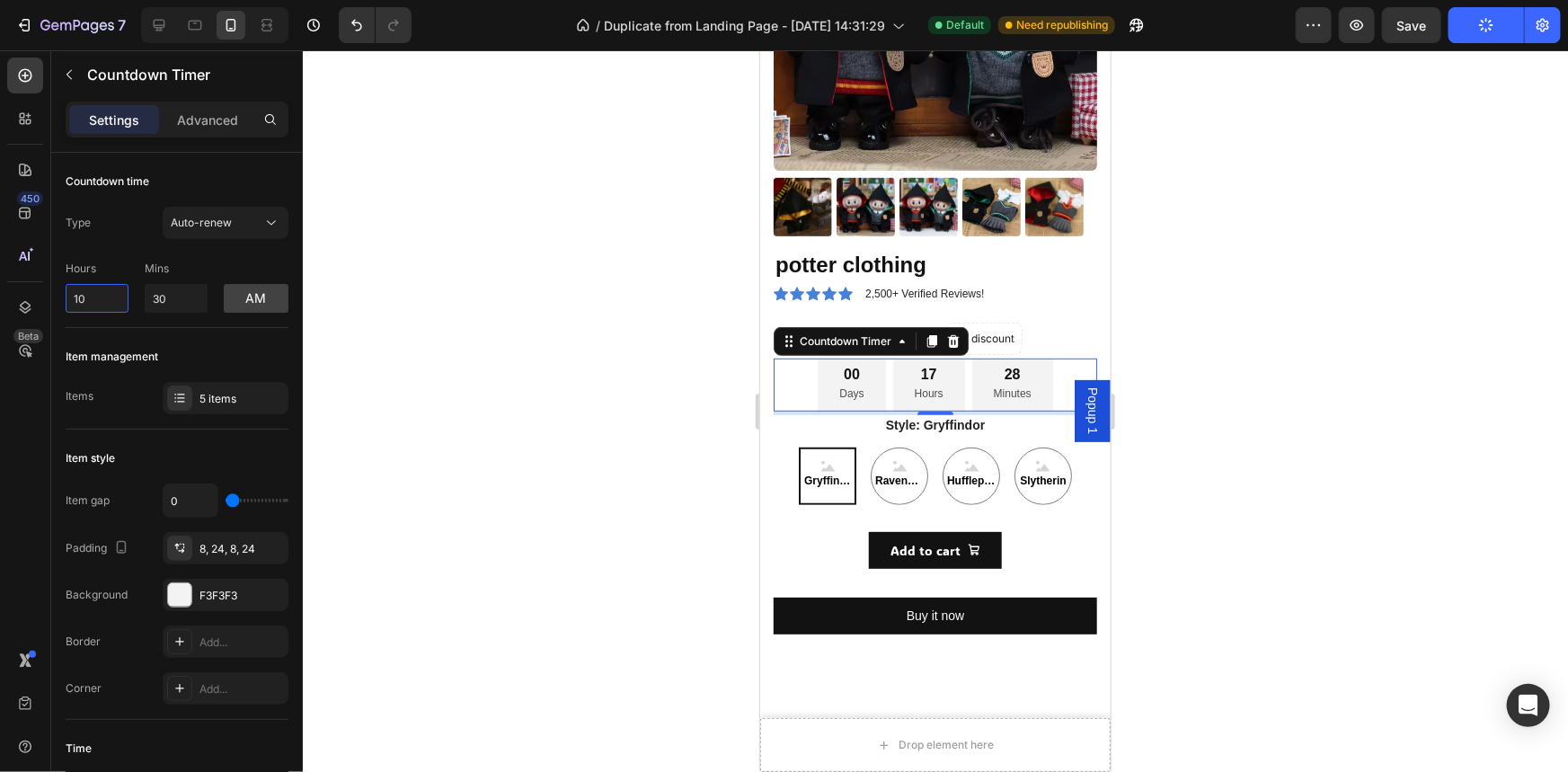
drag, startPoint x: 90, startPoint y: 295, endPoint x: 1, endPoint y: 289, distance: 89.2
click at [1, 289] on div "450 Beta Sections(18) Elements(83) Section Element Hero Section Product Detail …" at bounding box center [151, 411] width 303 height 722
type input "11"
click at [421, 351] on div at bounding box center [935, 411] width 1265 height 722
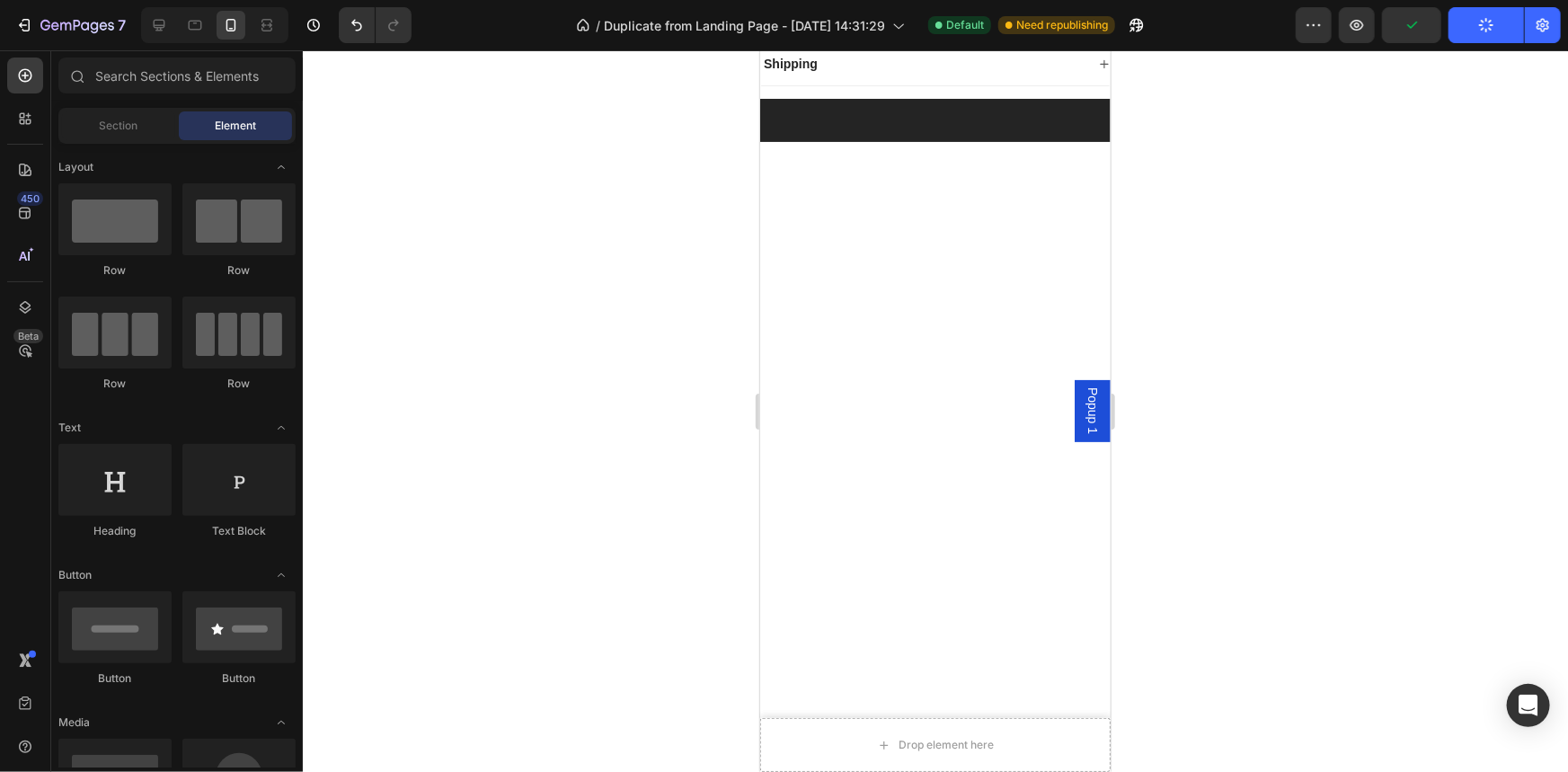
scroll to position [0, 0]
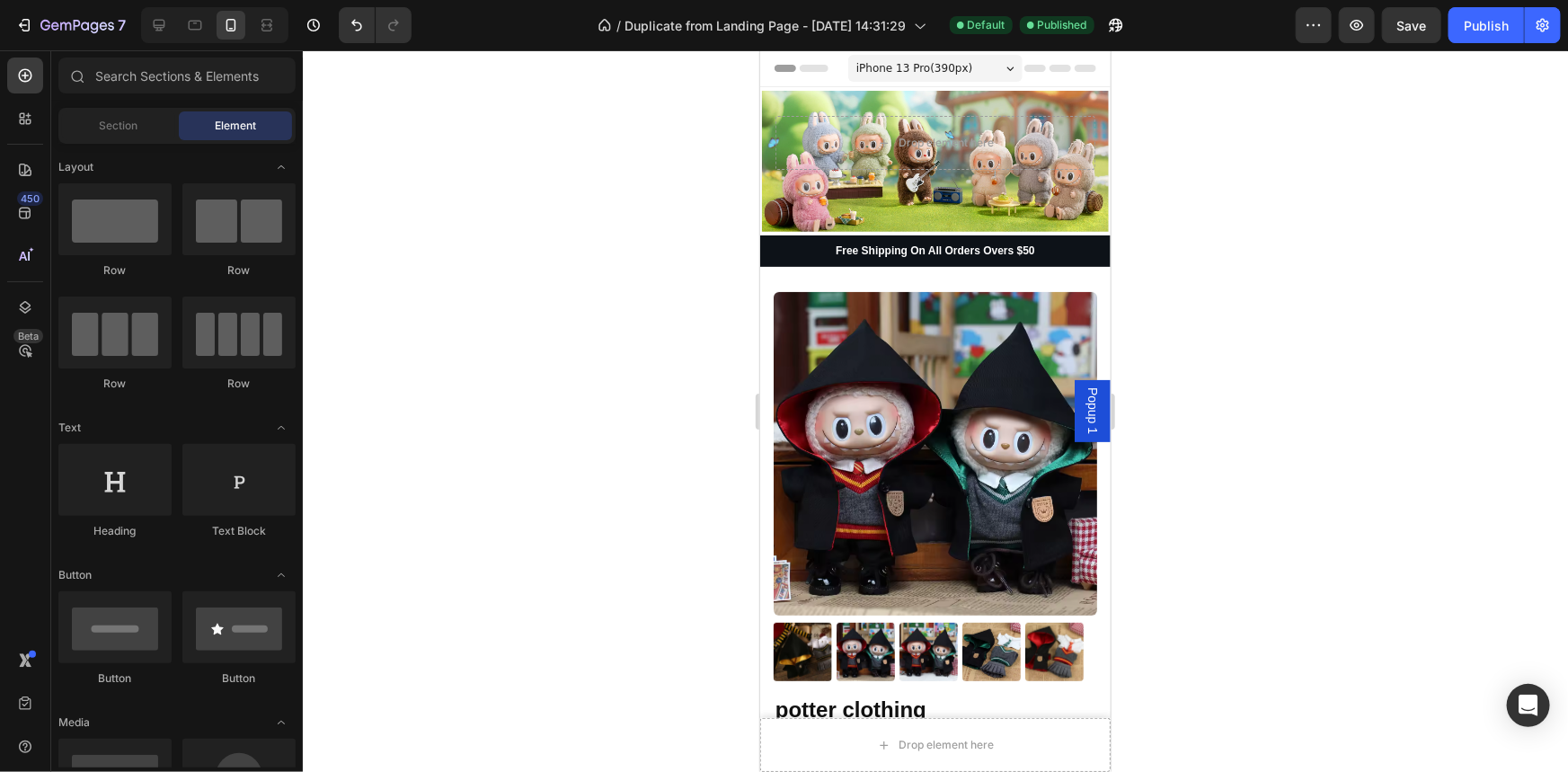
click at [1491, 28] on div "Publish" at bounding box center [1485, 26] width 45 height 19
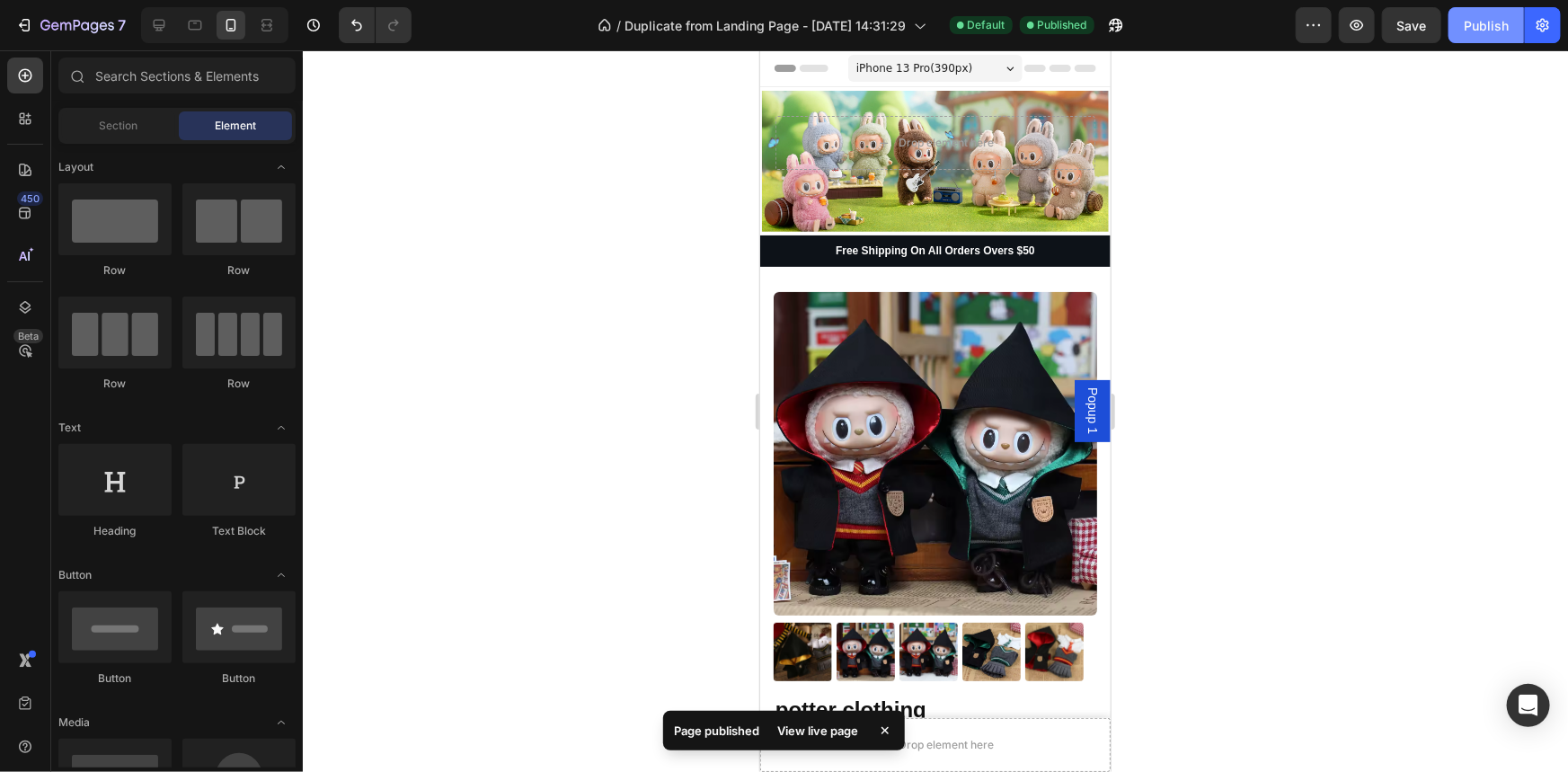
click at [1476, 22] on div "Publish" at bounding box center [1485, 26] width 45 height 19
